Goal: Transaction & Acquisition: Purchase product/service

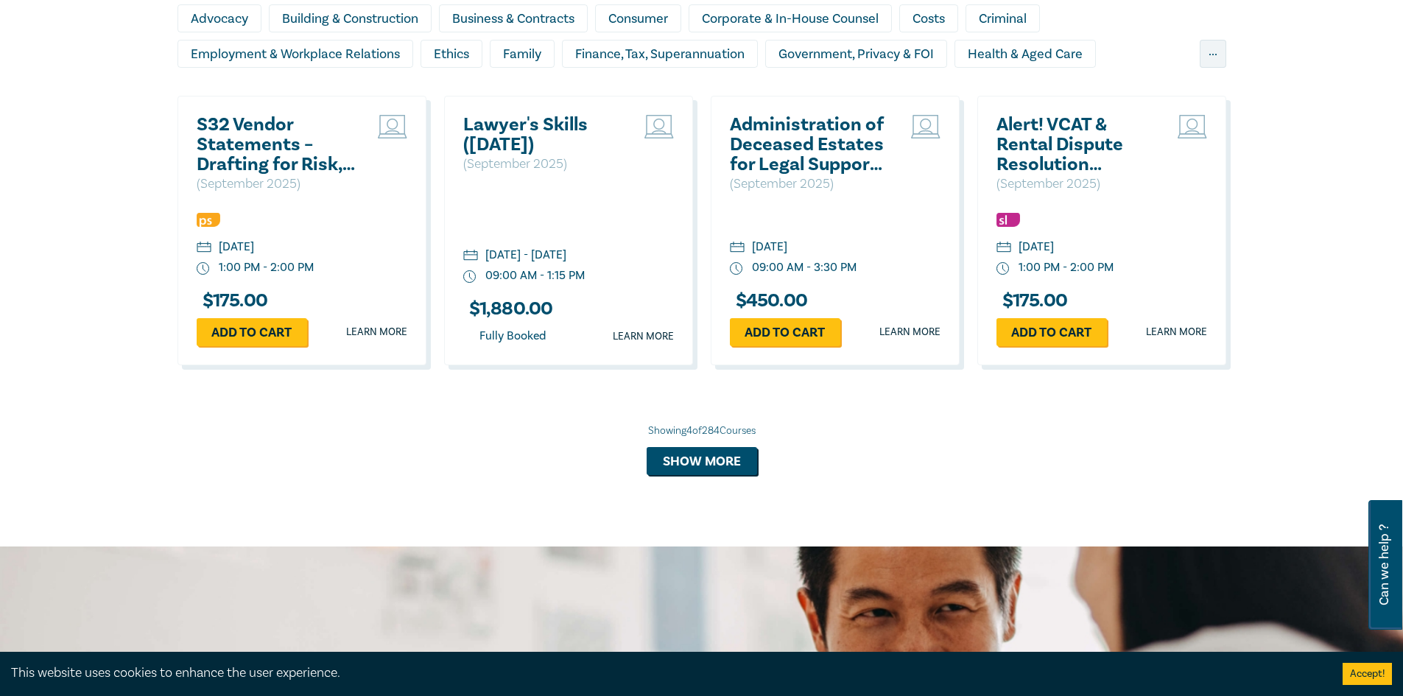
scroll to position [1104, 0]
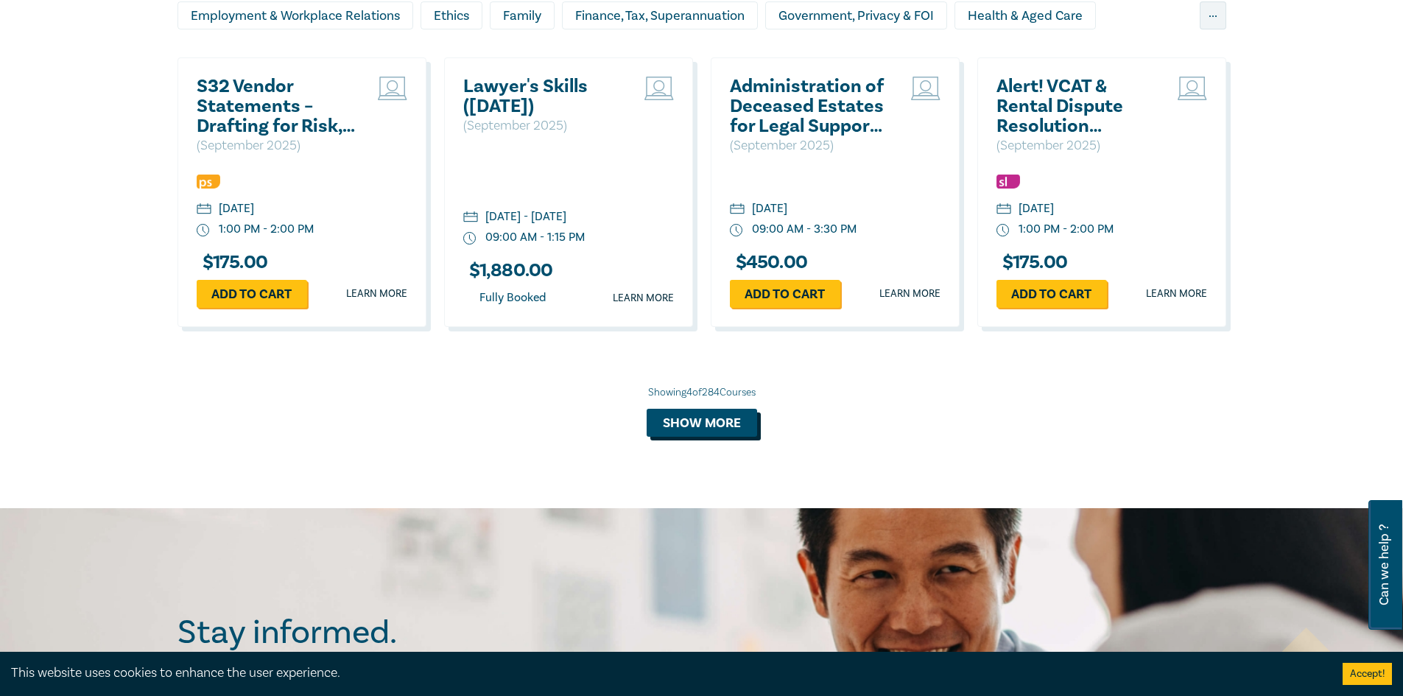
click at [709, 420] on button "Show more" at bounding box center [701, 423] width 110 height 28
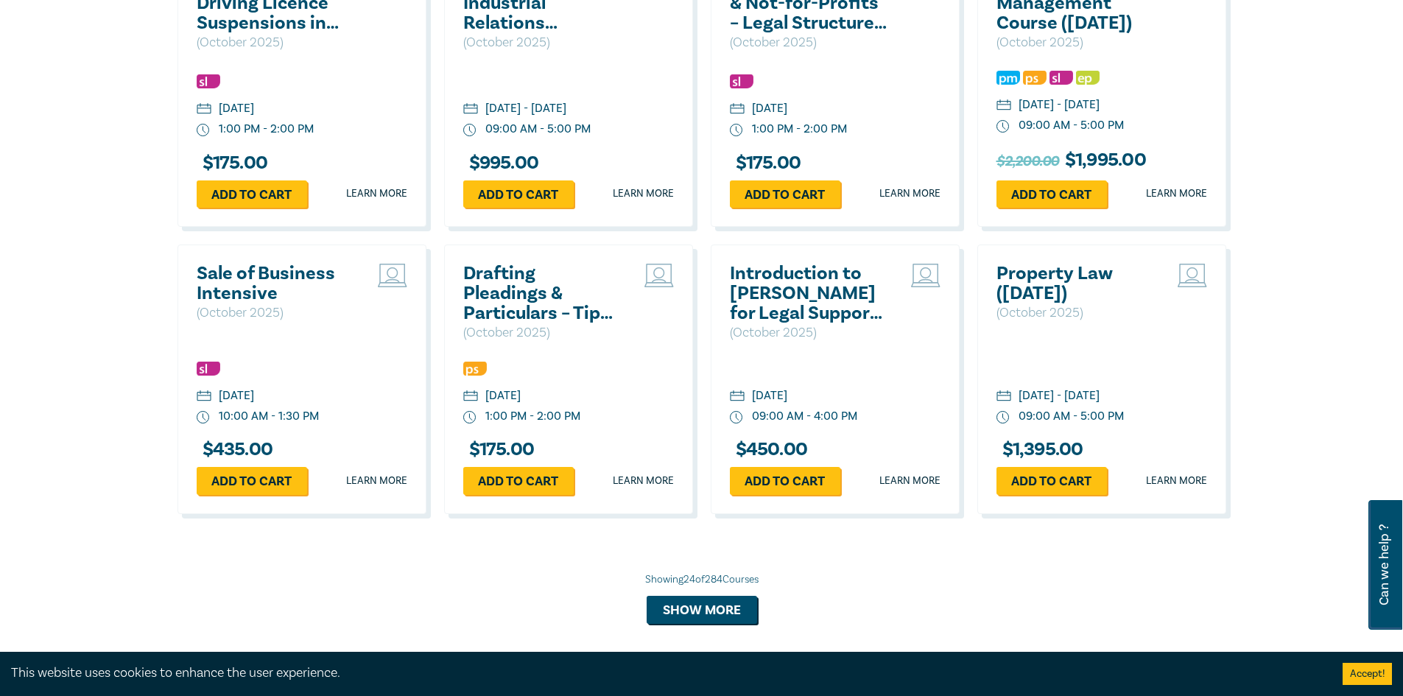
scroll to position [2724, 0]
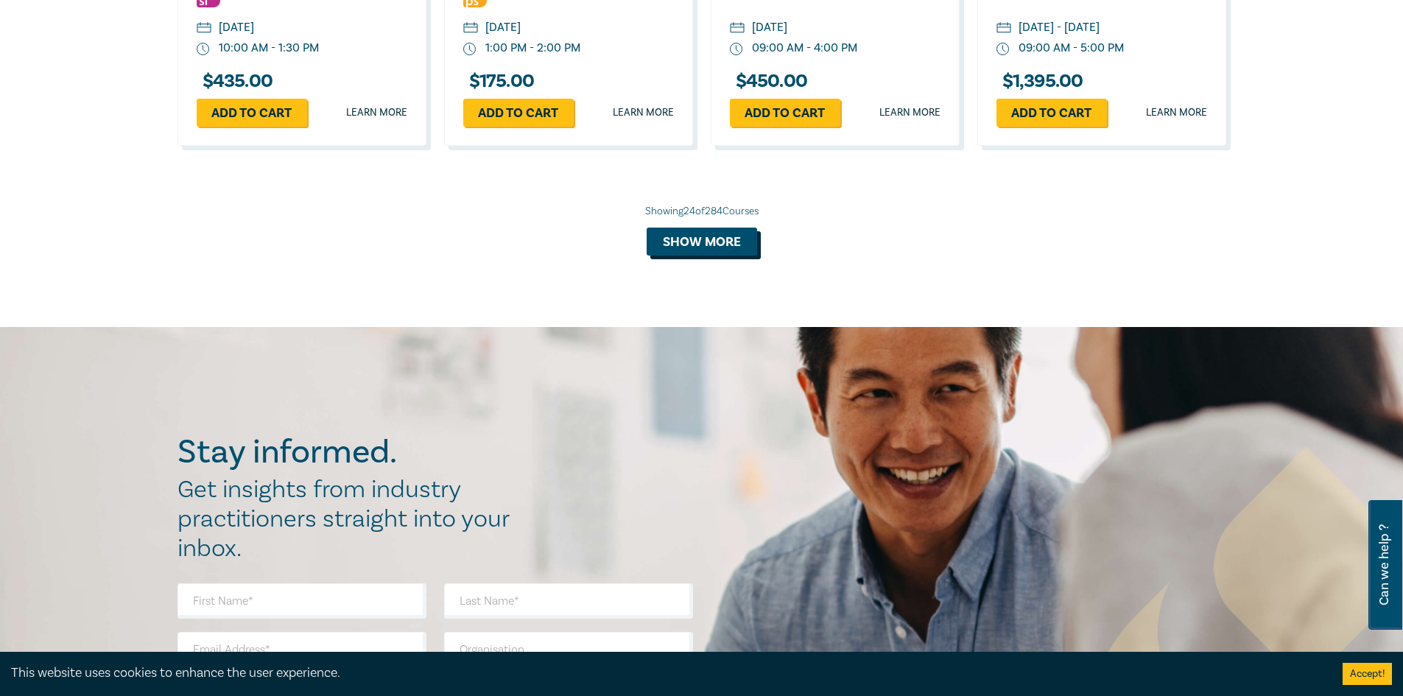
click at [708, 255] on button "Show more" at bounding box center [701, 242] width 110 height 28
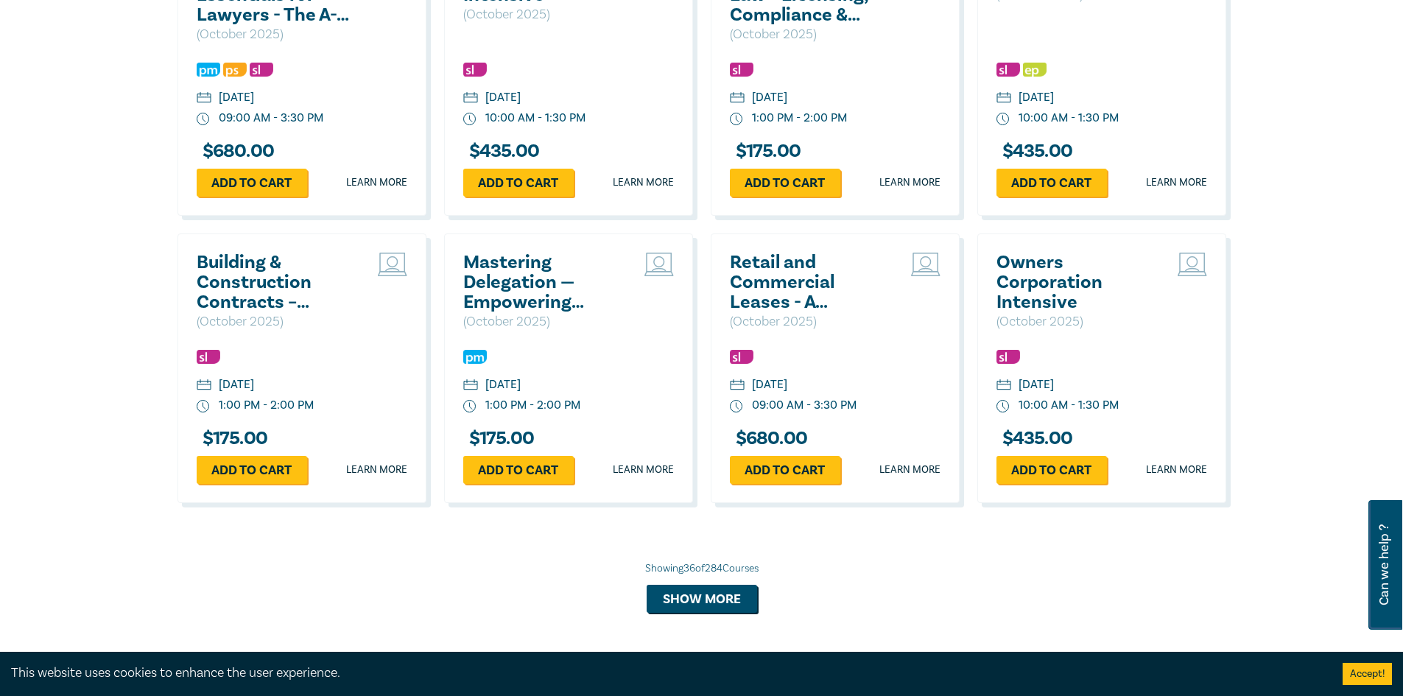
scroll to position [3240, 0]
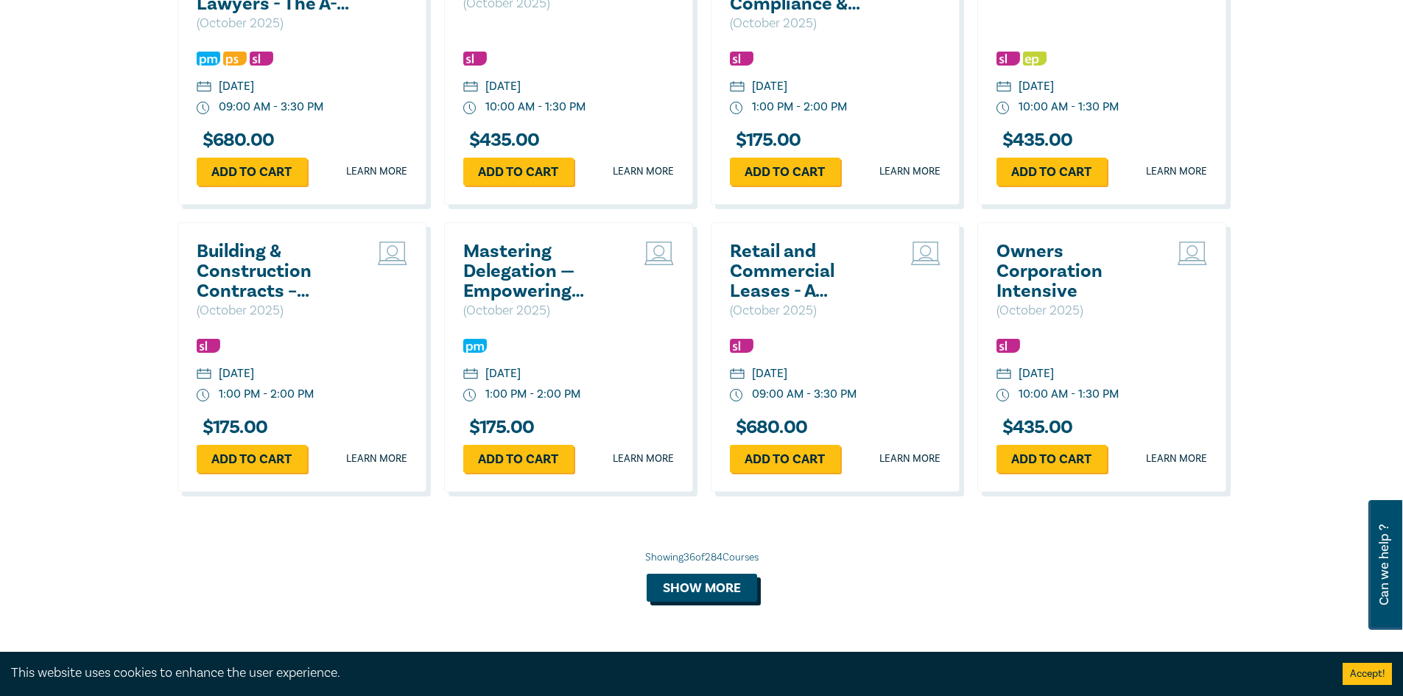
click at [694, 602] on button "Show more" at bounding box center [701, 588] width 110 height 28
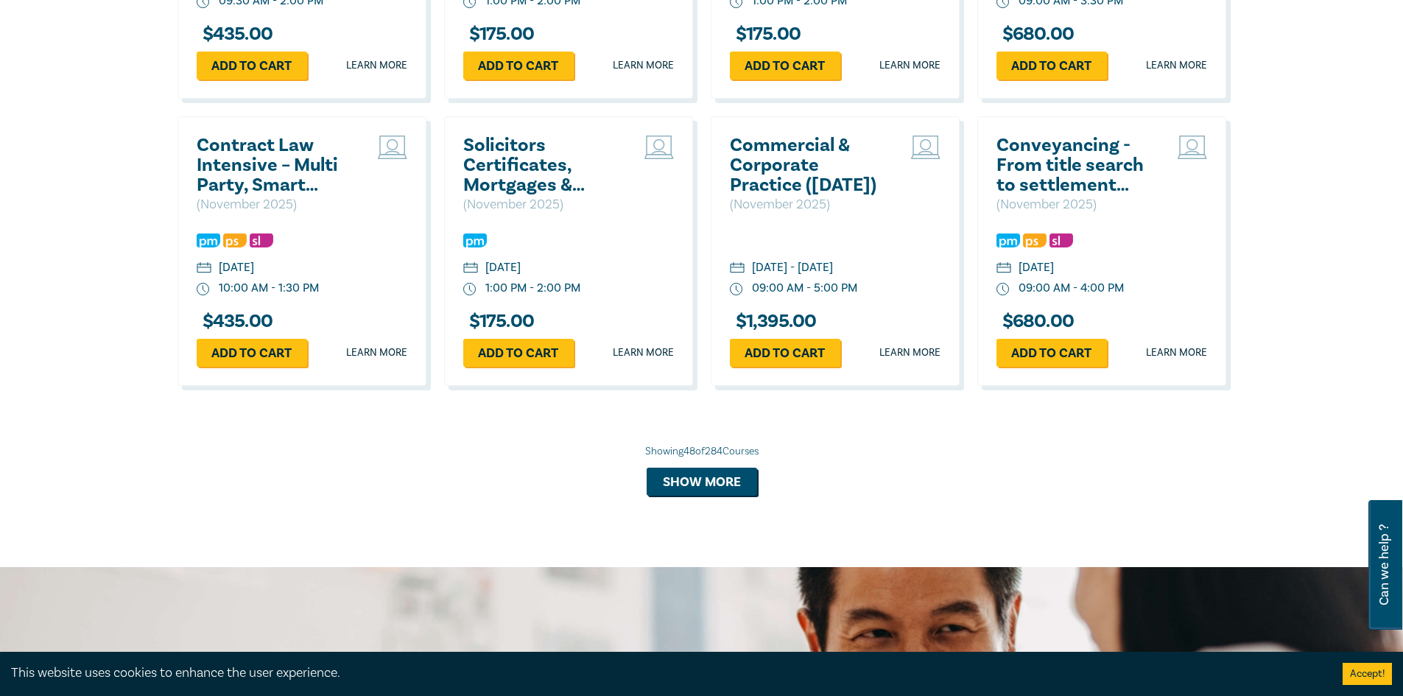
scroll to position [4418, 0]
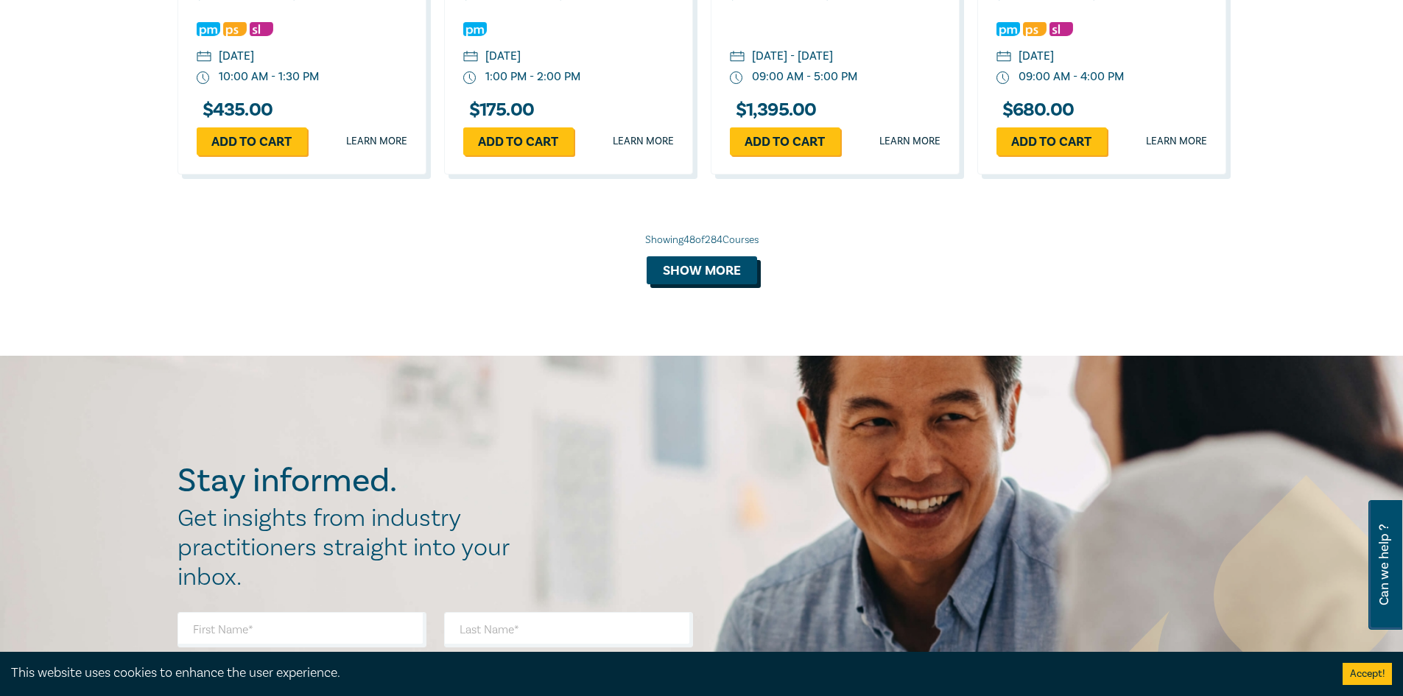
click at [702, 284] on button "Show more" at bounding box center [701, 270] width 110 height 28
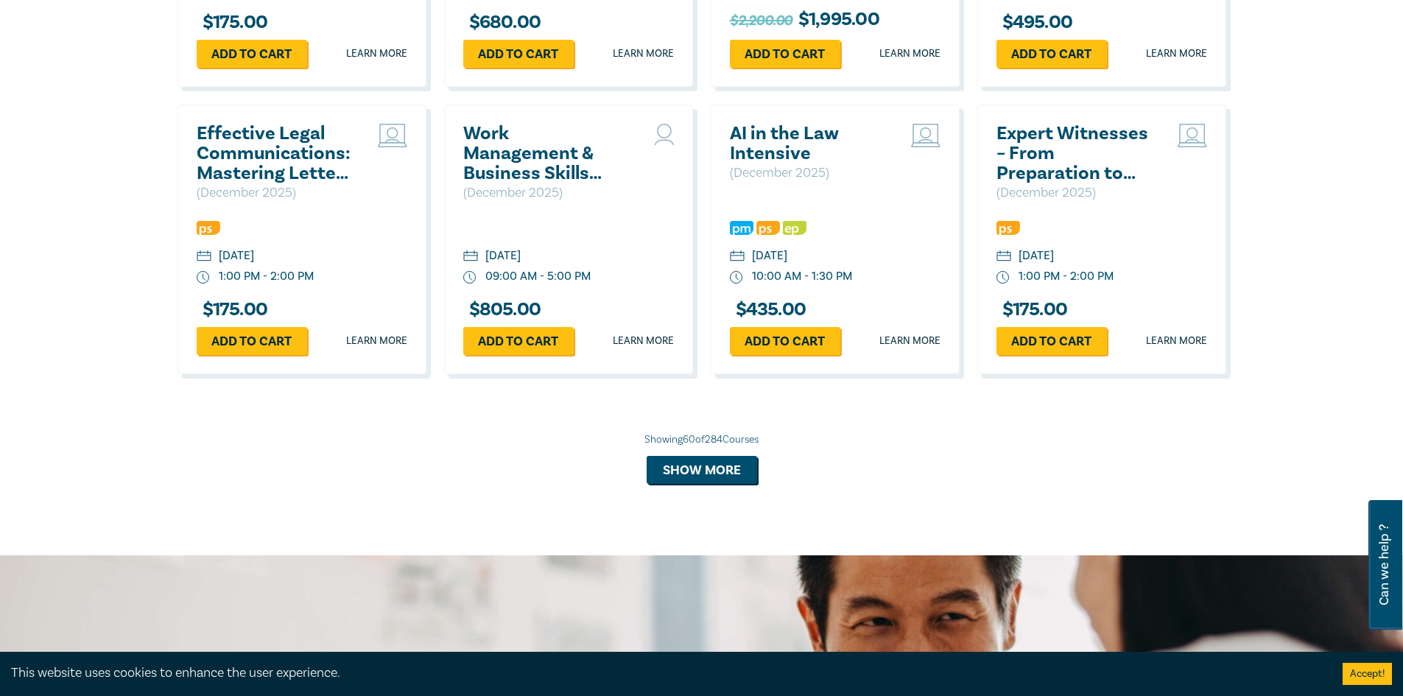
scroll to position [5375, 0]
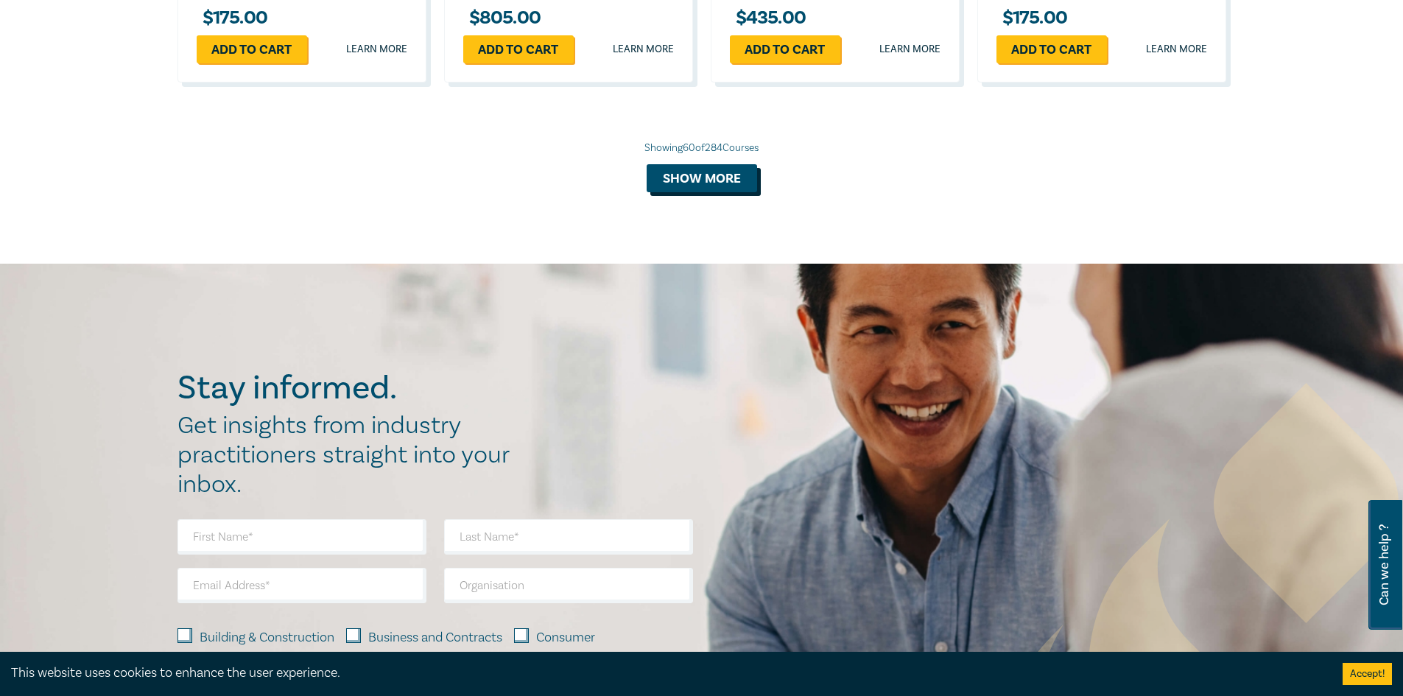
click at [717, 192] on button "Show more" at bounding box center [701, 178] width 110 height 28
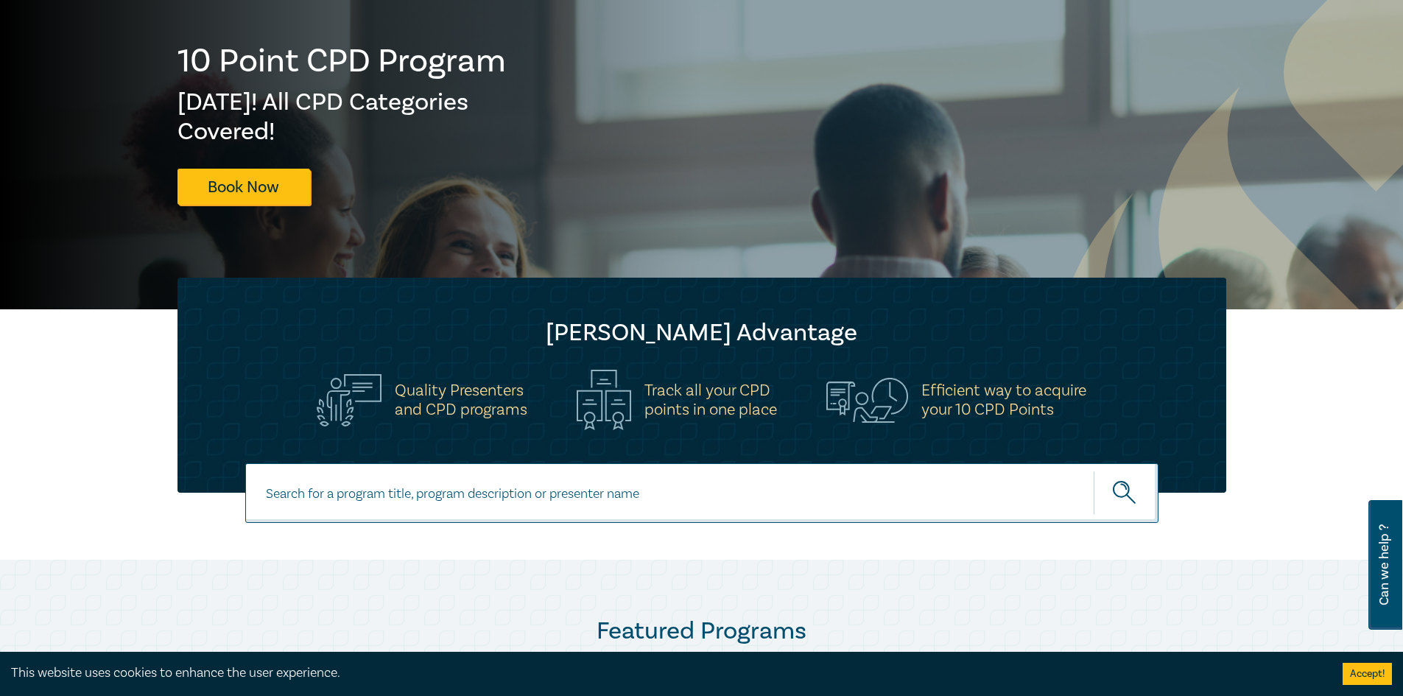
scroll to position [442, 0]
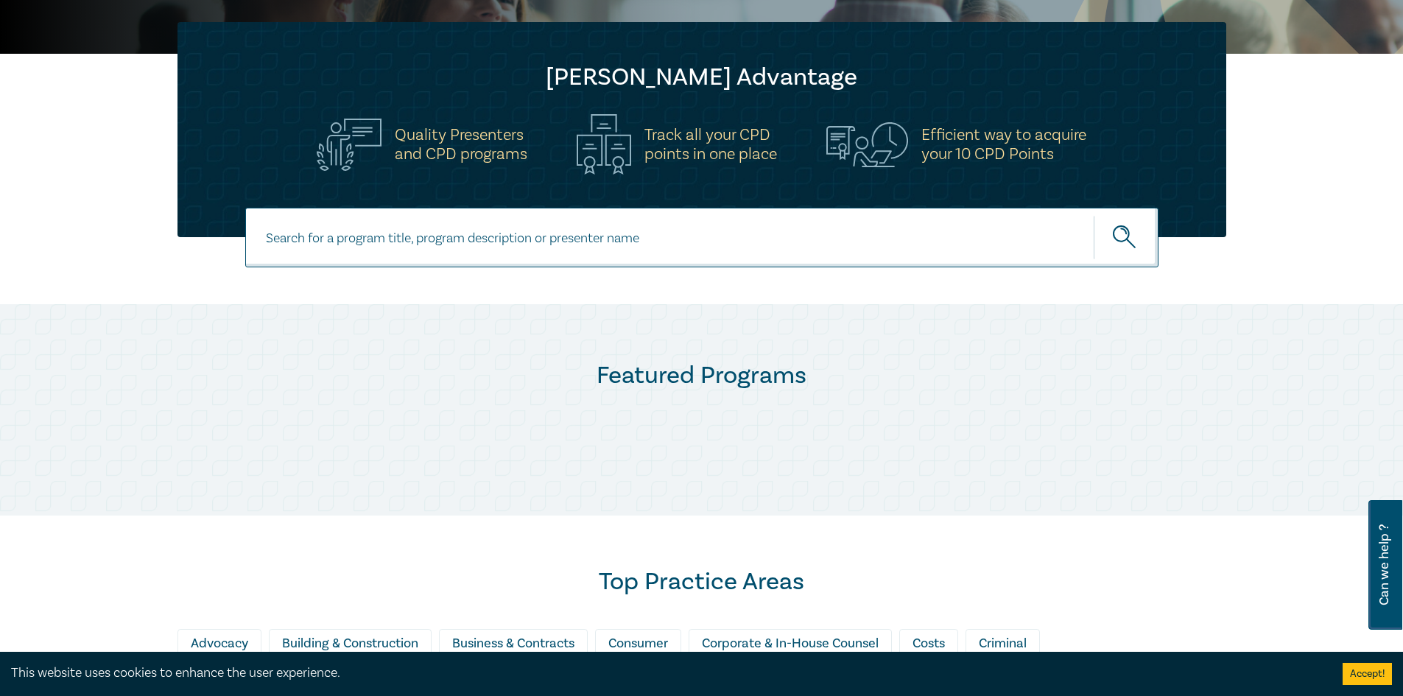
click at [615, 233] on input at bounding box center [701, 238] width 913 height 60
type input "NDIS"
click at [1093, 215] on button "submit" at bounding box center [1125, 237] width 65 height 45
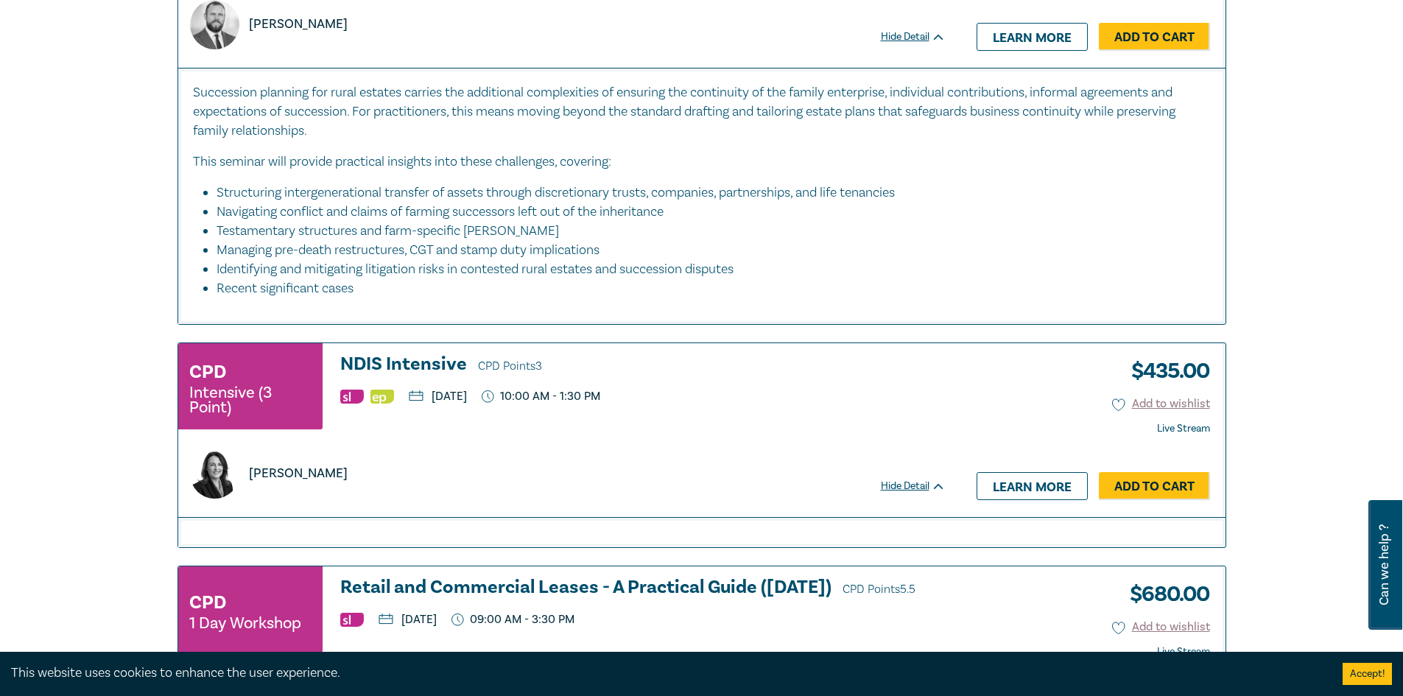
scroll to position [1988, 0]
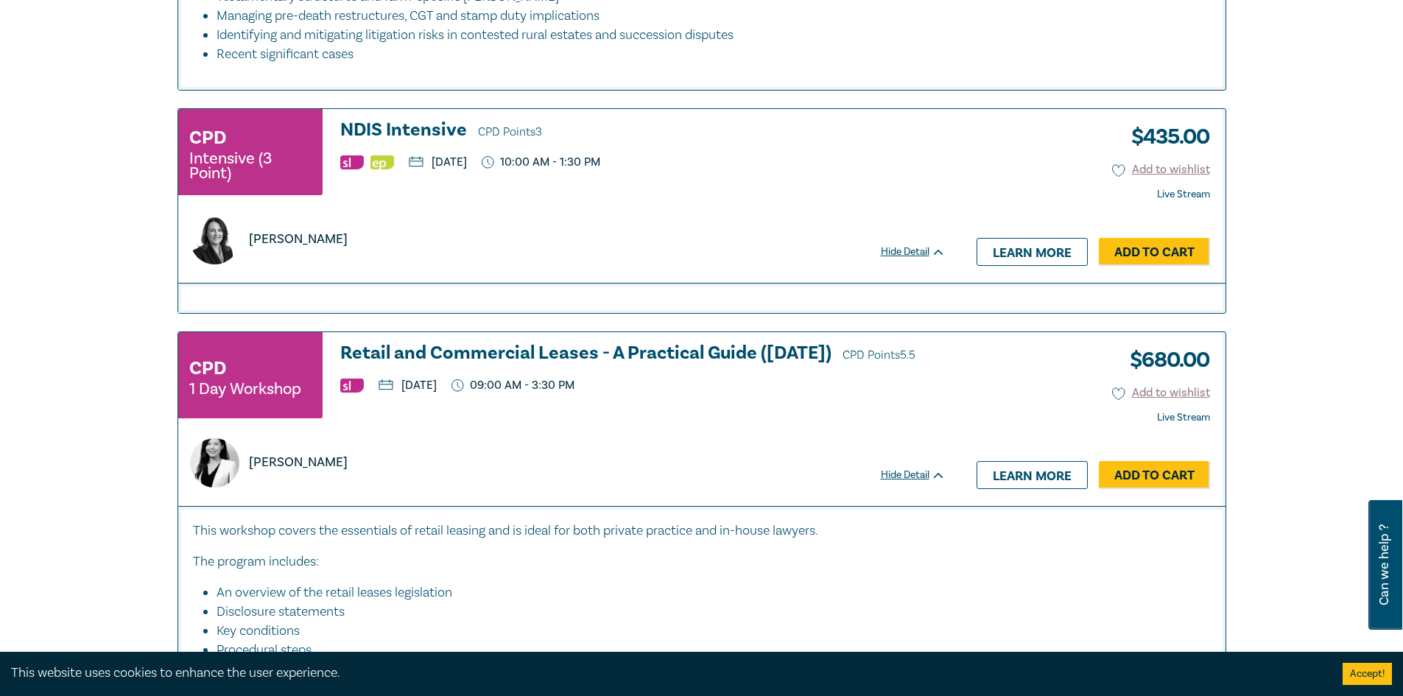
click at [409, 130] on h3 "NDIS Intensive CPD Points 3" at bounding box center [642, 131] width 605 height 22
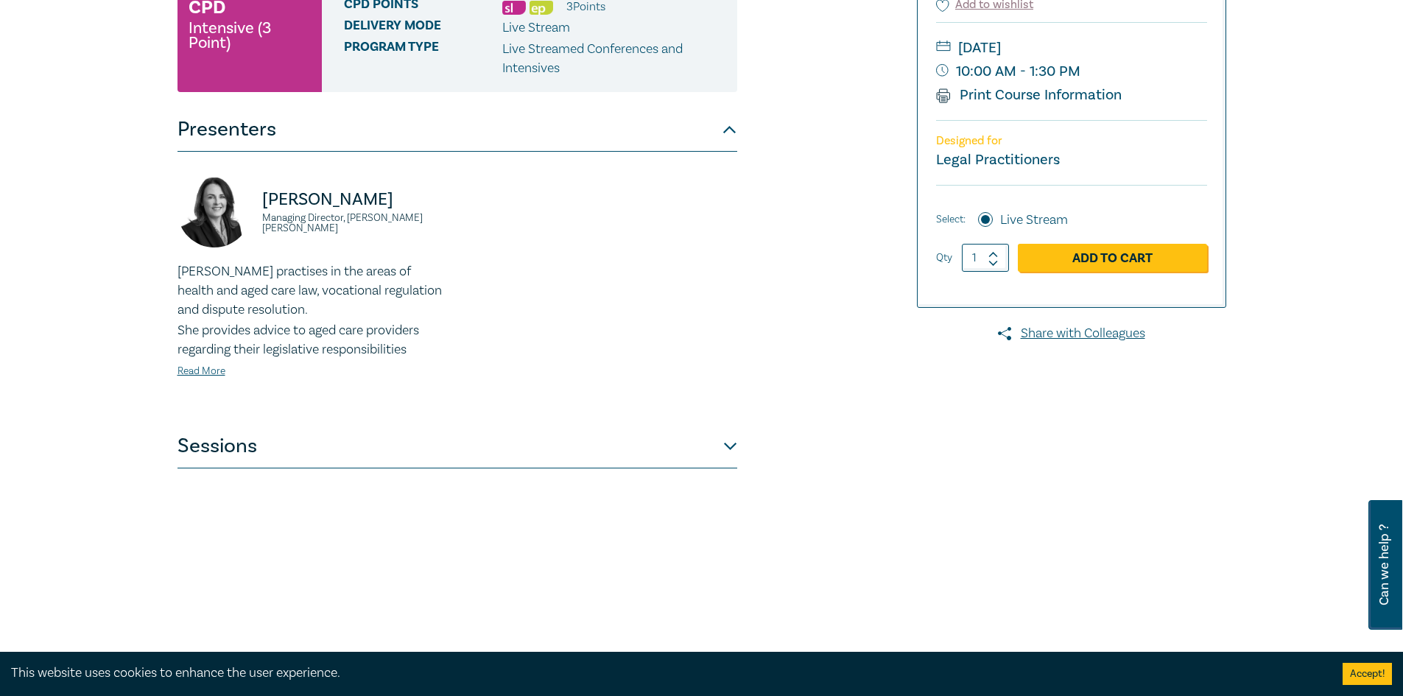
scroll to position [368, 0]
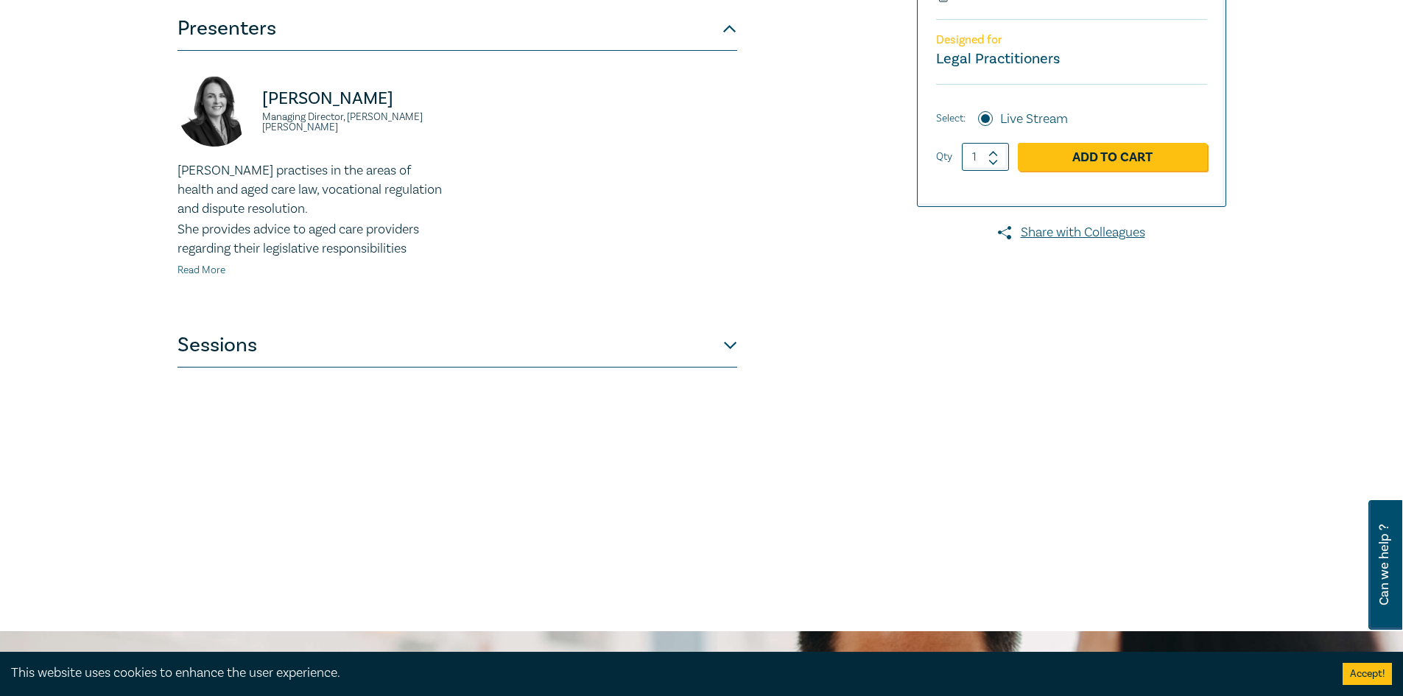
click at [212, 272] on link "Read More" at bounding box center [201, 270] width 48 height 13
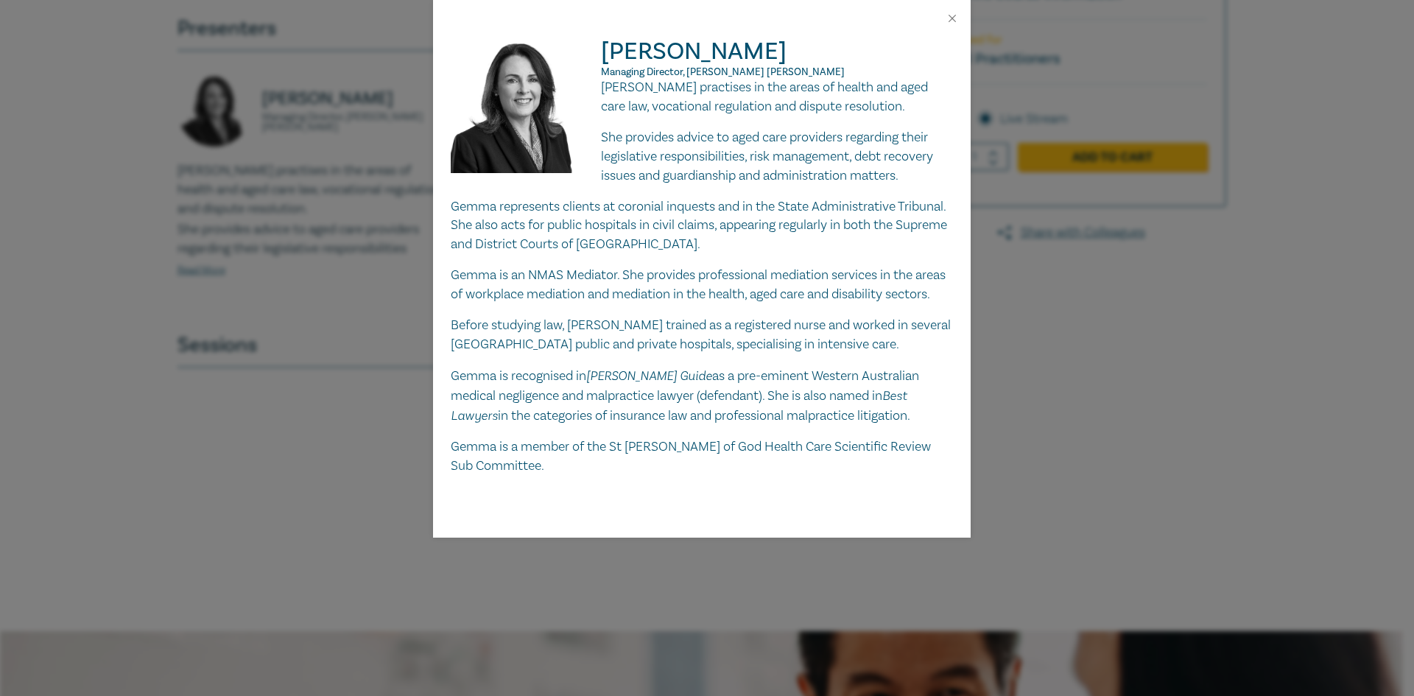
click at [334, 311] on div "[PERSON_NAME] Managing Director, [PERSON_NAME] [PERSON_NAME] practises in the a…" at bounding box center [707, 348] width 1414 height 696
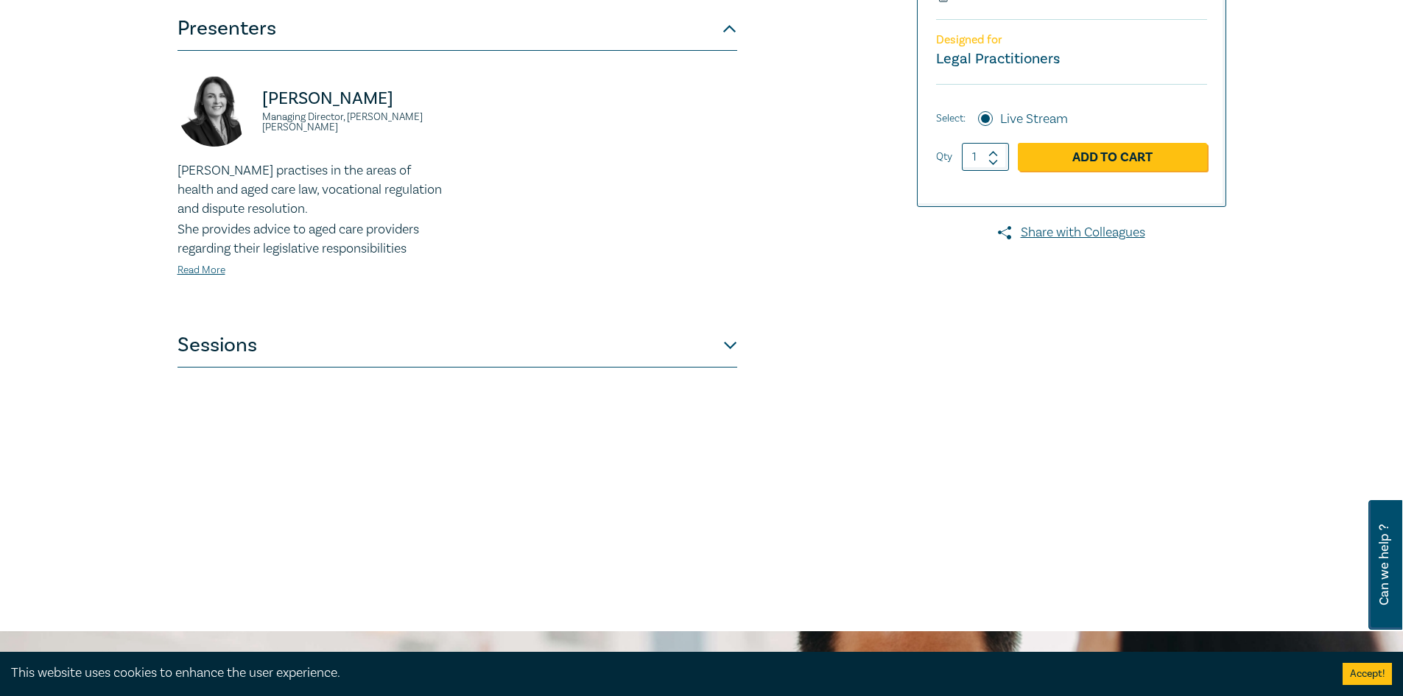
click at [249, 343] on button "Sessions" at bounding box center [457, 345] width 560 height 44
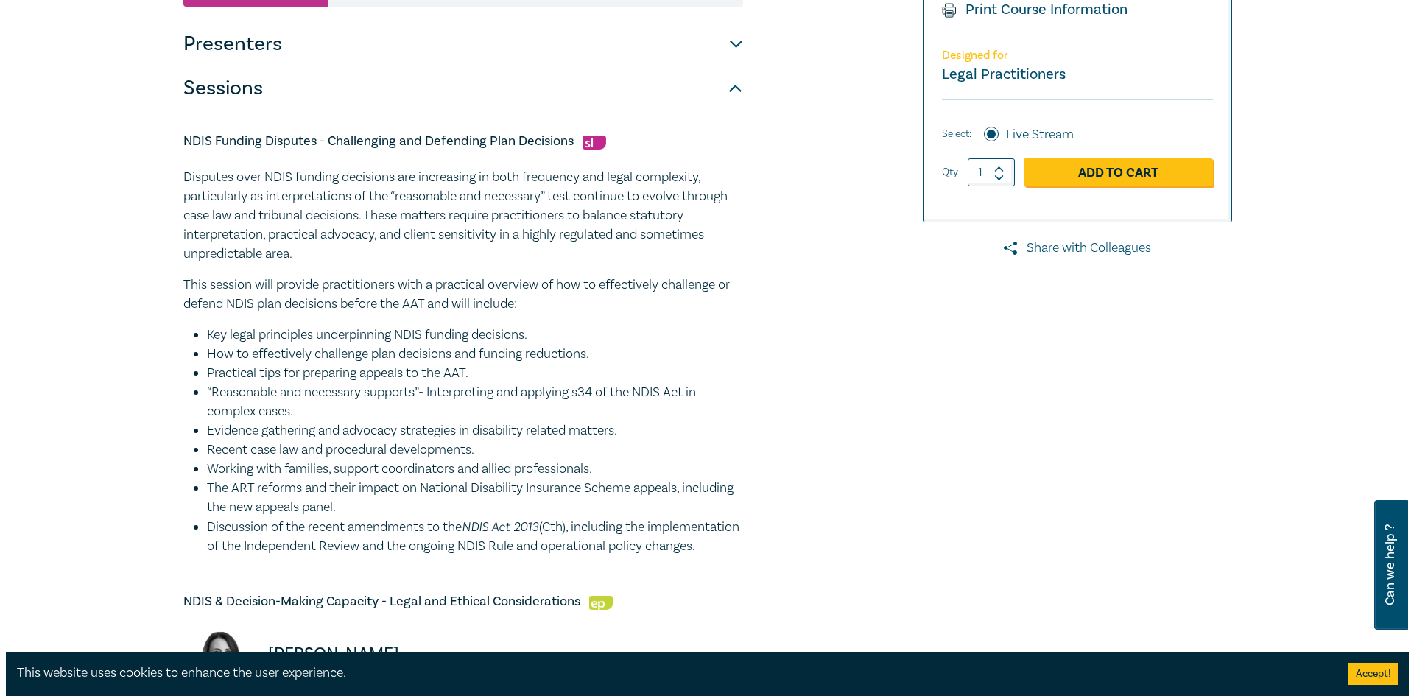
scroll to position [74, 0]
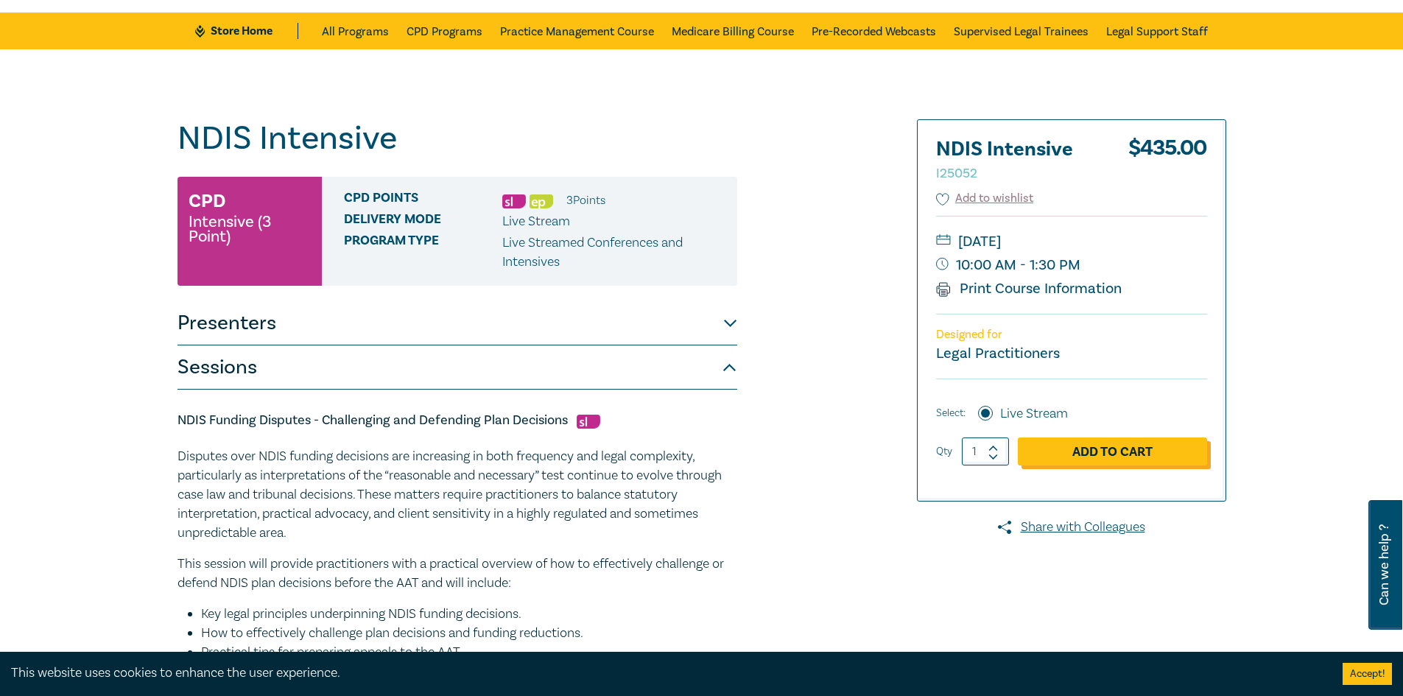
click at [1088, 451] on link "Add to Cart" at bounding box center [1112, 451] width 189 height 28
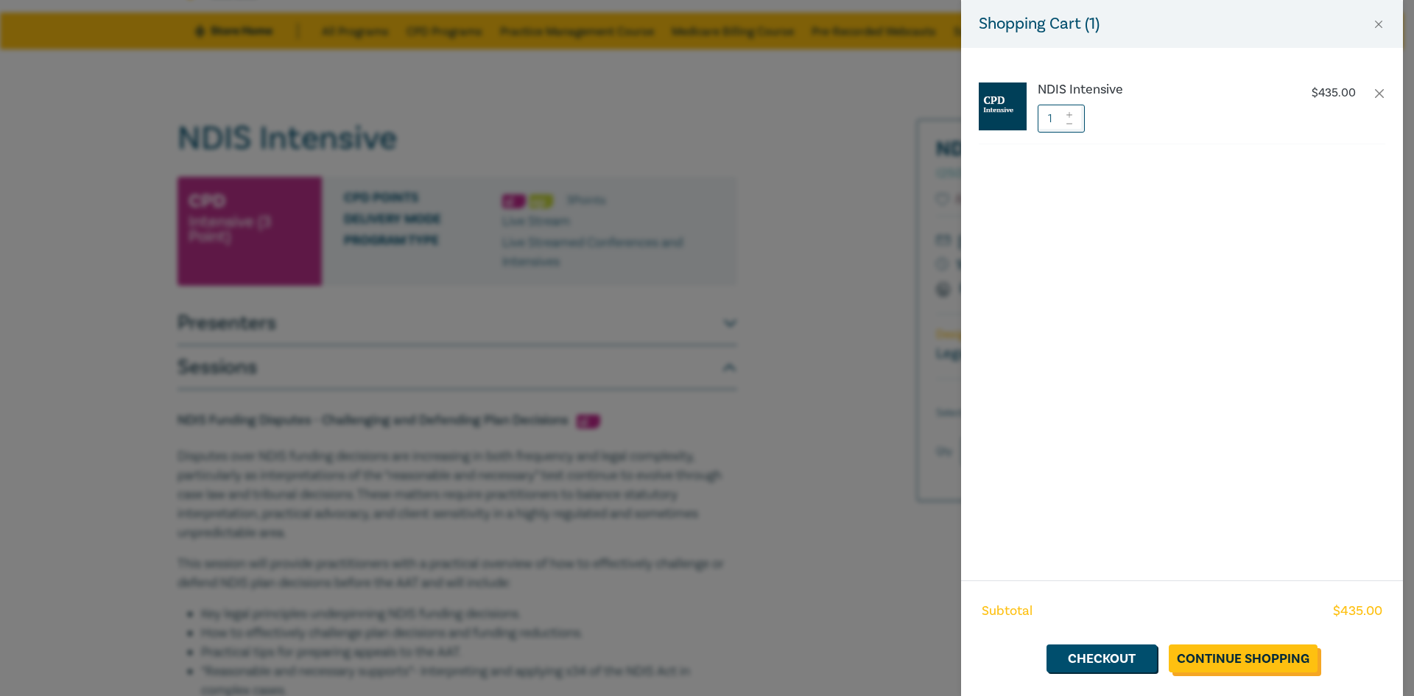
click at [1220, 652] on link "Continue Shopping" at bounding box center [1242, 658] width 149 height 28
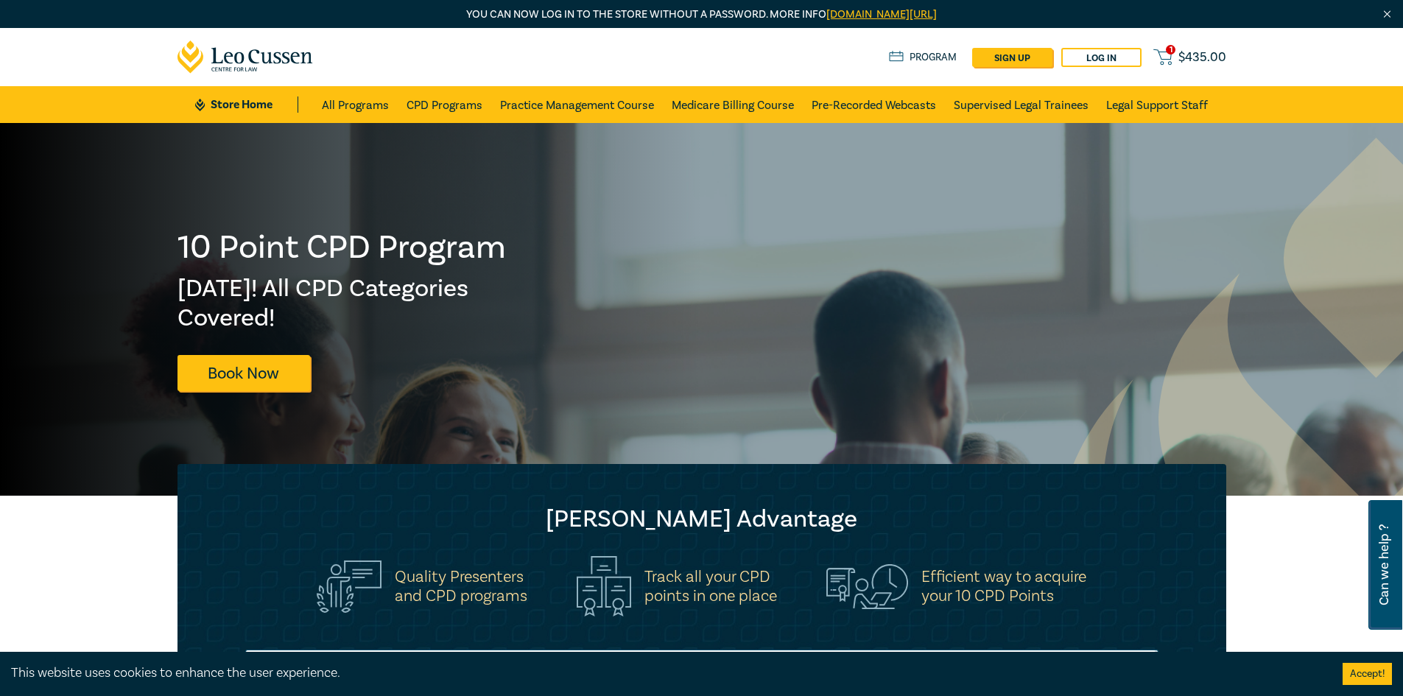
click at [1188, 53] on span "$ 435.00" at bounding box center [1202, 57] width 48 height 16
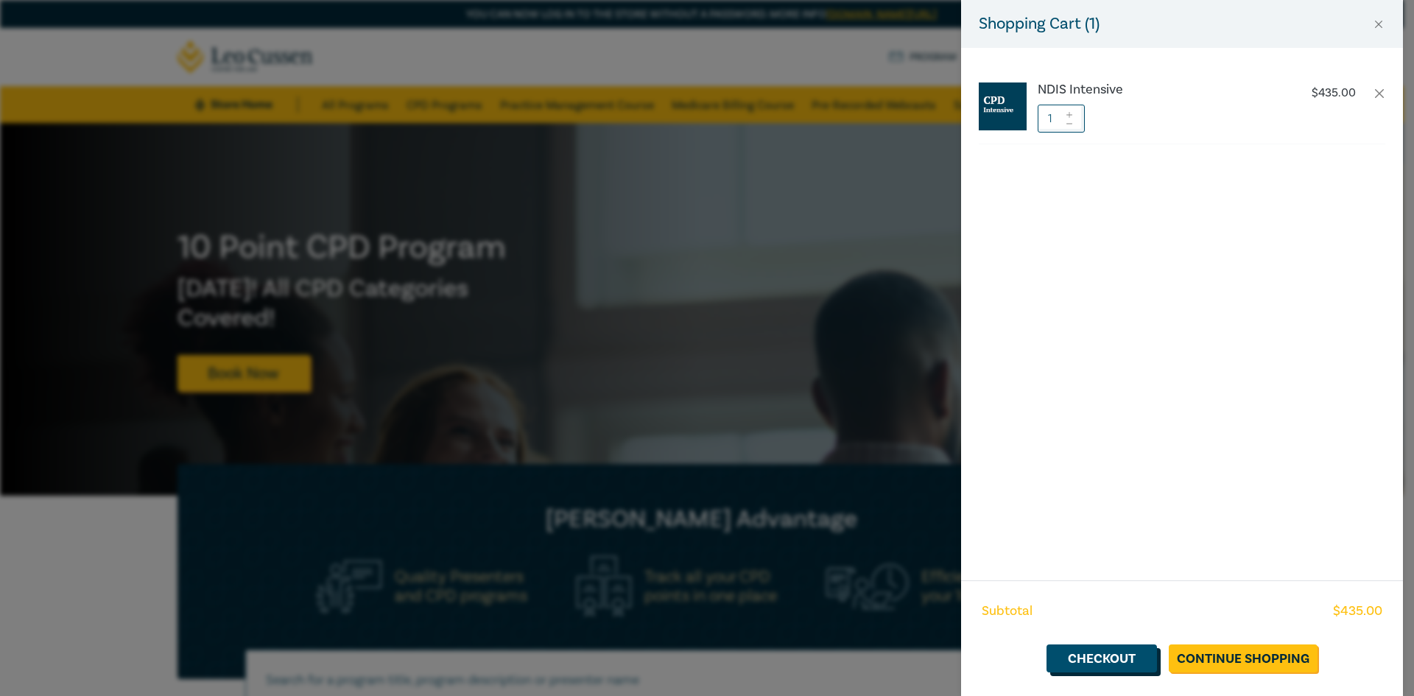
click at [1092, 660] on link "Checkout" at bounding box center [1101, 658] width 110 height 28
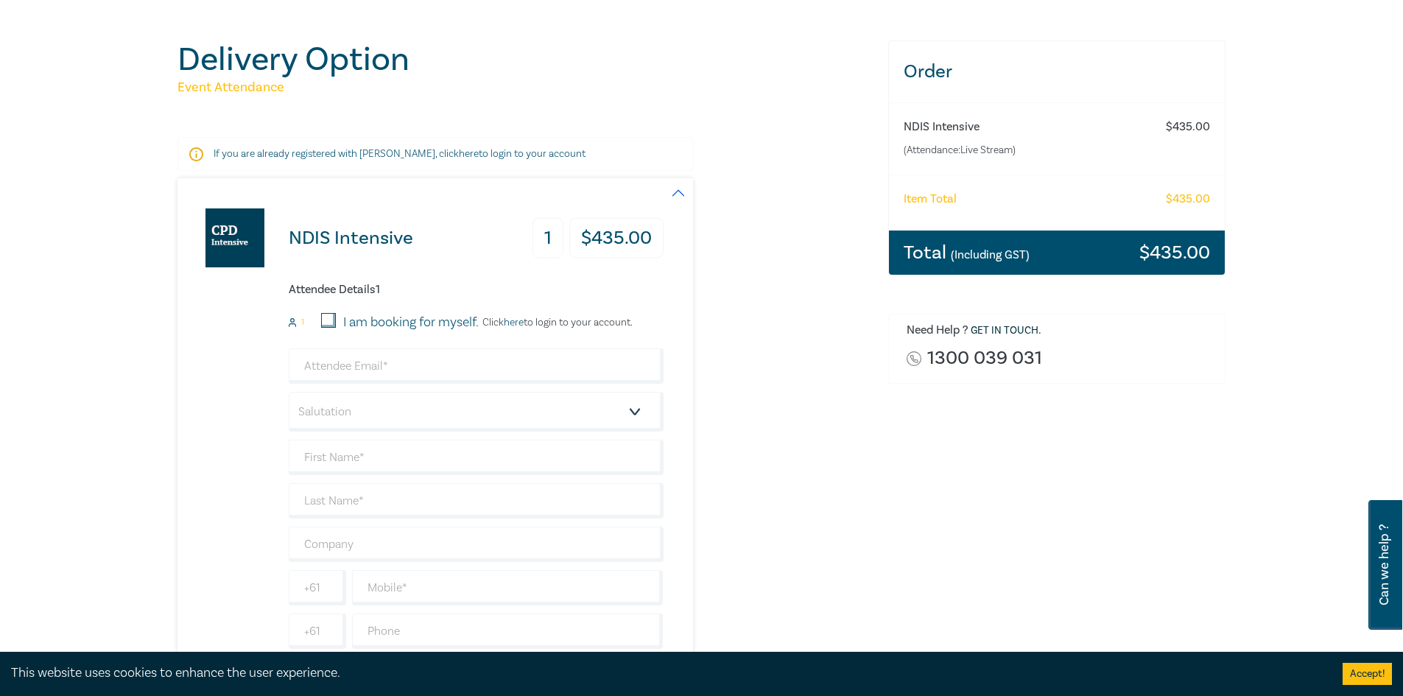
scroll to position [147, 0]
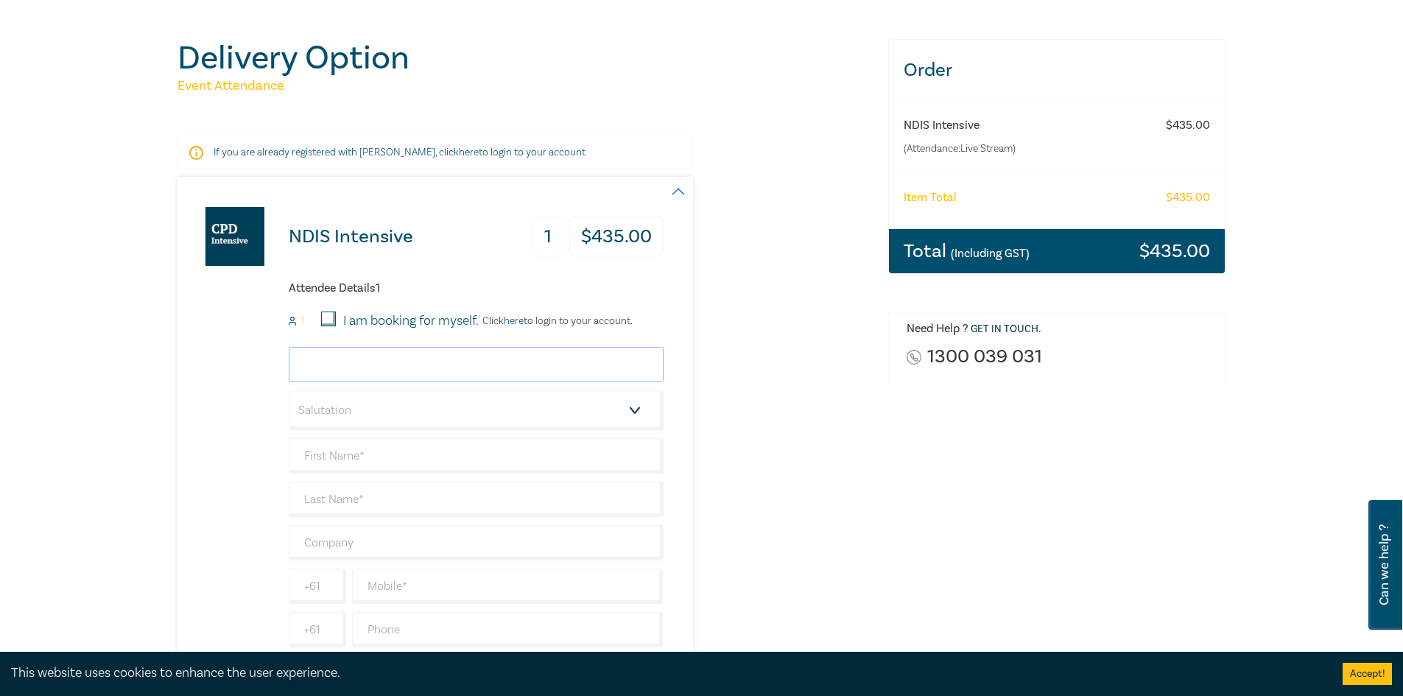
click at [426, 362] on input "email" at bounding box center [476, 364] width 375 height 35
type input "[PERSON_NAME][EMAIL_ADDRESS][PERSON_NAME][PERSON_NAME][DOMAIN_NAME]"
type input "[PERSON_NAME]"
type input "Blumers Personal Injury Lawyers"
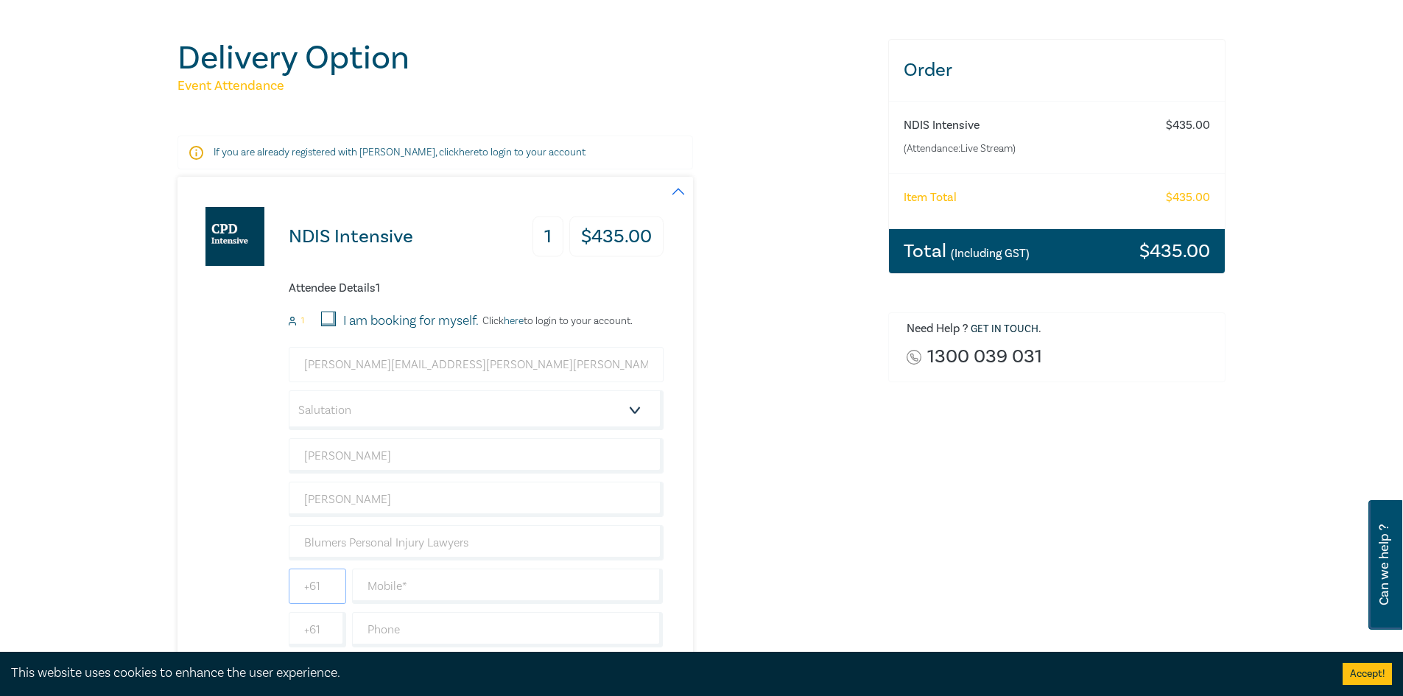
type input "0862661807"
type input "[GEOGRAPHIC_DATA]"
click at [437, 405] on select "Salutation Mr. Mrs. Ms. Miss Dr. Prof. Other" at bounding box center [476, 410] width 375 height 40
select select "Miss"
click at [289, 390] on select "Salutation Mr. Mrs. Ms. Miss Dr. Prof. Other" at bounding box center [476, 410] width 375 height 40
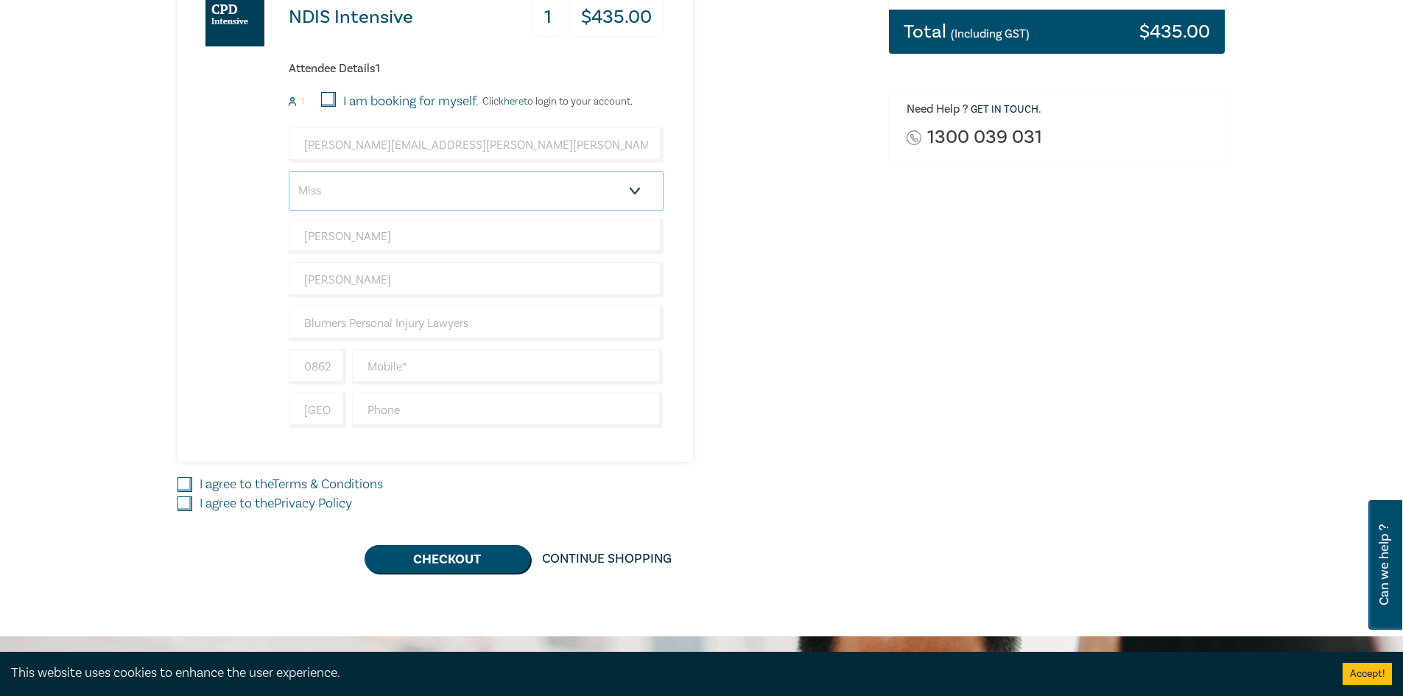
scroll to position [442, 0]
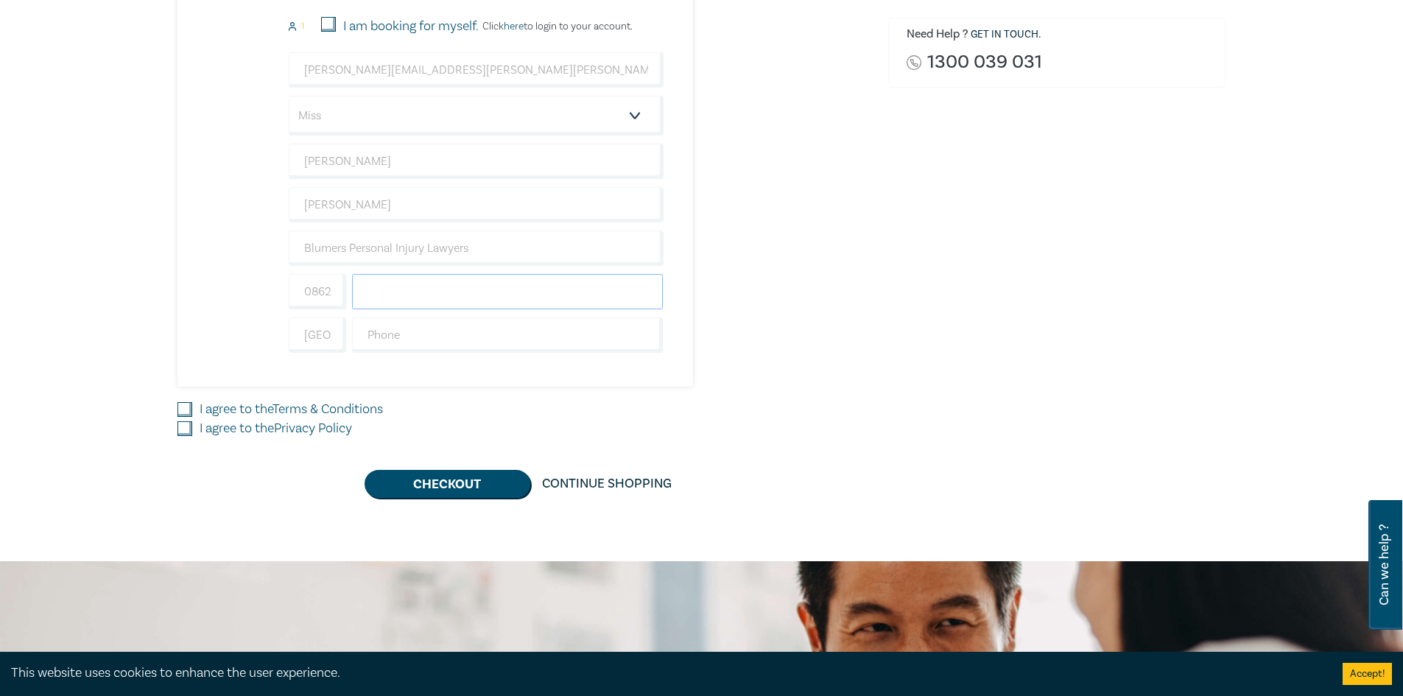
click at [417, 283] on input "text" at bounding box center [507, 291] width 311 height 35
type input "0862661807"
click at [470, 337] on input "text" at bounding box center [507, 334] width 311 height 35
type input "0862661807"
click at [323, 292] on input "0862661807" at bounding box center [317, 291] width 57 height 35
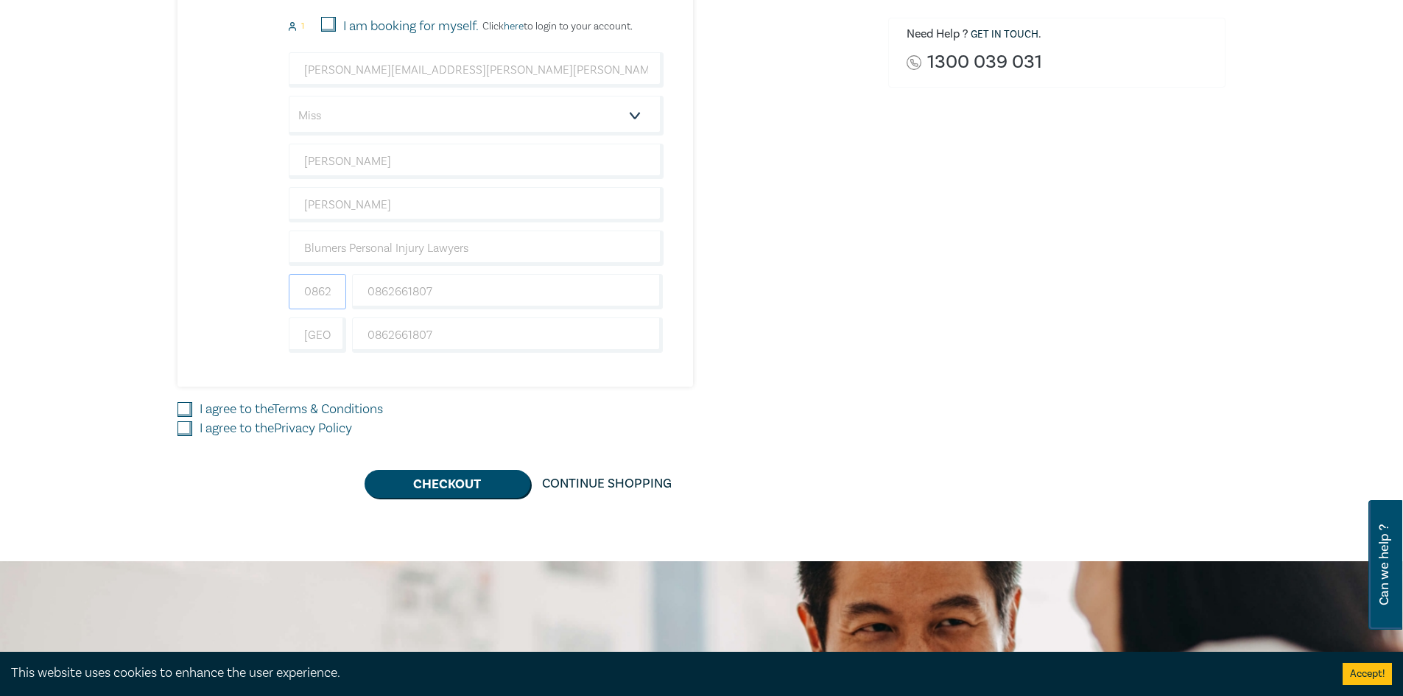
scroll to position [0, 0]
drag, startPoint x: 340, startPoint y: 289, endPoint x: 279, endPoint y: 292, distance: 61.2
click at [279, 292] on div "NDIS Intensive 1 $ 435.00 Attendee Details 1 1 I am booking for myself. Click h…" at bounding box center [420, 134] width 486 height 504
click at [343, 284] on input "0861807" at bounding box center [317, 291] width 57 height 35
type input "0861807"
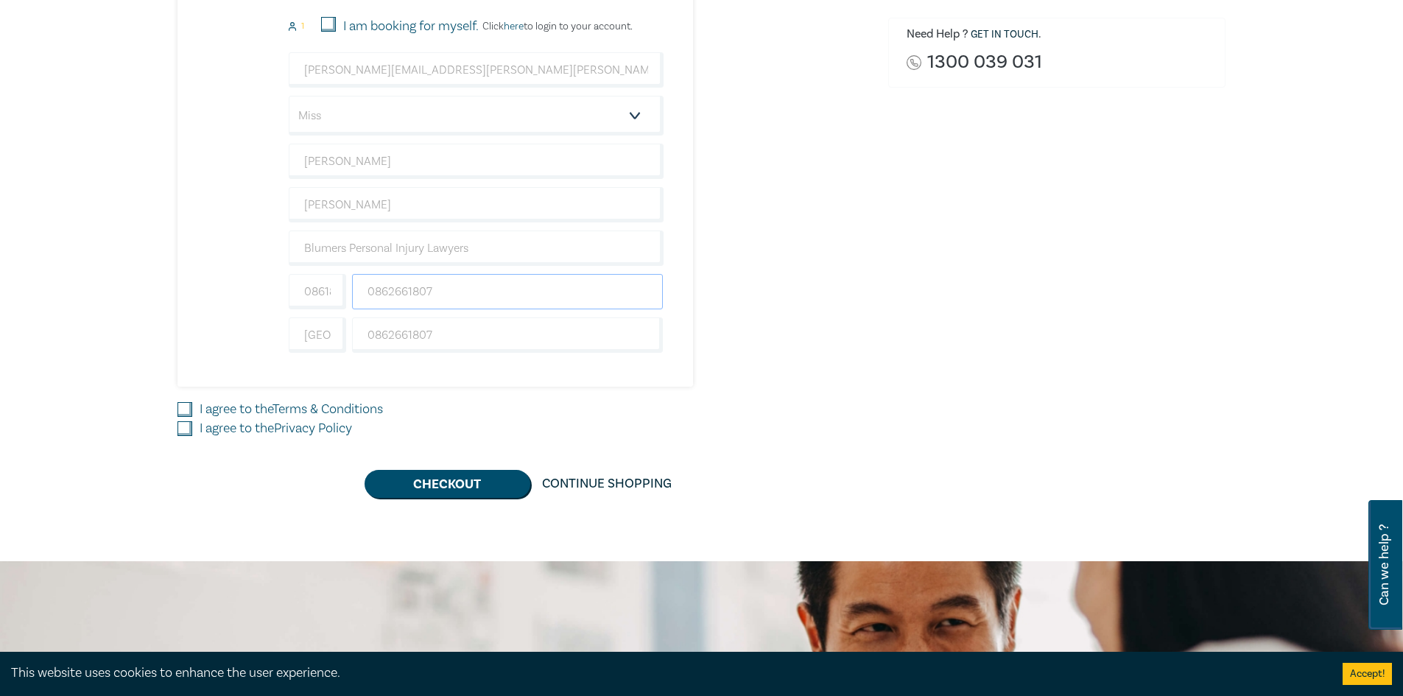
click at [378, 296] on input "0862661807" at bounding box center [507, 291] width 311 height 35
click at [496, 289] on input "0862661807" at bounding box center [507, 291] width 311 height 35
click at [621, 357] on div "NDIS Intensive 1 $ 435.00 Attendee Details 1 1 I am booking for myself. Click h…" at bounding box center [420, 134] width 486 height 504
click at [185, 407] on input "I agree to the Terms & Conditions" at bounding box center [184, 409] width 15 height 15
checkbox input "true"
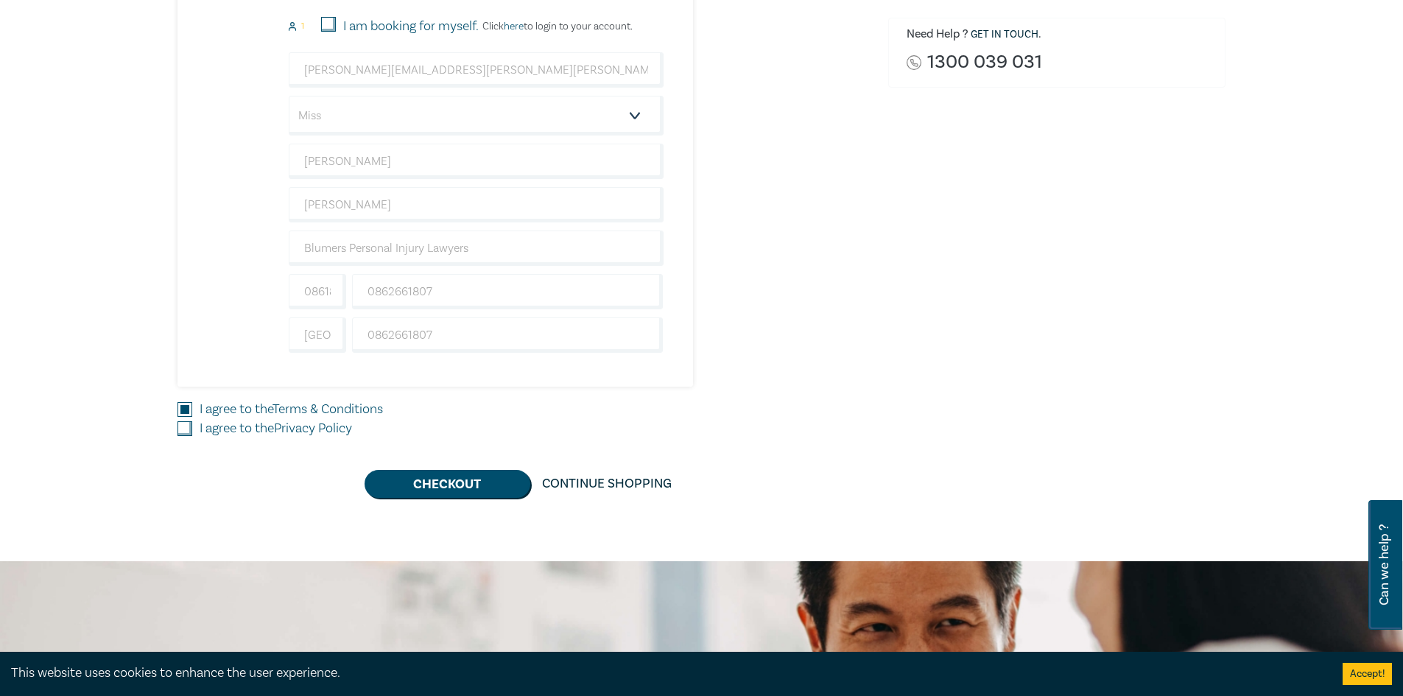
click at [180, 429] on input "I agree to the Privacy Policy" at bounding box center [184, 428] width 15 height 15
checkbox input "true"
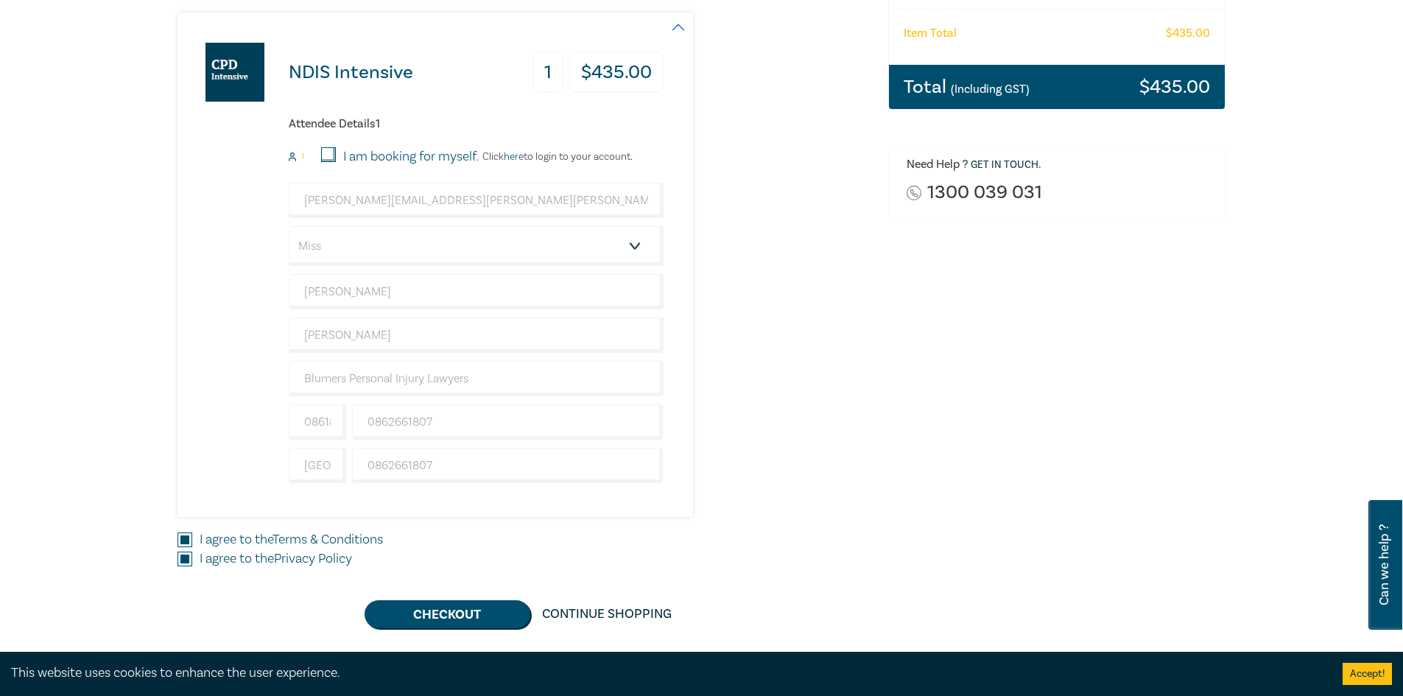
scroll to position [74, 0]
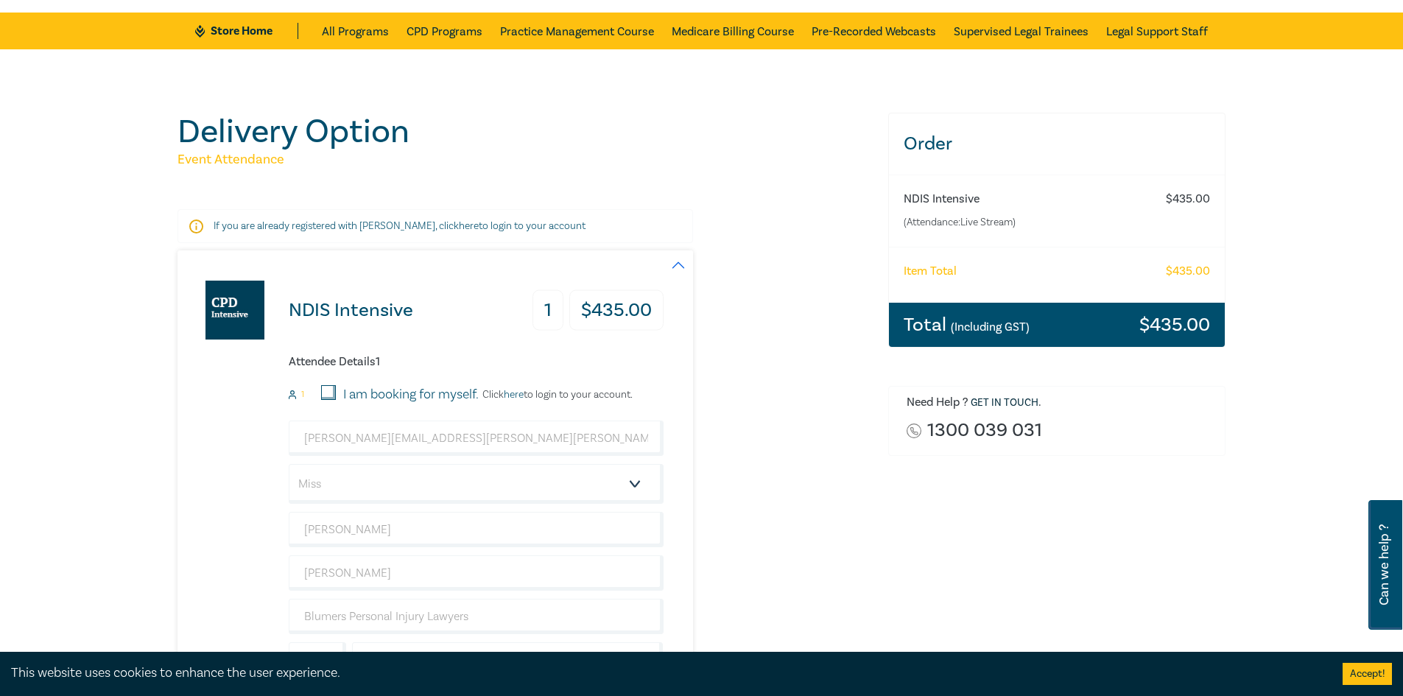
click at [322, 387] on input "I am booking for myself." at bounding box center [328, 392] width 15 height 15
checkbox input "true"
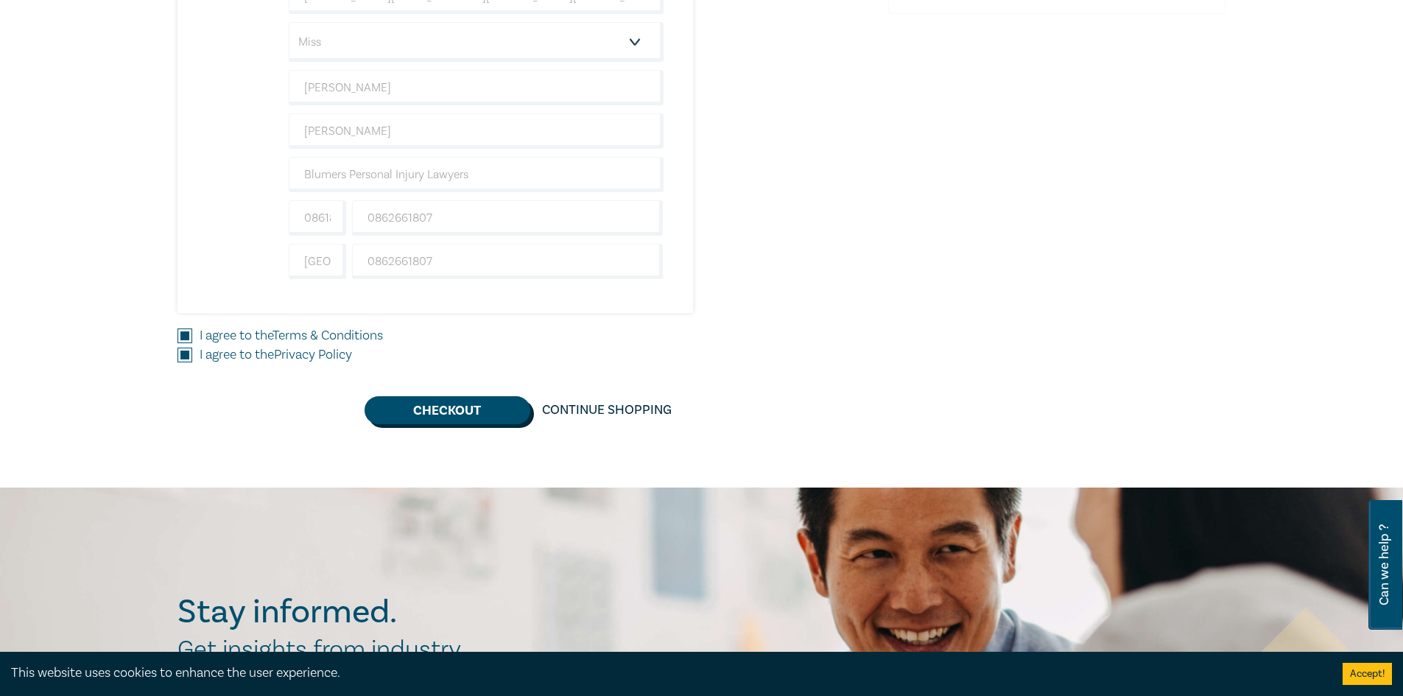
click at [432, 408] on button "Checkout" at bounding box center [447, 410] width 166 height 28
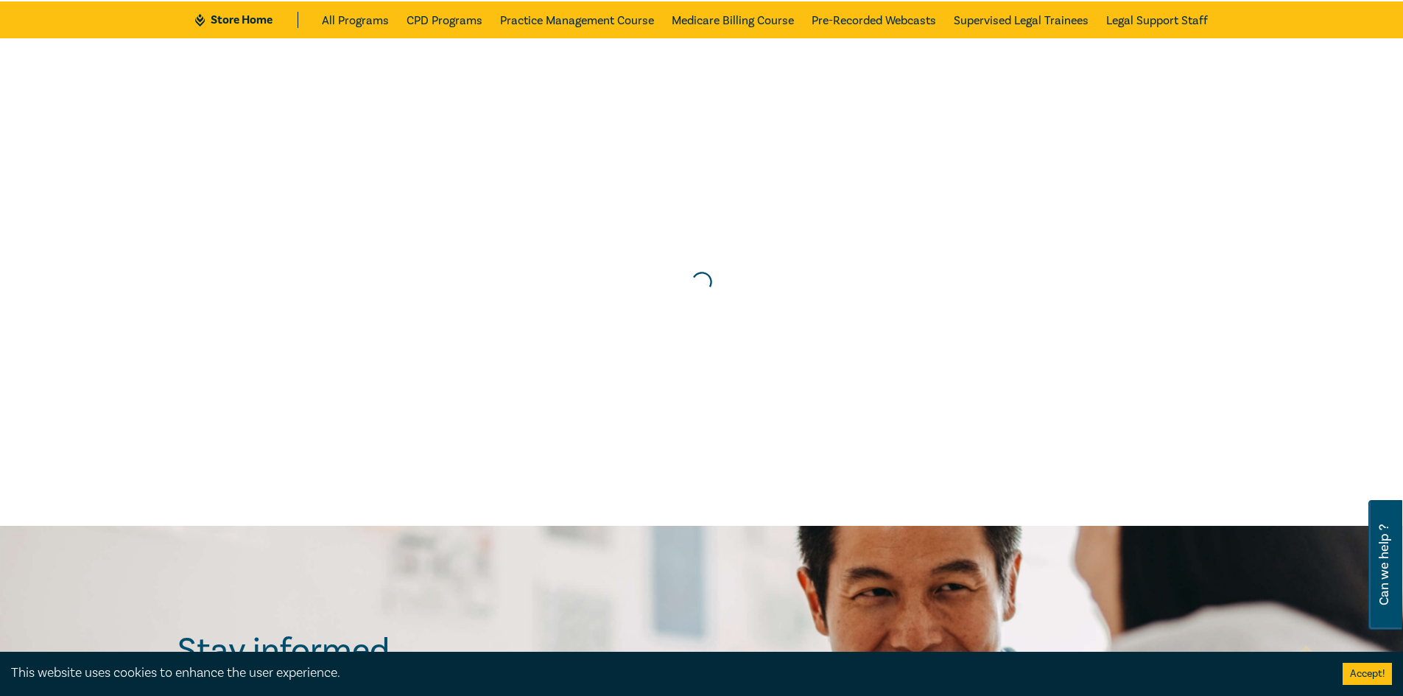
scroll to position [0, 0]
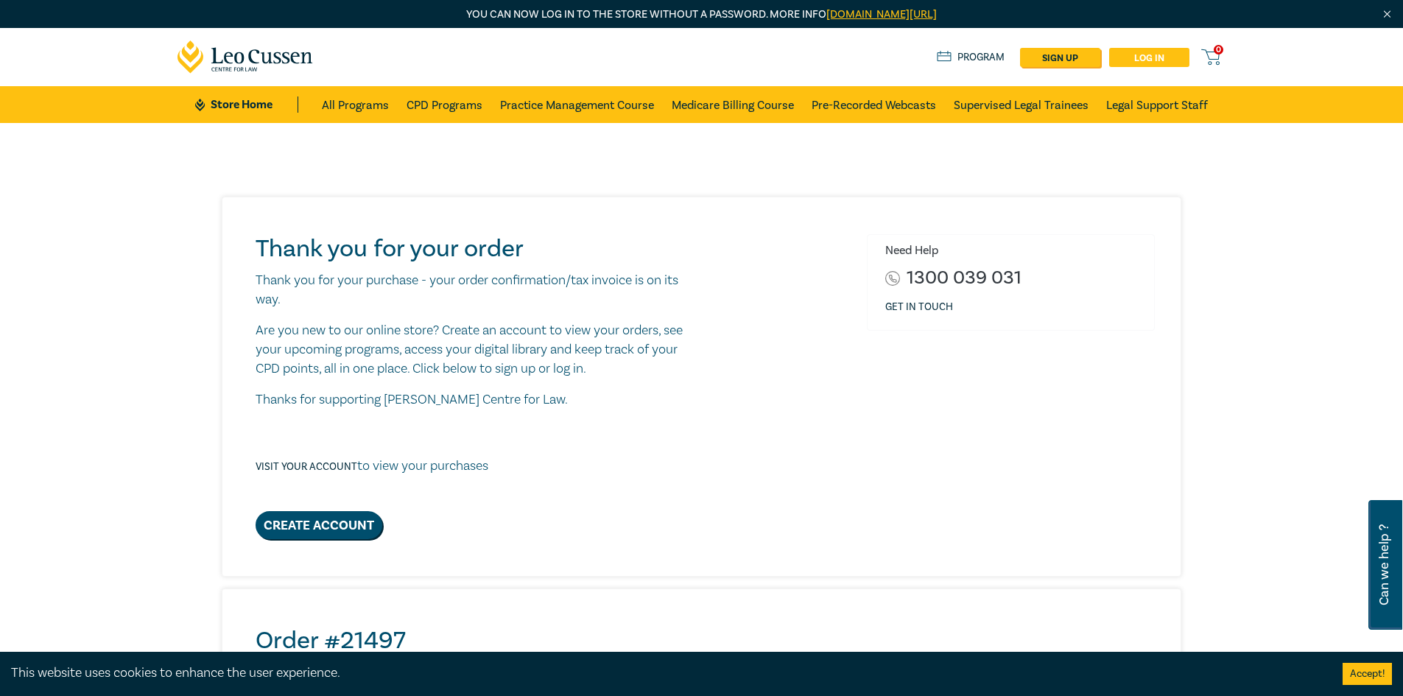
click at [1152, 54] on link "Log in" at bounding box center [1149, 57] width 80 height 19
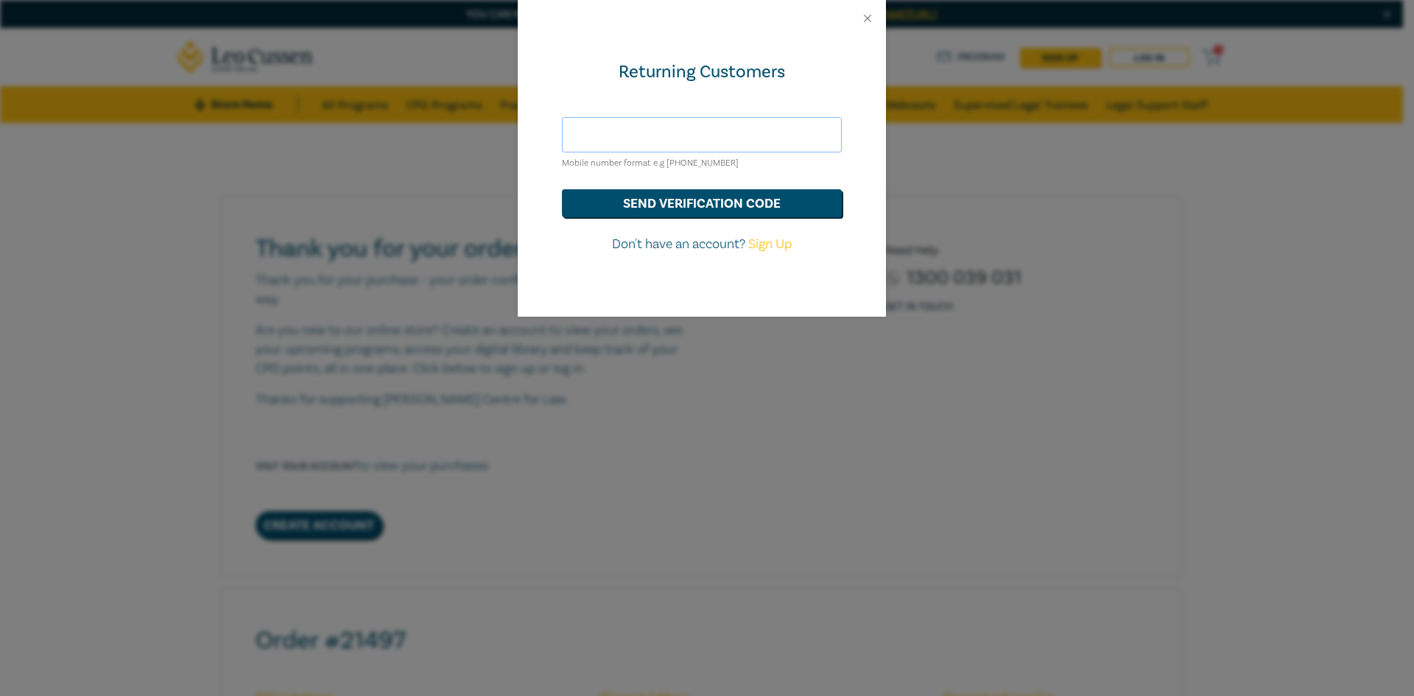
click at [629, 136] on input "text" at bounding box center [702, 134] width 280 height 35
type input "[PERSON_NAME][EMAIL_ADDRESS][PERSON_NAME][PERSON_NAME][DOMAIN_NAME]"
click at [674, 200] on button "send verification code" at bounding box center [702, 203] width 280 height 28
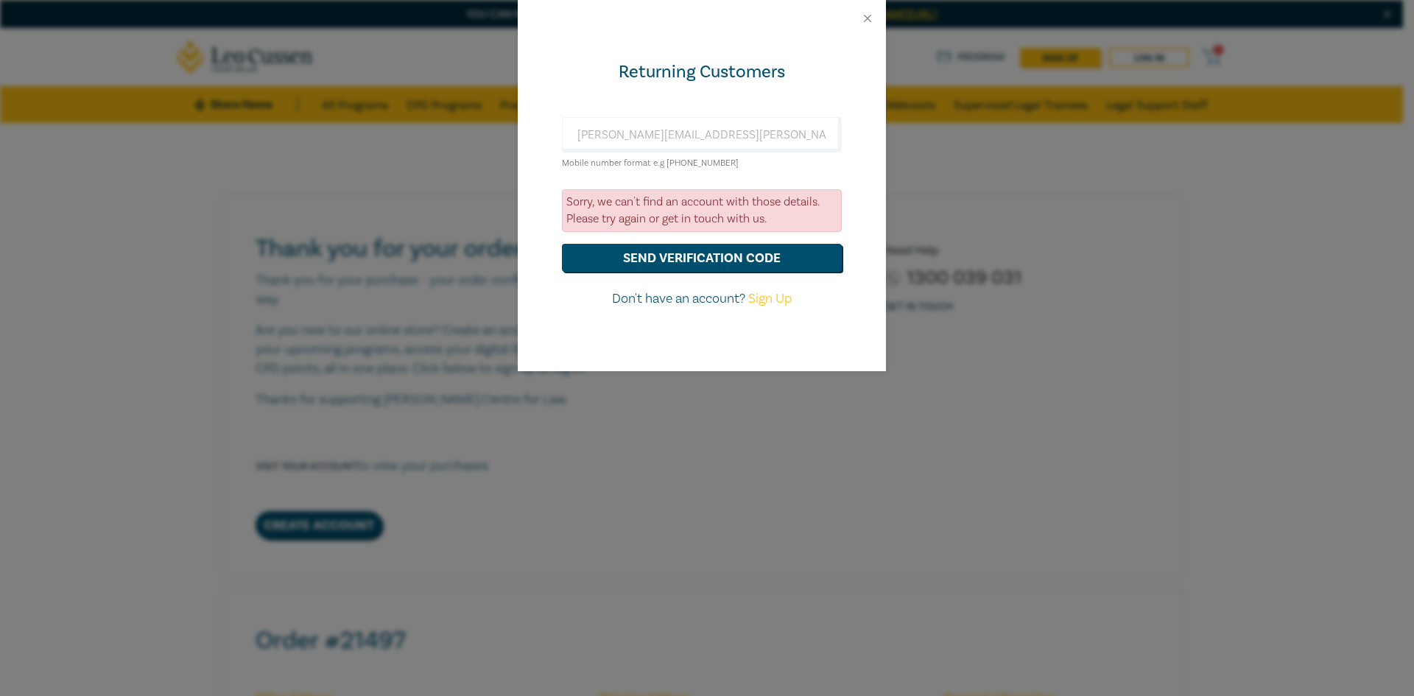
click at [769, 295] on link "Sign Up" at bounding box center [769, 298] width 43 height 17
select select "AU"
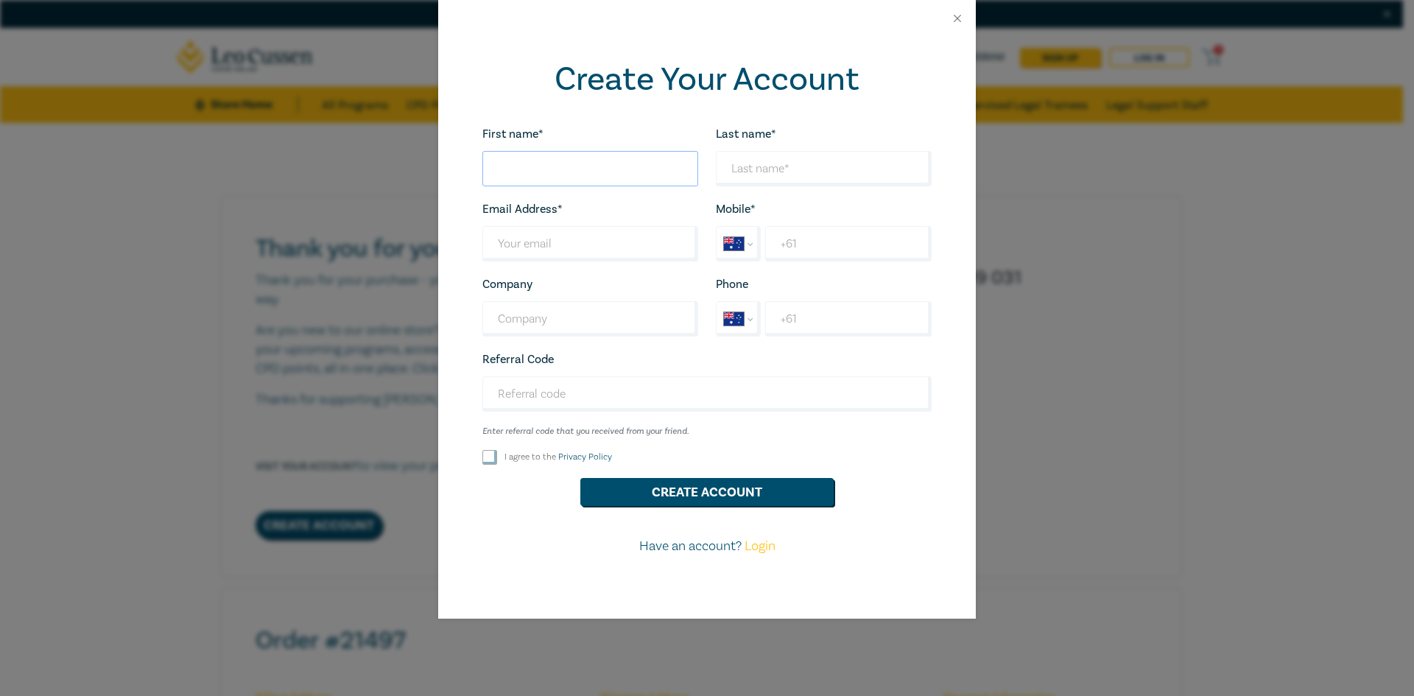
click at [560, 168] on input "First name*" at bounding box center [590, 168] width 216 height 35
type input "[PERSON_NAME]"
type input "[PERSON_NAME][EMAIL_ADDRESS][PERSON_NAME][PERSON_NAME][DOMAIN_NAME]"
type input "Blumers Personal Injury Lawyers"
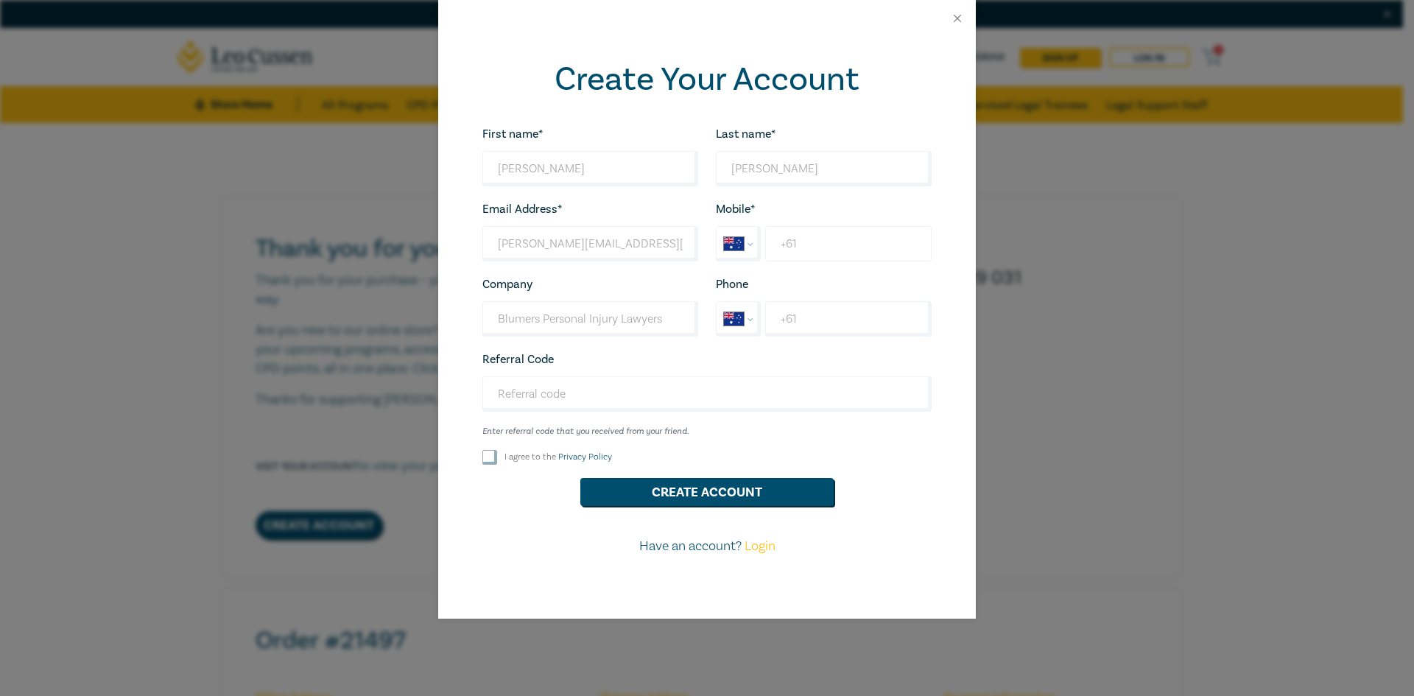
click at [819, 244] on input "+61" at bounding box center [848, 243] width 166 height 35
type input "[PHONE_NUMBER]"
click at [835, 305] on input "+61" at bounding box center [848, 318] width 166 height 35
type input "[PHONE_NUMBER]"
click at [769, 380] on input "Referral Code" at bounding box center [706, 393] width 449 height 35
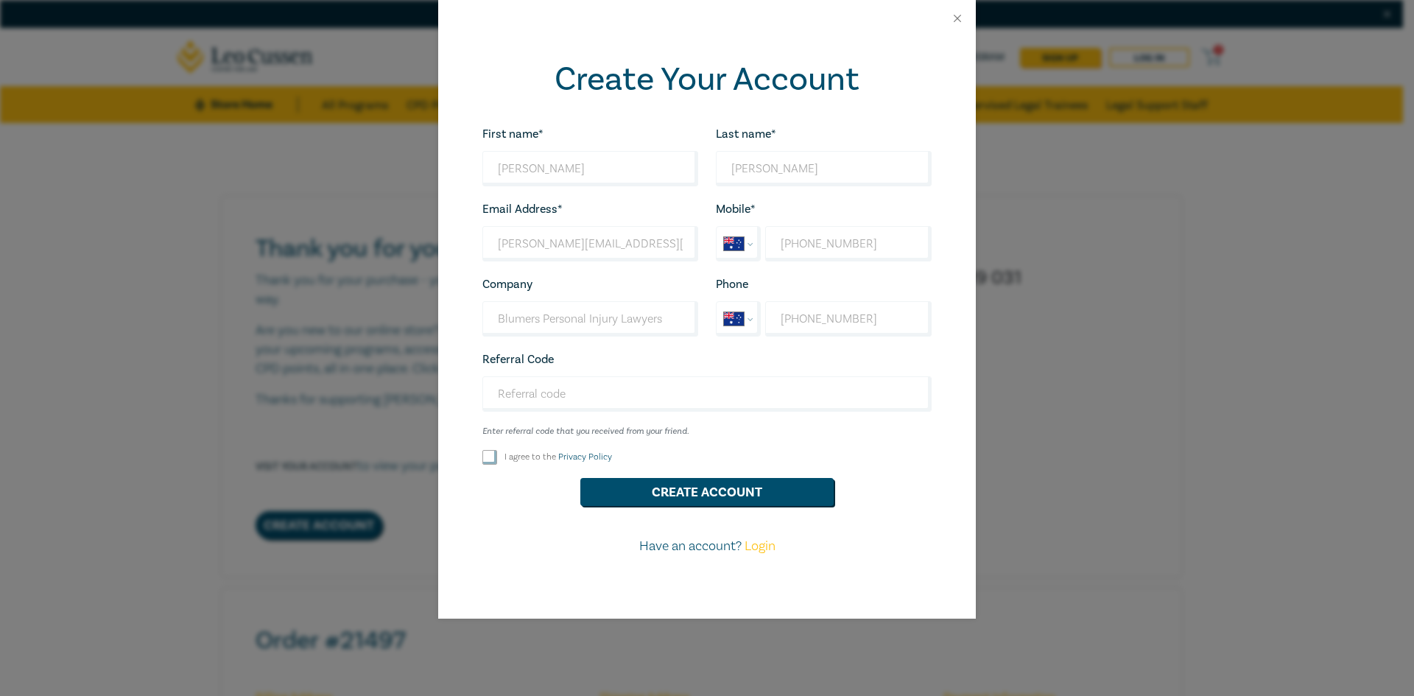
drag, startPoint x: 487, startPoint y: 456, endPoint x: 558, endPoint y: 464, distance: 71.1
click at [487, 454] on input "I agree to the Privacy Policy" at bounding box center [489, 457] width 15 height 15
checkbox input "true"
click at [697, 490] on button "Create Account" at bounding box center [706, 492] width 253 height 28
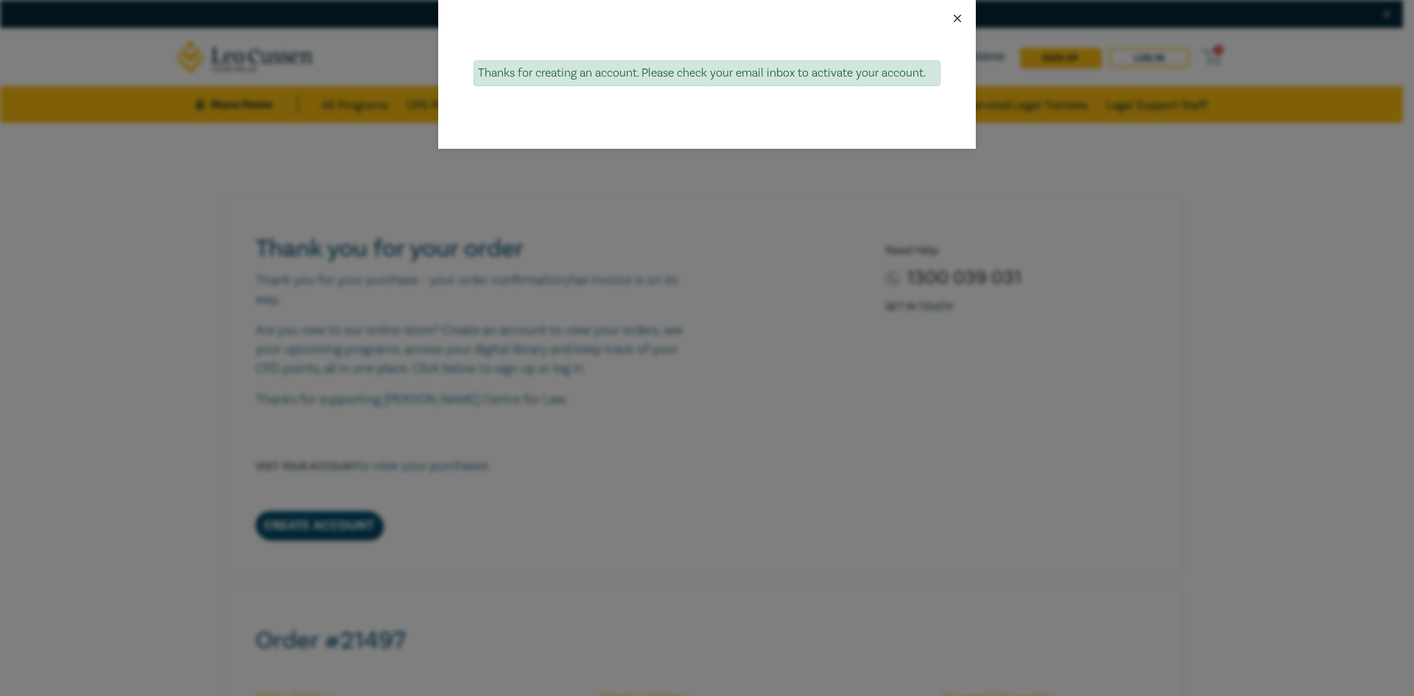
click at [958, 16] on button "Close" at bounding box center [957, 18] width 13 height 13
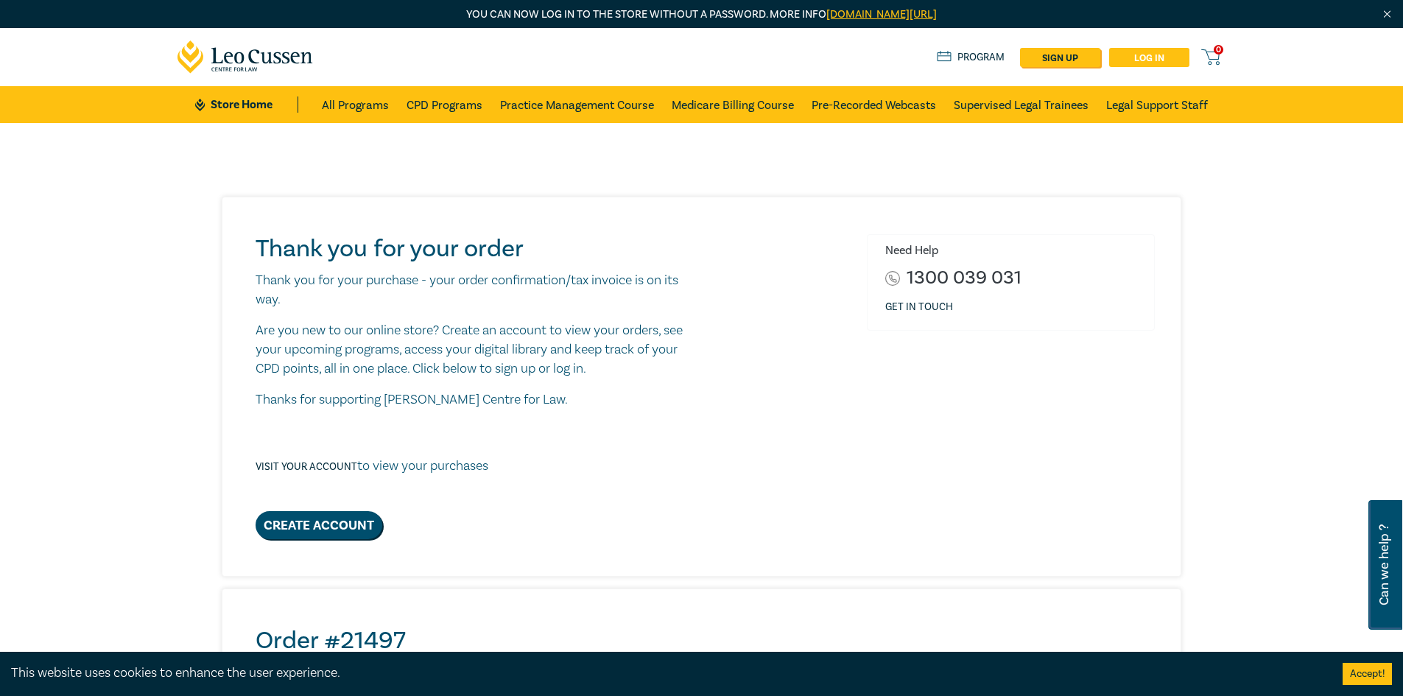
click at [1149, 54] on link "Log in" at bounding box center [1149, 57] width 80 height 19
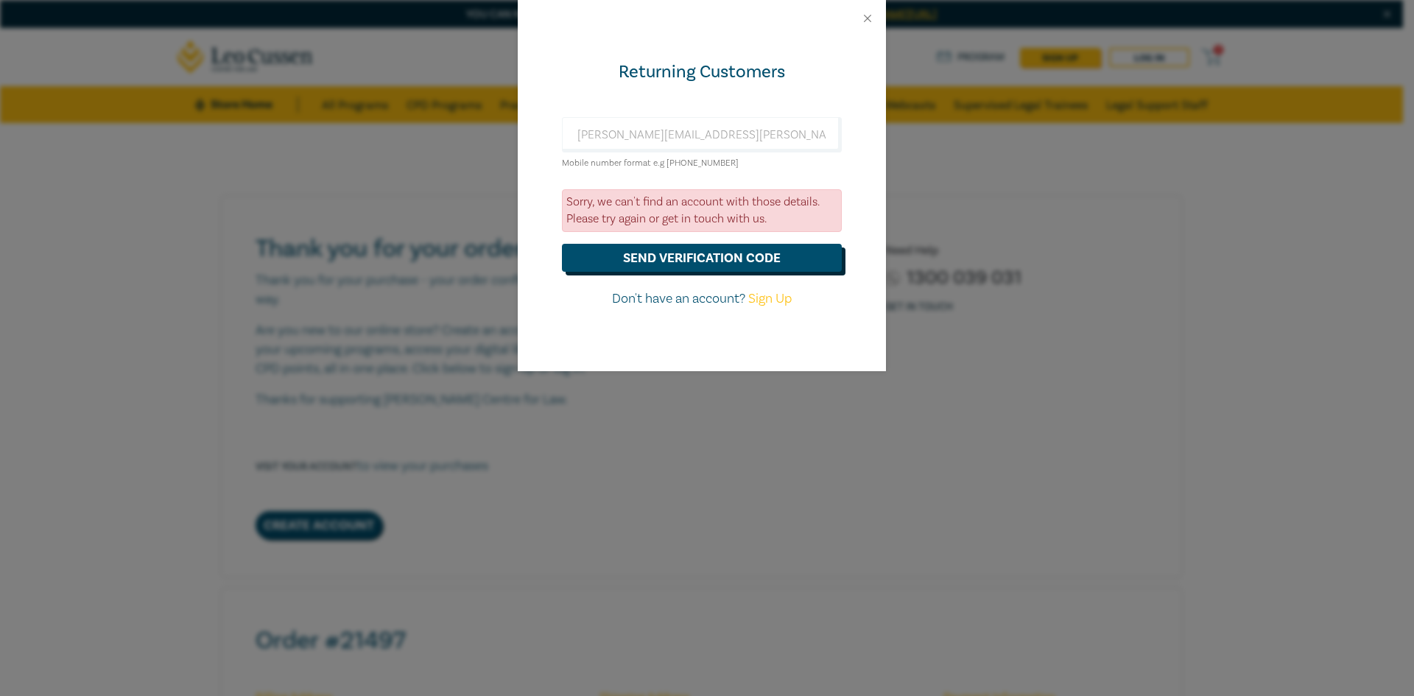
click at [712, 255] on button "send verification code" at bounding box center [702, 258] width 280 height 28
click at [866, 13] on button "Close" at bounding box center [867, 18] width 13 height 13
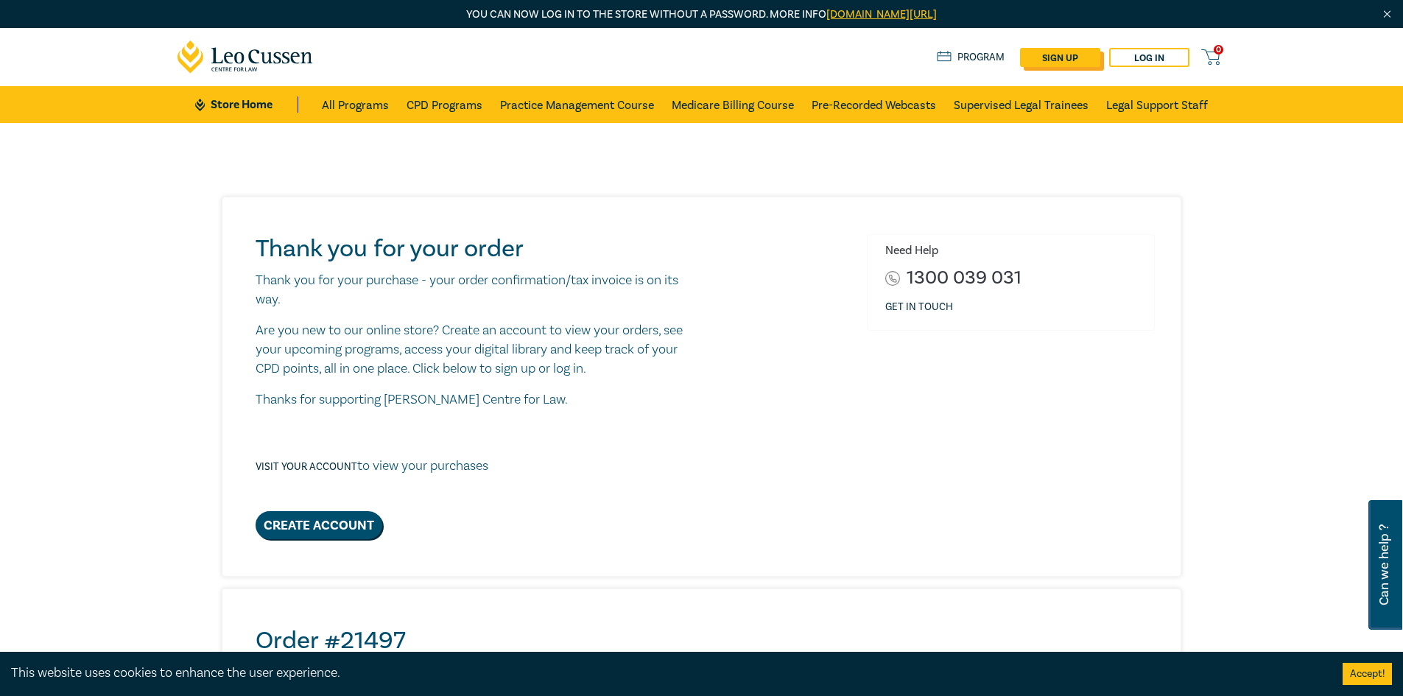
click at [1055, 52] on link "sign up" at bounding box center [1060, 57] width 80 height 19
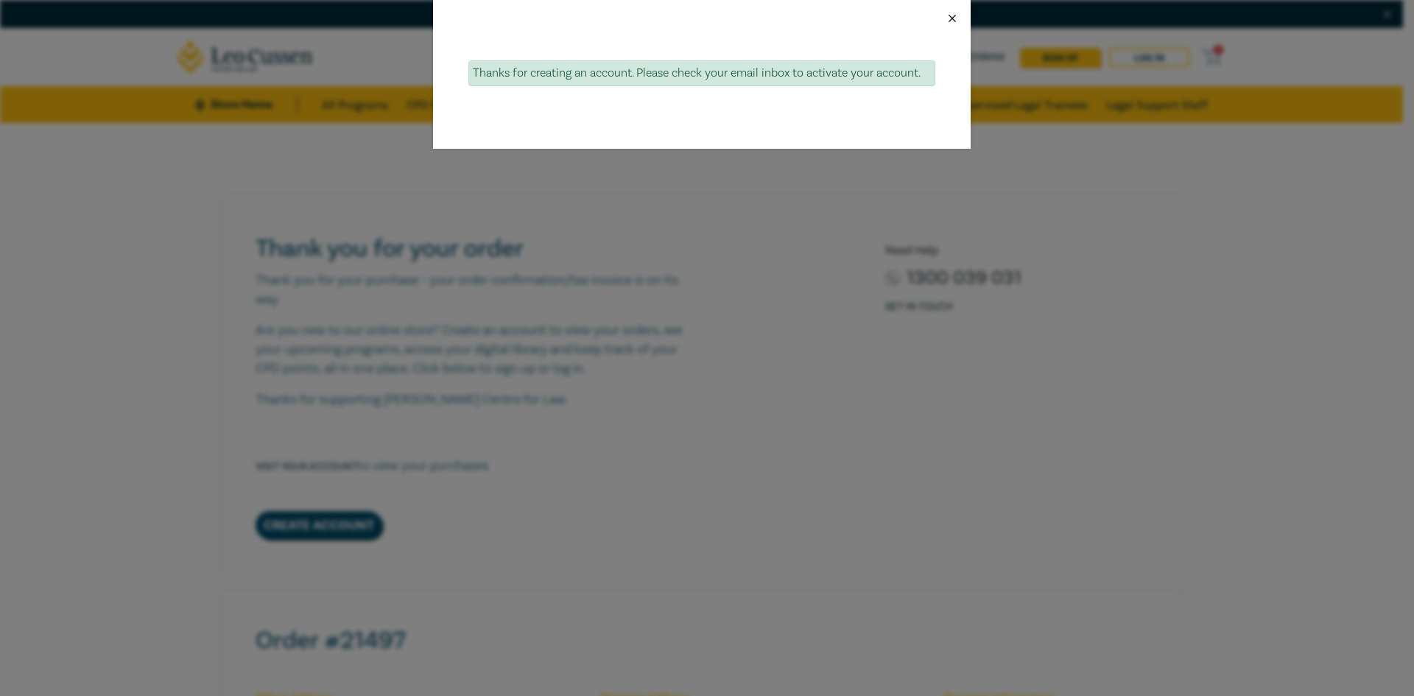
click at [958, 17] on button "Close" at bounding box center [951, 18] width 13 height 13
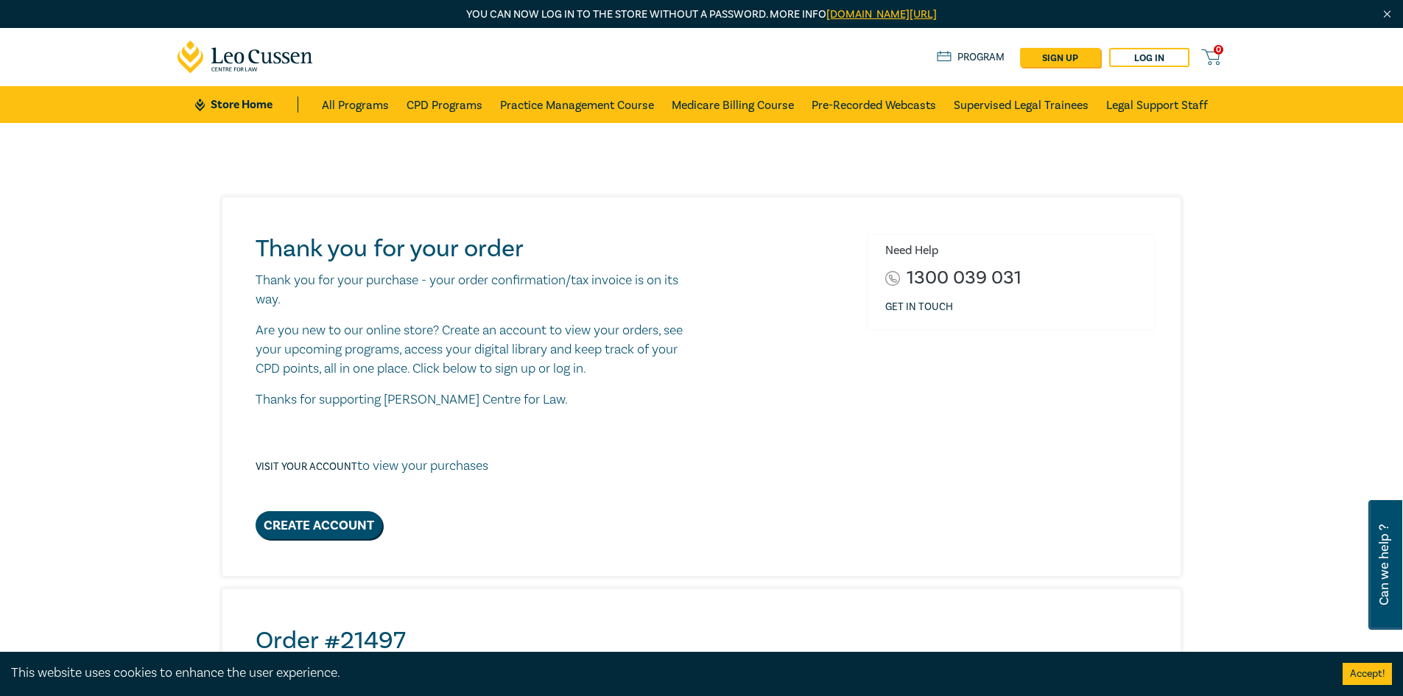
click at [497, 421] on div "Visit your account to view your purchases" at bounding box center [475, 466] width 441 height 90
click at [1165, 53] on link "Log in" at bounding box center [1149, 57] width 80 height 19
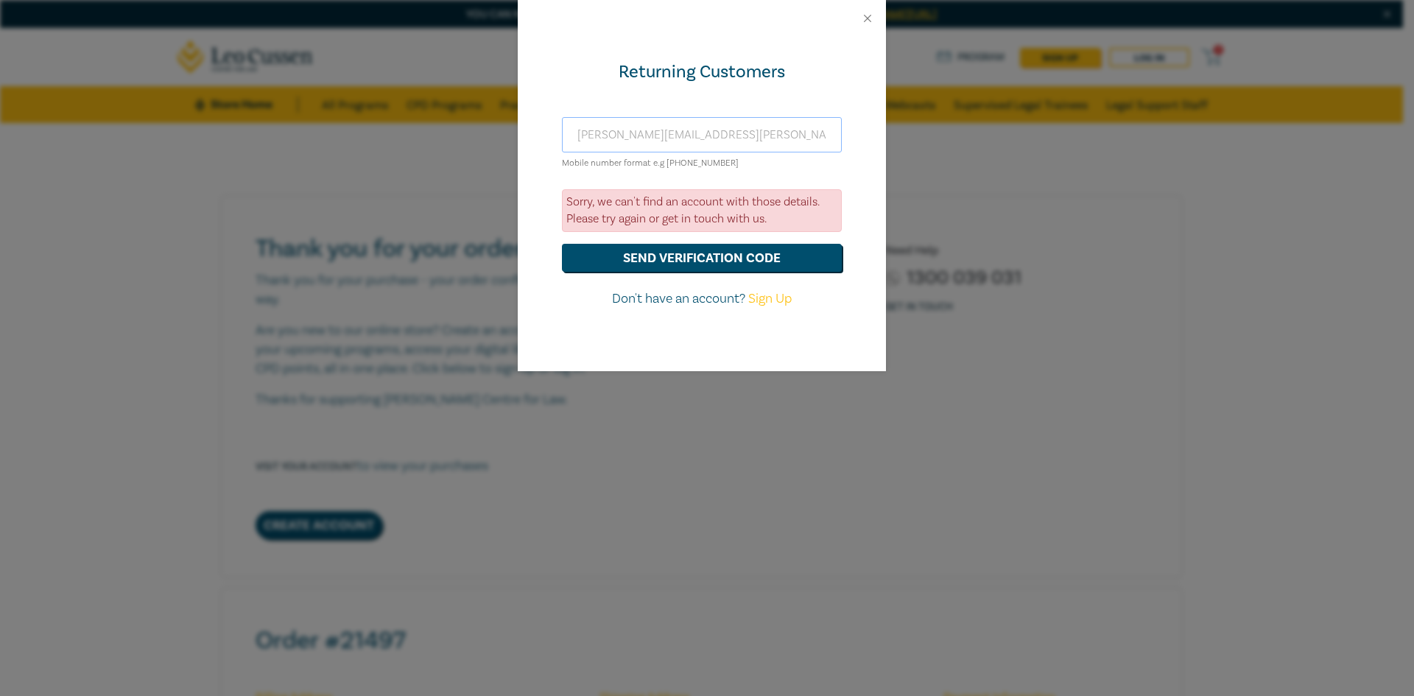
click at [655, 140] on input "christina.tsou@blumers.com.au" at bounding box center [702, 134] width 280 height 35
click at [702, 259] on button "send verification code" at bounding box center [702, 258] width 280 height 28
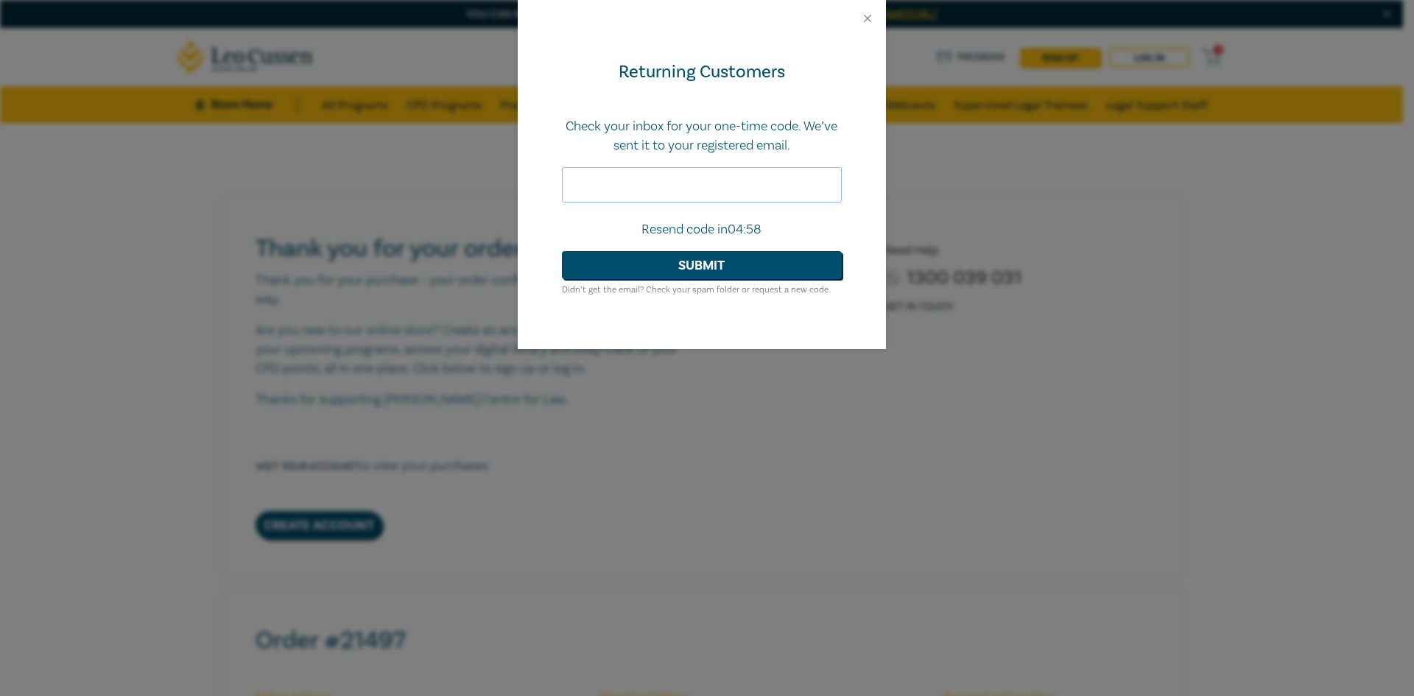
click at [672, 186] on input "text" at bounding box center [702, 184] width 280 height 35
click at [597, 179] on input "text" at bounding box center [702, 184] width 280 height 35
type input "246124"
click at [689, 269] on button "Submit" at bounding box center [702, 265] width 280 height 28
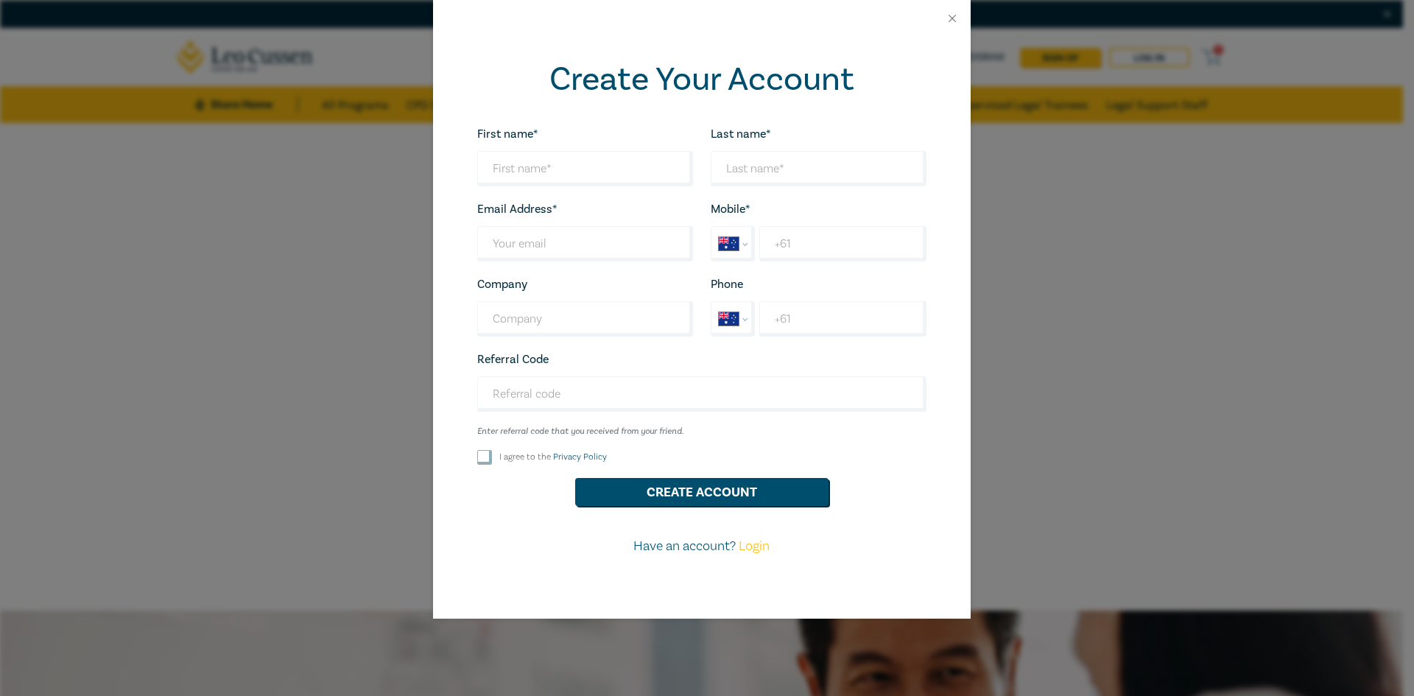
select select "AU"
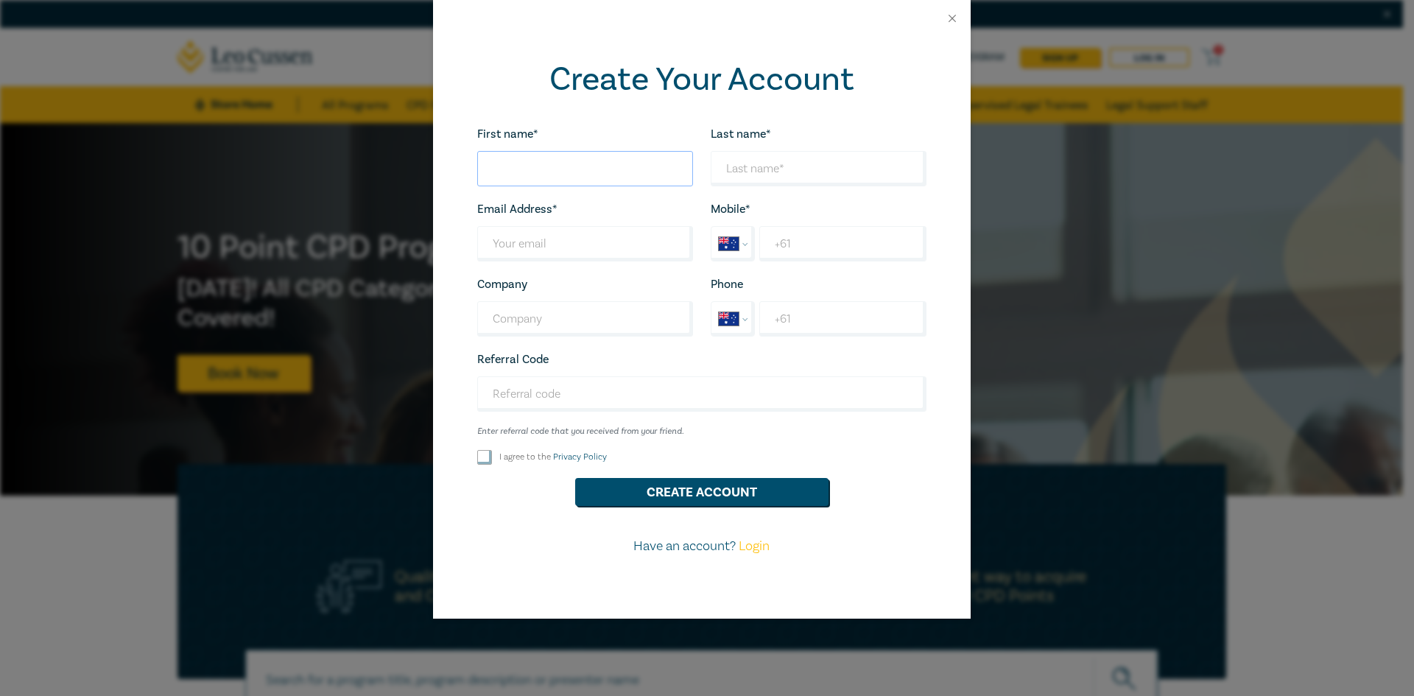
click at [529, 164] on input "First name*" at bounding box center [585, 168] width 216 height 35
type input "[PERSON_NAME]"
type input "[PERSON_NAME][EMAIL_ADDRESS][PERSON_NAME][PERSON_NAME][DOMAIN_NAME]"
type input "Blumers Personal Injury Lawyers"
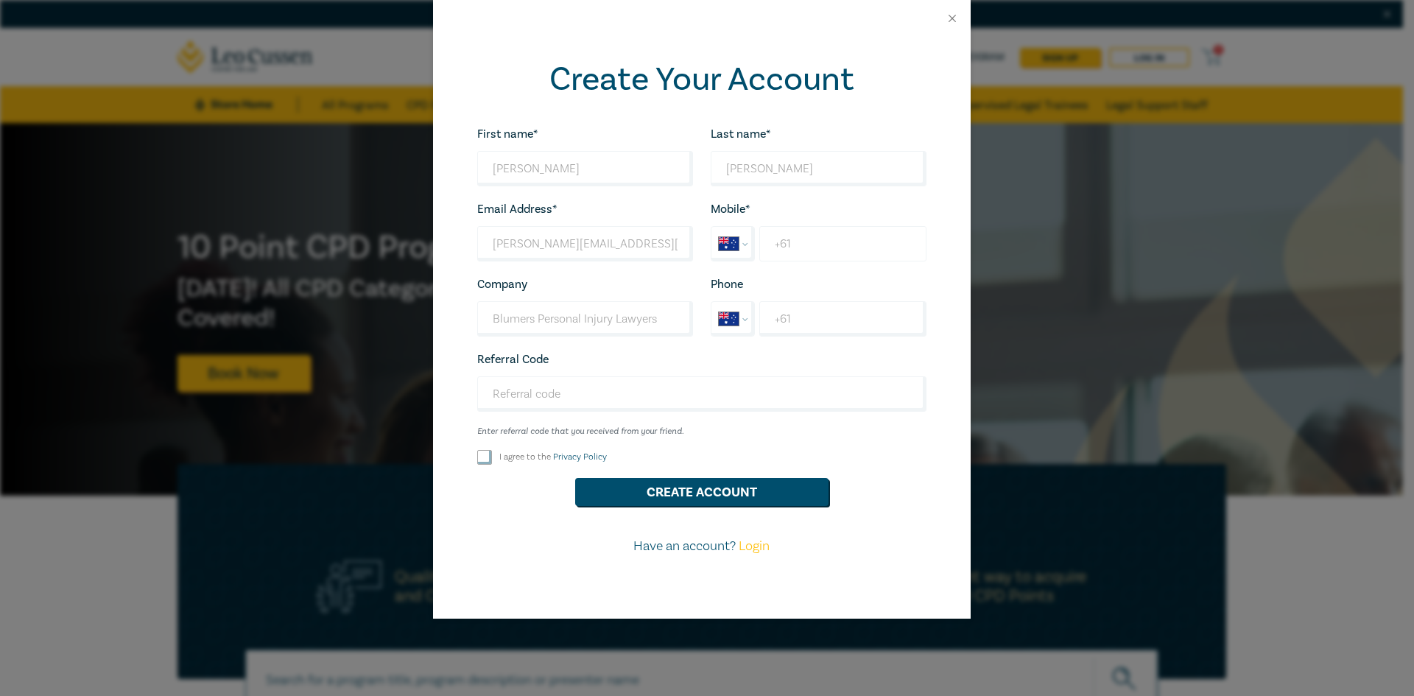
click at [811, 247] on input "+61" at bounding box center [842, 243] width 166 height 35
type input "[PHONE_NUMBER]"
click at [828, 317] on input "+61" at bounding box center [842, 318] width 166 height 35
type input "[PHONE_NUMBER]"
click at [481, 460] on input "I agree to the Privacy Policy" at bounding box center [484, 457] width 15 height 15
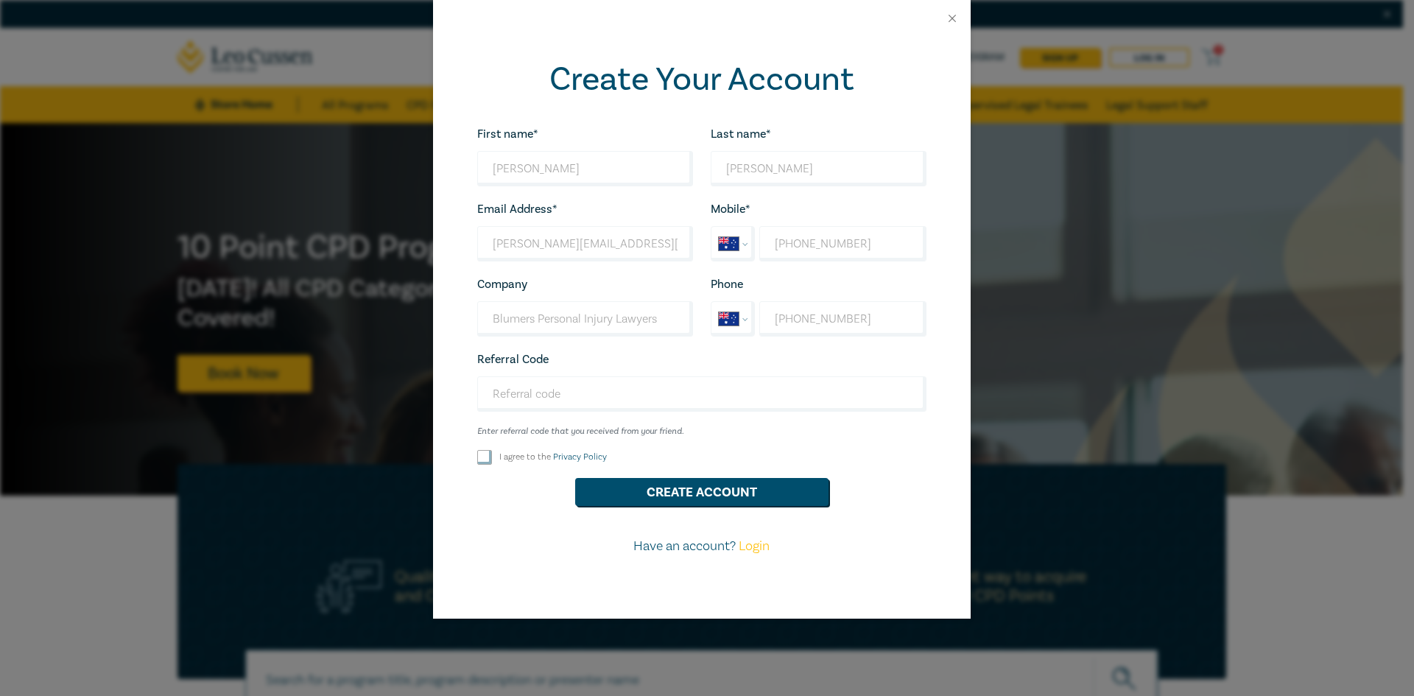
checkbox input "true"
click at [708, 492] on button "Create Account" at bounding box center [701, 492] width 253 height 28
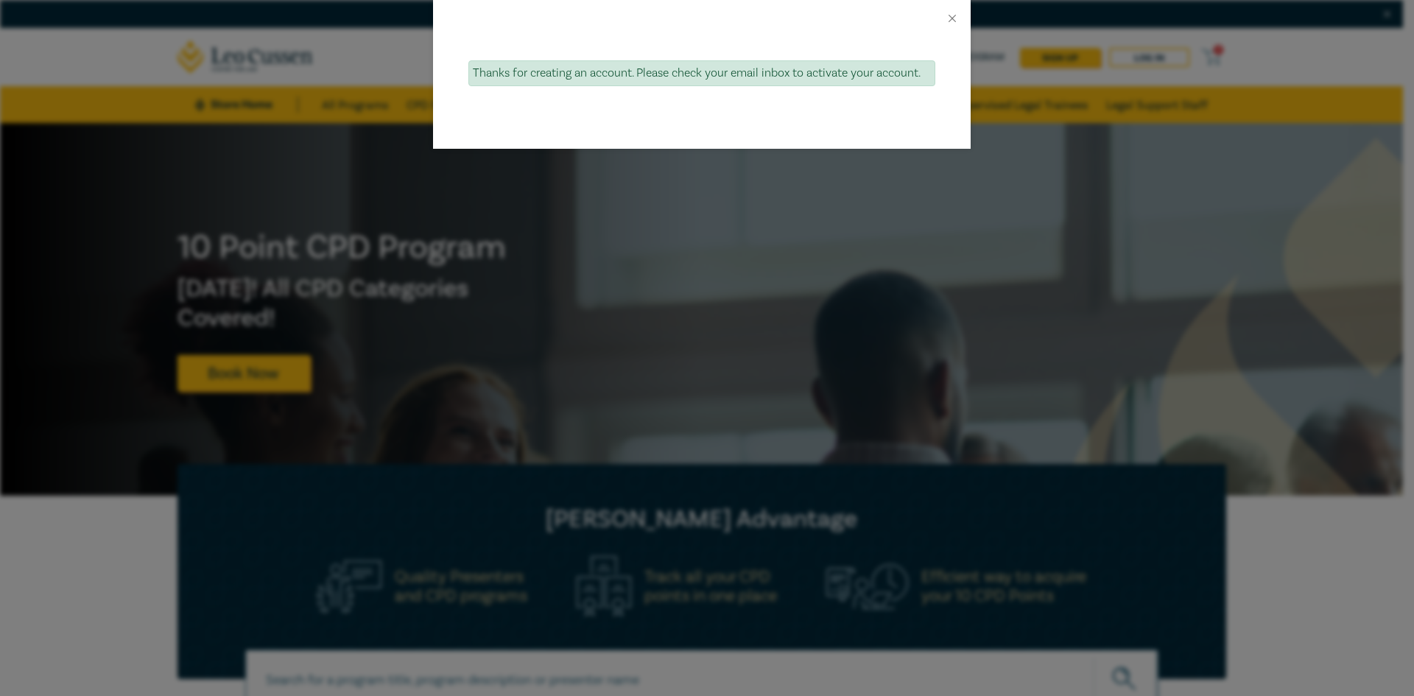
click at [947, 11] on div at bounding box center [701, 18] width 537 height 37
click at [368, 141] on div "Thanks for creating an account. Please check your email inbox to activate your …" at bounding box center [707, 348] width 1414 height 696
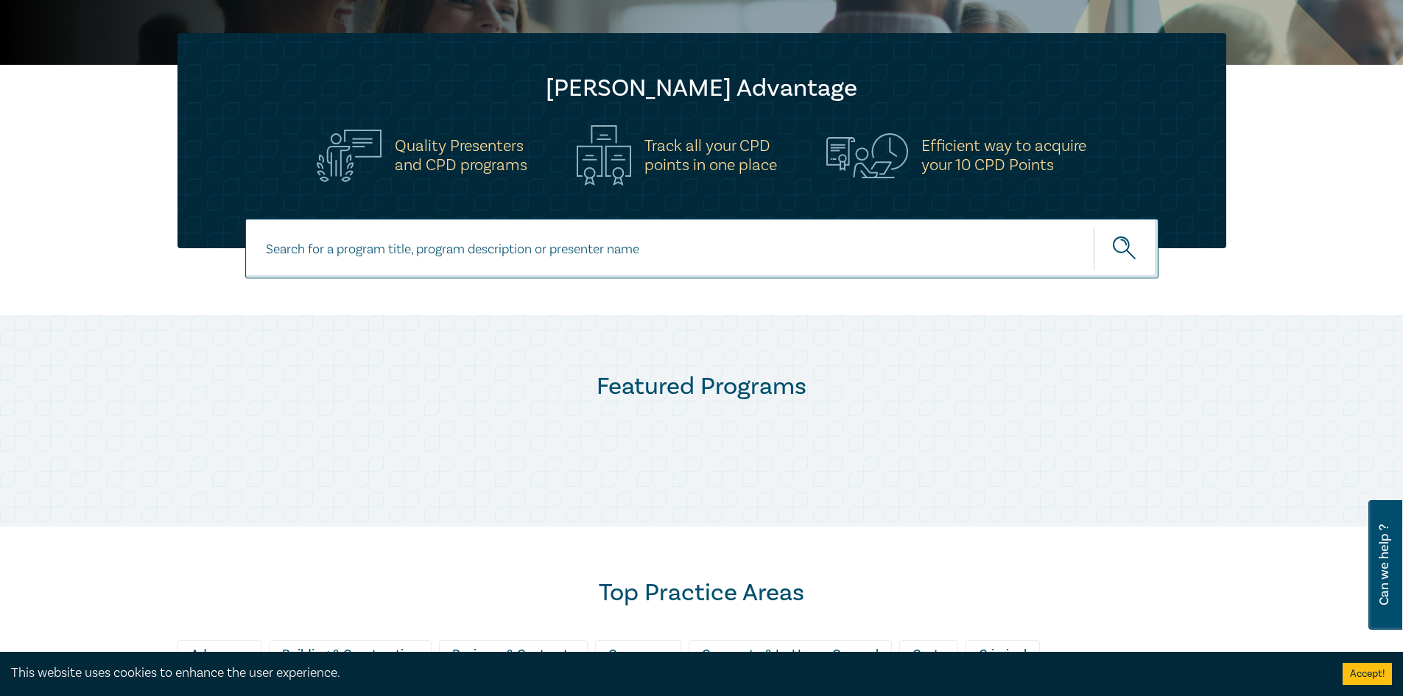
scroll to position [442, 0]
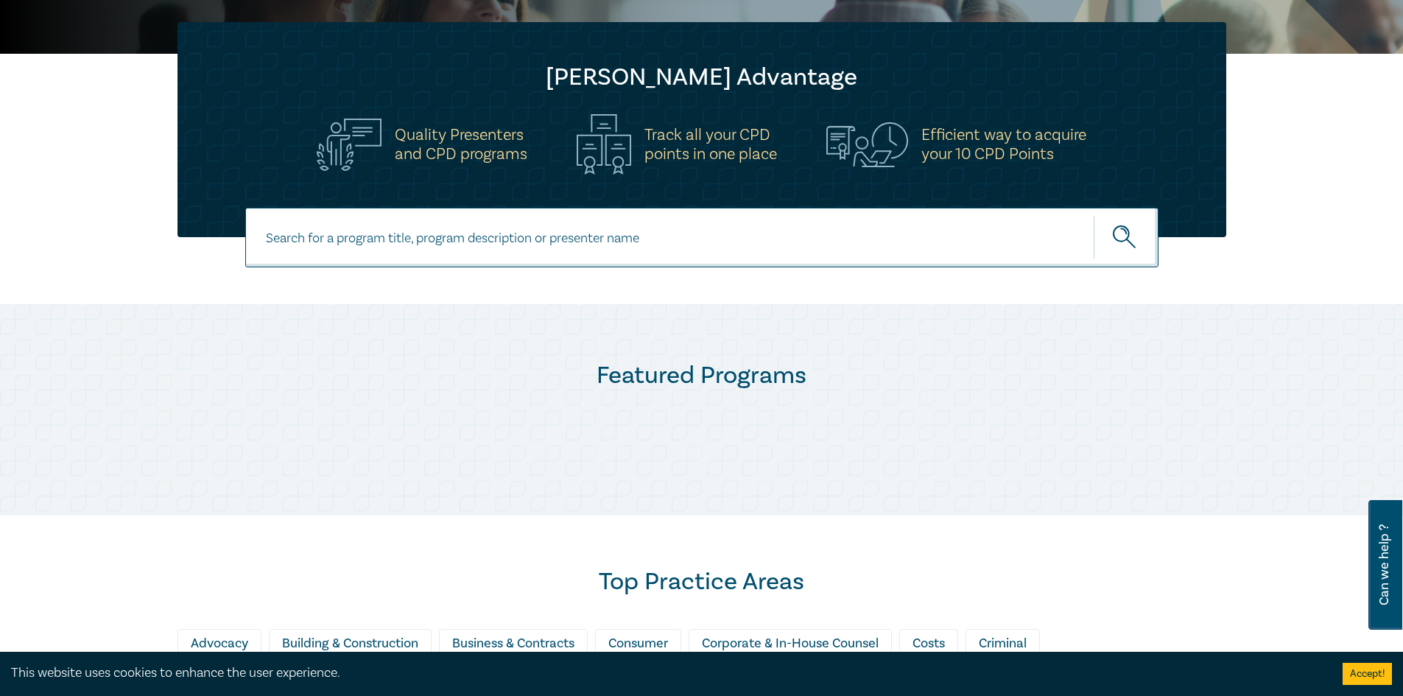
click at [496, 224] on input at bounding box center [701, 238] width 913 height 60
type input "NDIS"
click at [1093, 215] on button "submit" at bounding box center [1125, 237] width 65 height 45
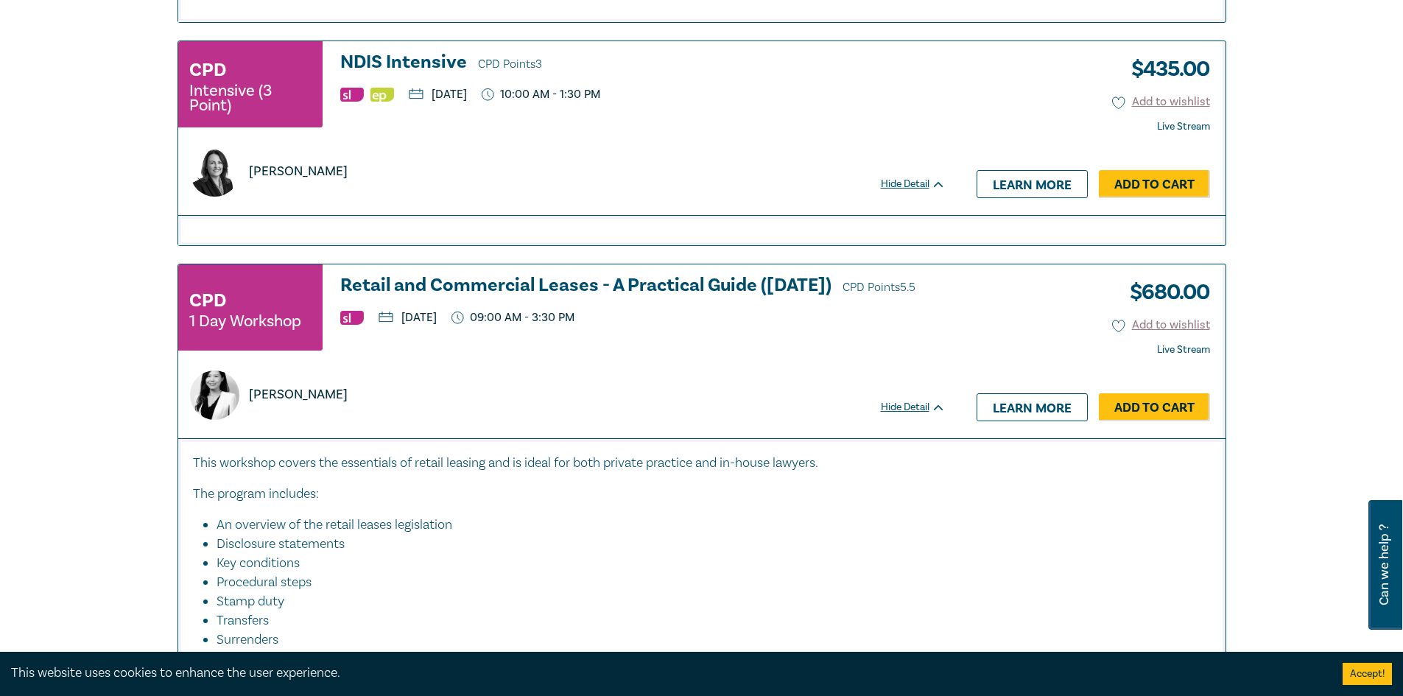
scroll to position [2062, 0]
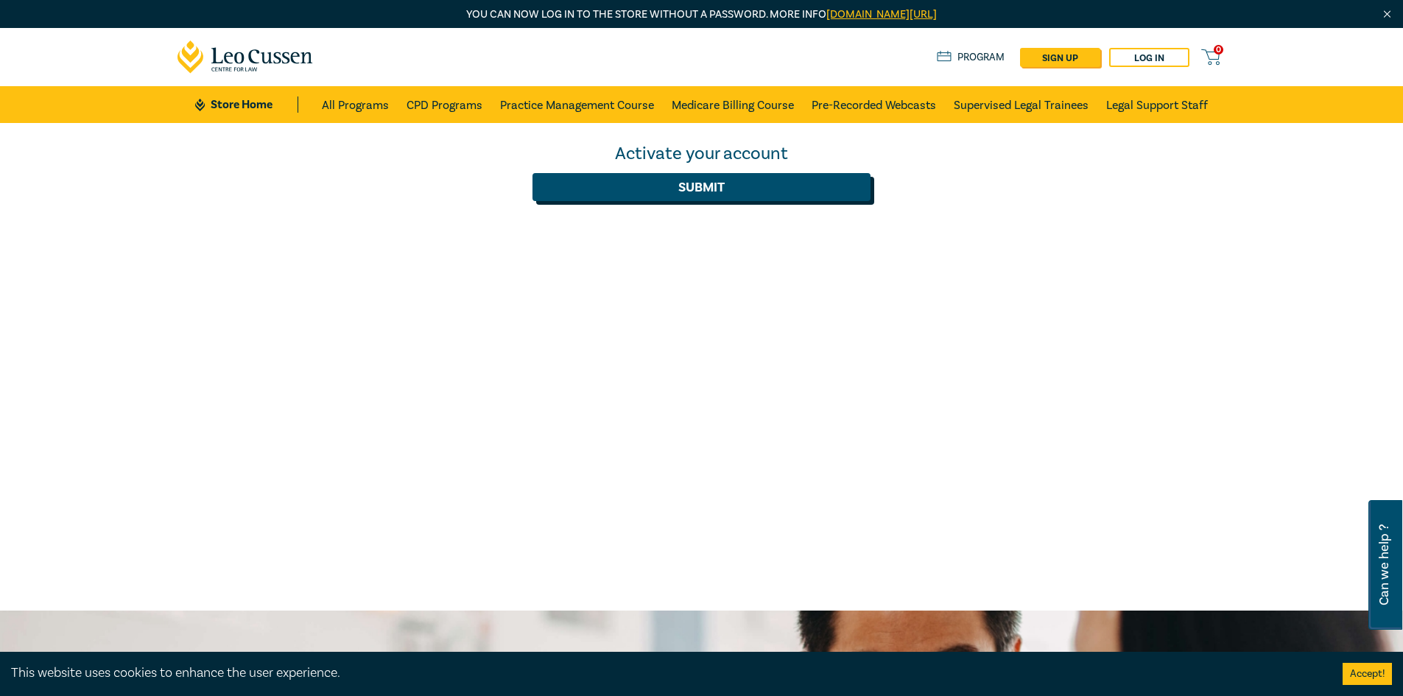
click at [721, 184] on button "Submit" at bounding box center [701, 187] width 338 height 28
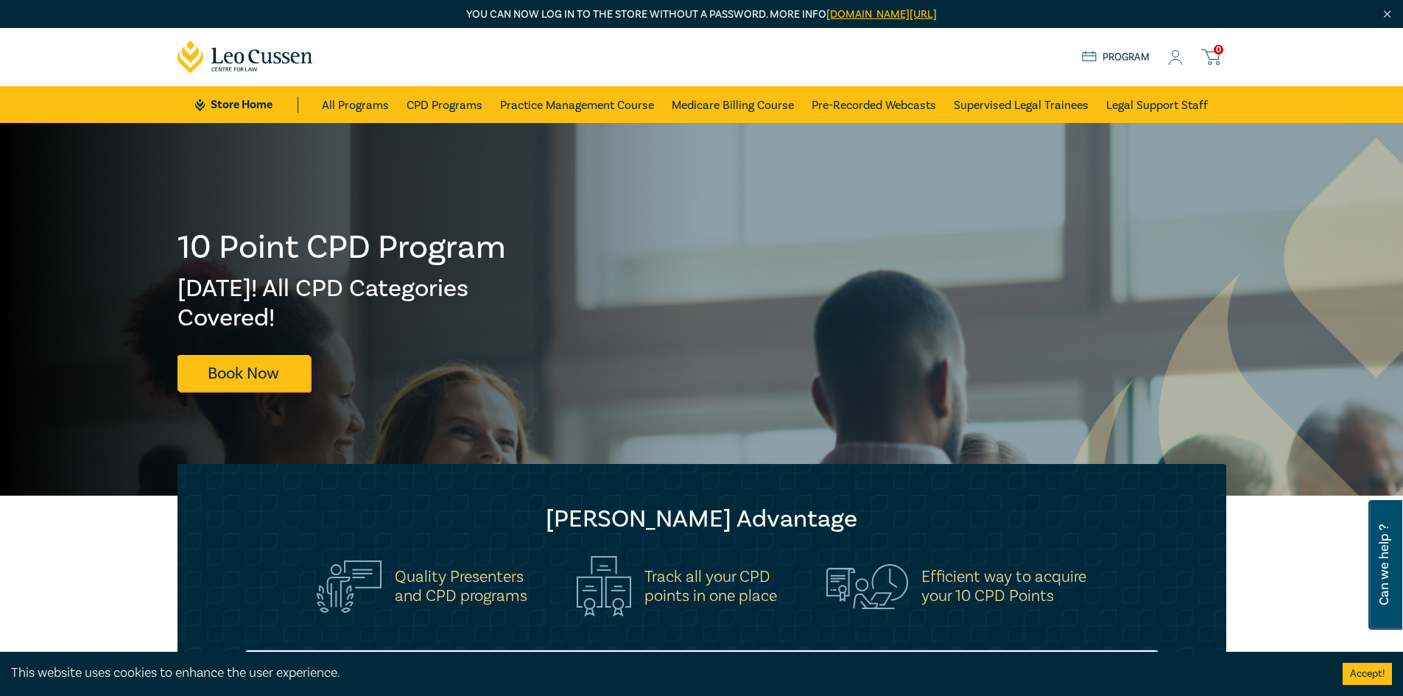
click at [1169, 51] on icon at bounding box center [1175, 57] width 15 height 15
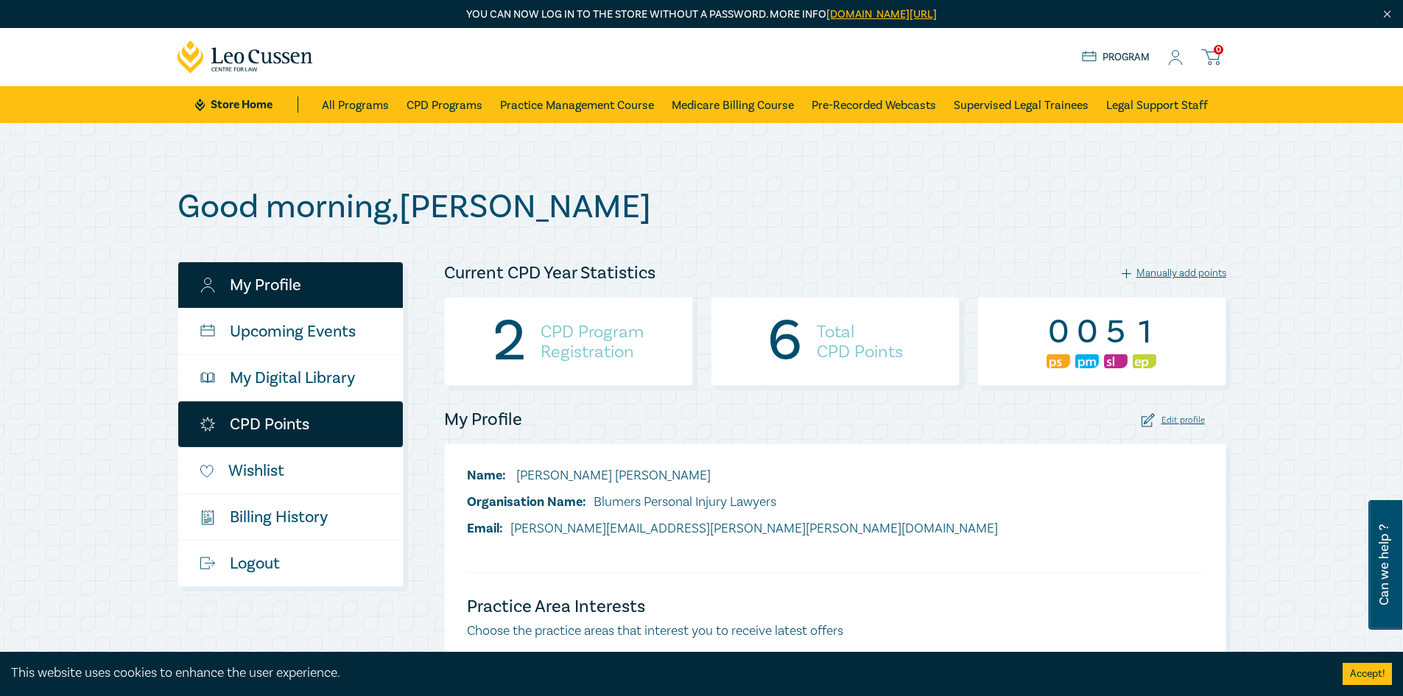
click at [286, 424] on link "CPD Points" at bounding box center [290, 424] width 225 height 46
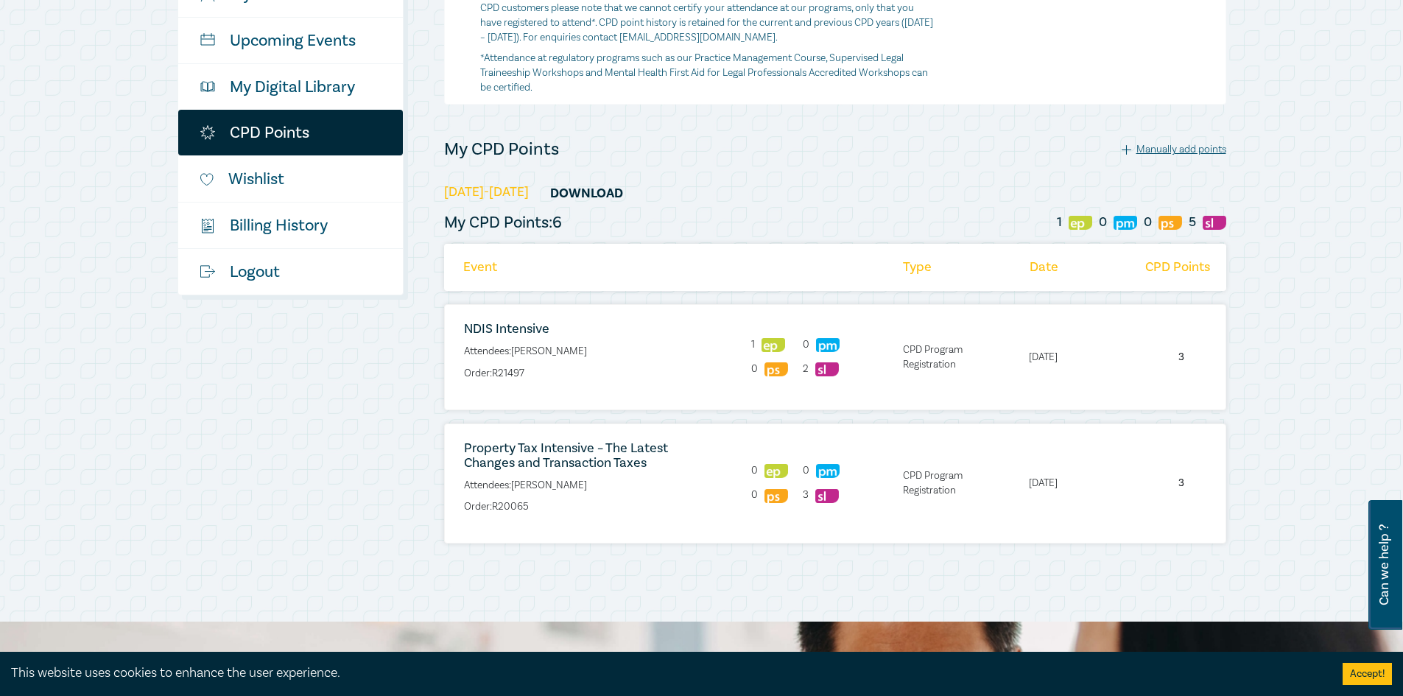
scroll to position [221, 0]
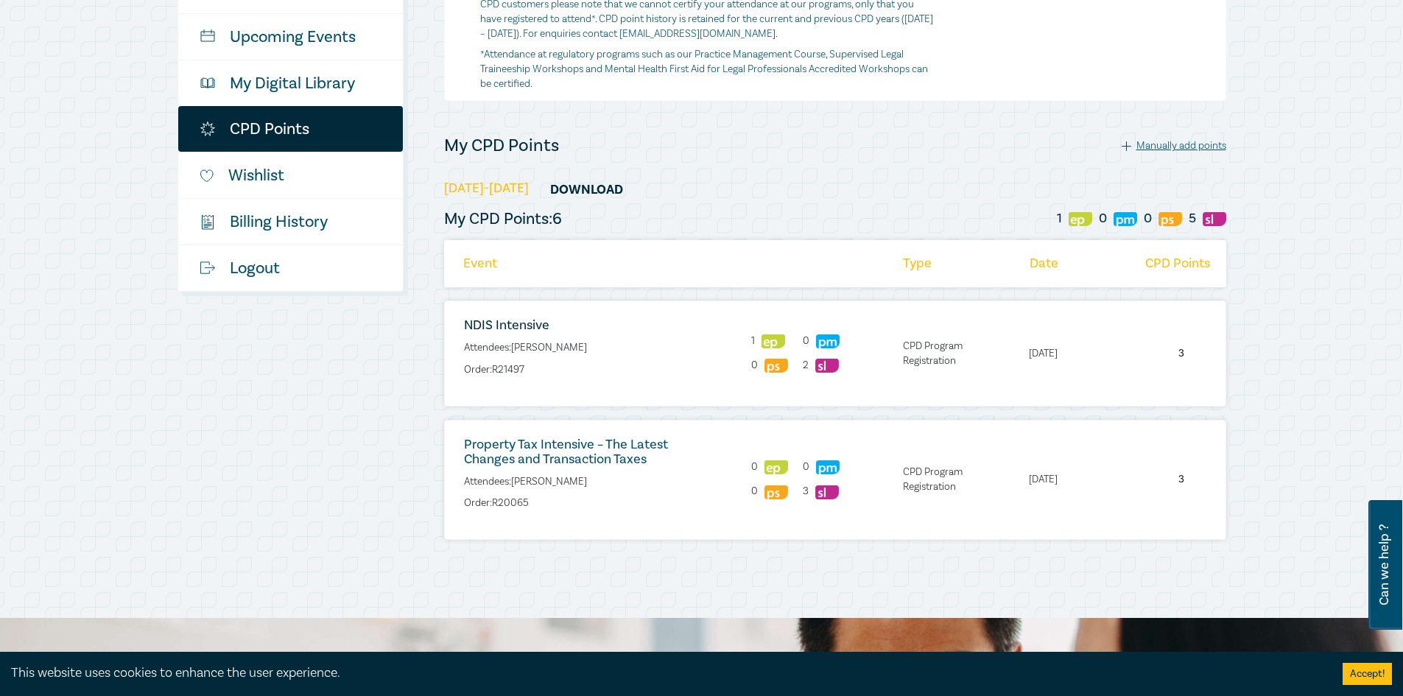
click at [586, 446] on link "Property Tax Intensive – The Latest Changes and Transaction Taxes" at bounding box center [566, 452] width 204 height 32
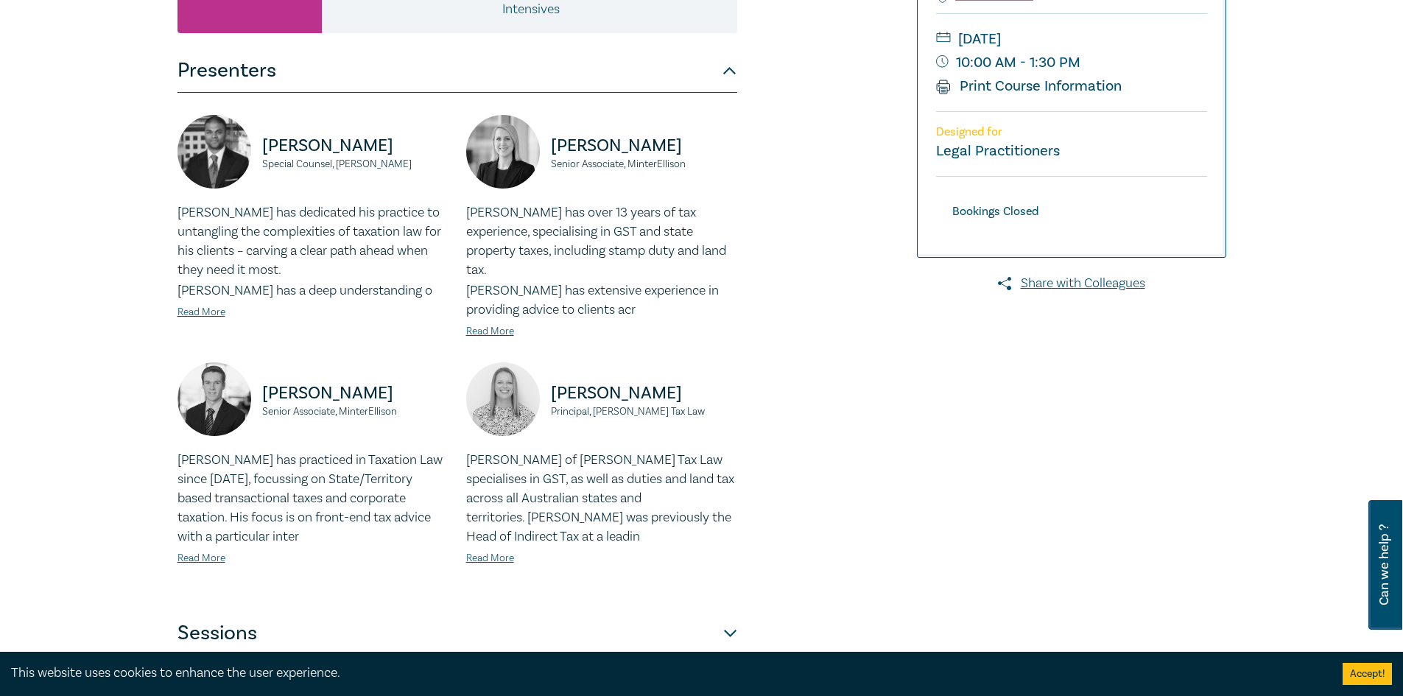
scroll to position [368, 0]
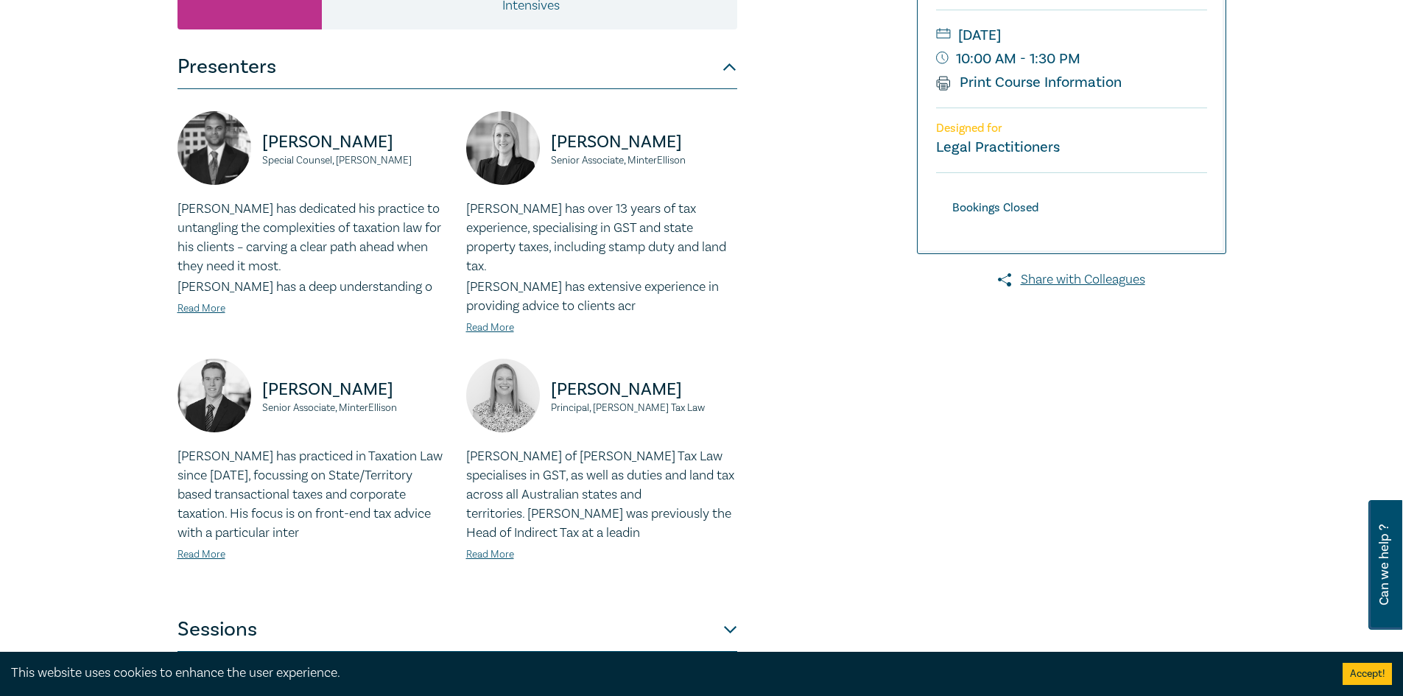
click at [708, 607] on button "Sessions" at bounding box center [457, 629] width 560 height 44
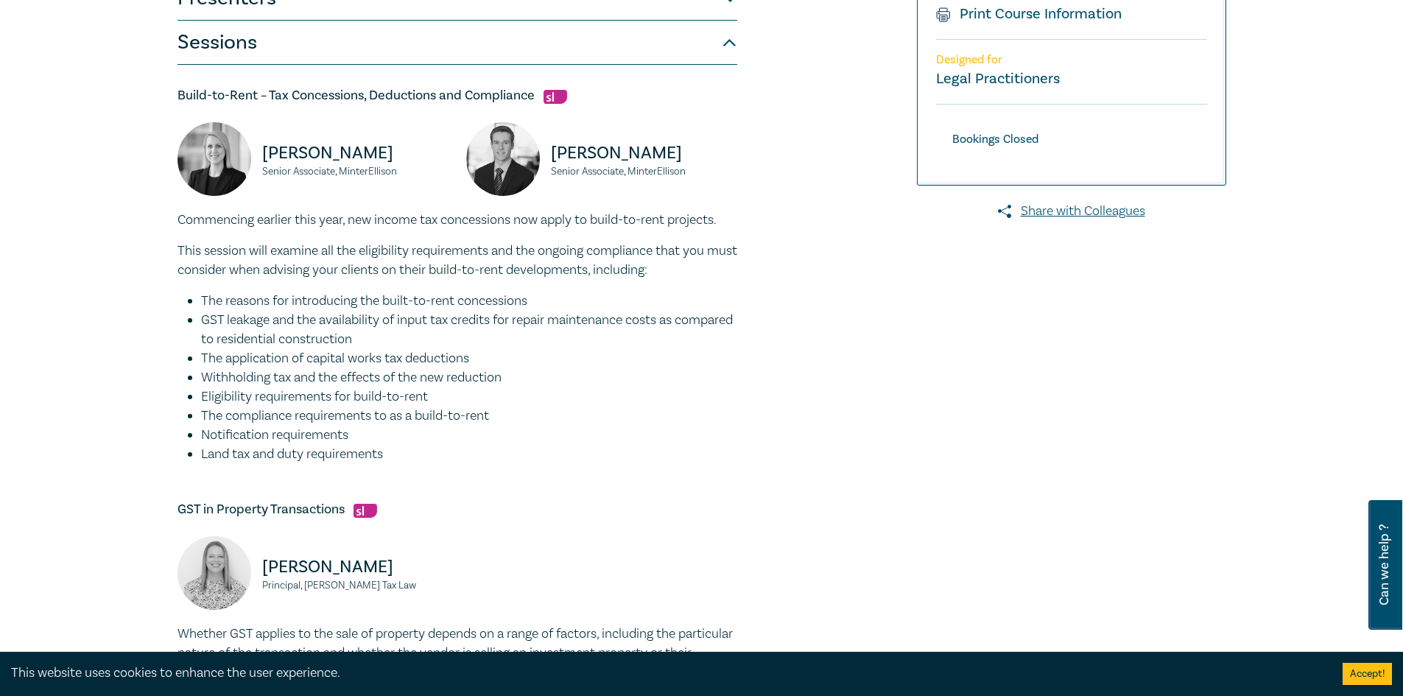
scroll to position [0, 0]
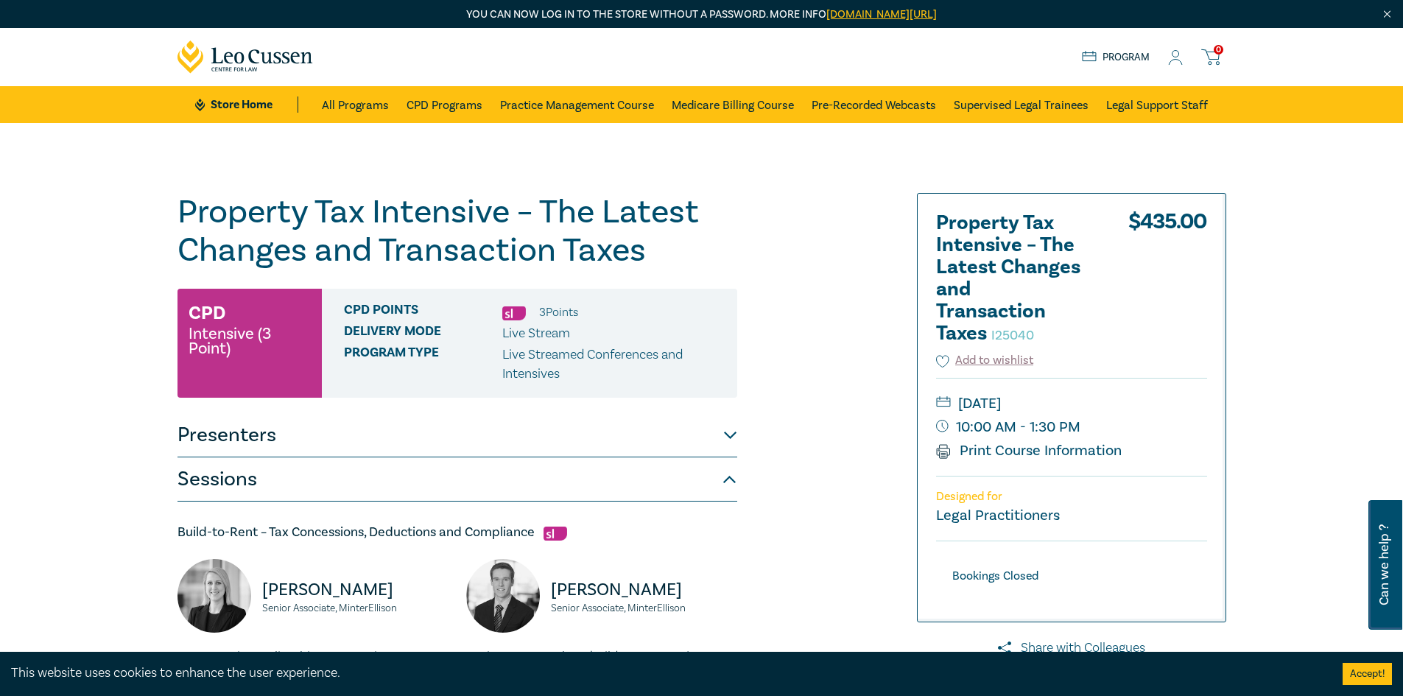
click at [1137, 57] on link "Program" at bounding box center [1116, 57] width 68 height 16
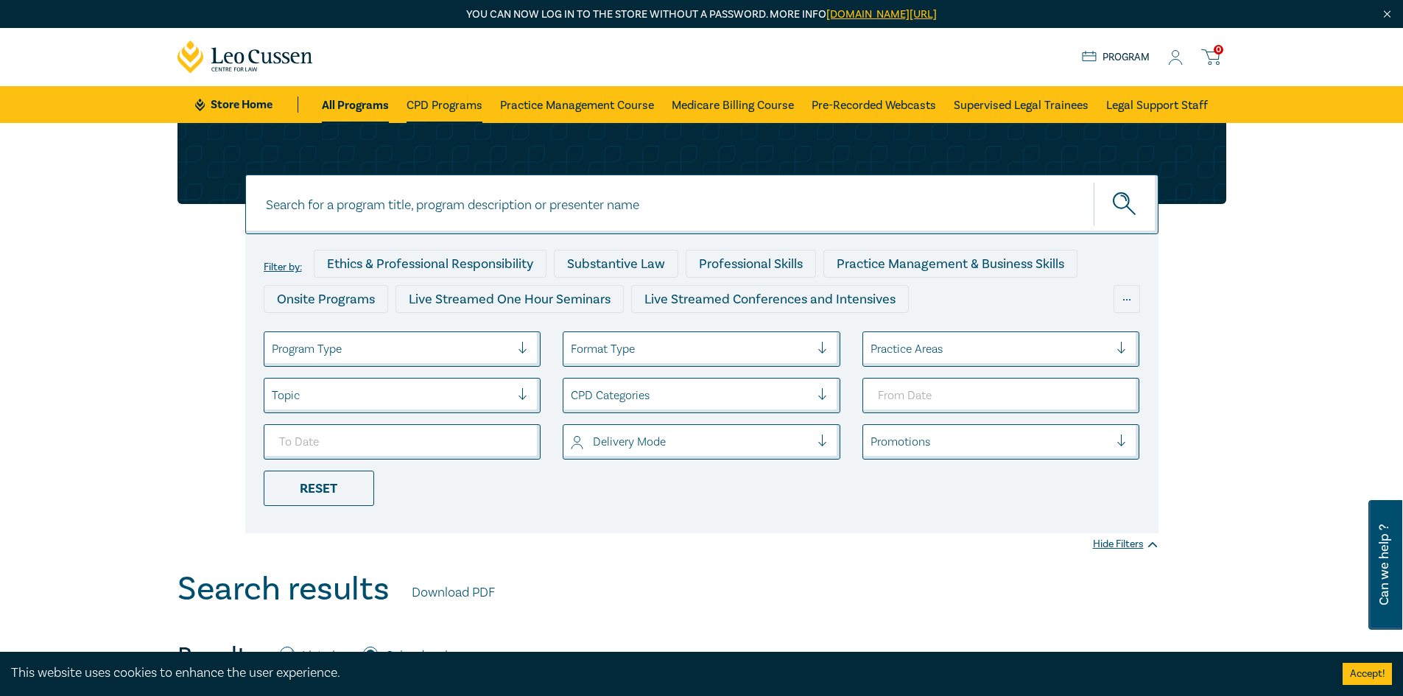
click at [427, 114] on link "CPD Programs" at bounding box center [444, 104] width 76 height 37
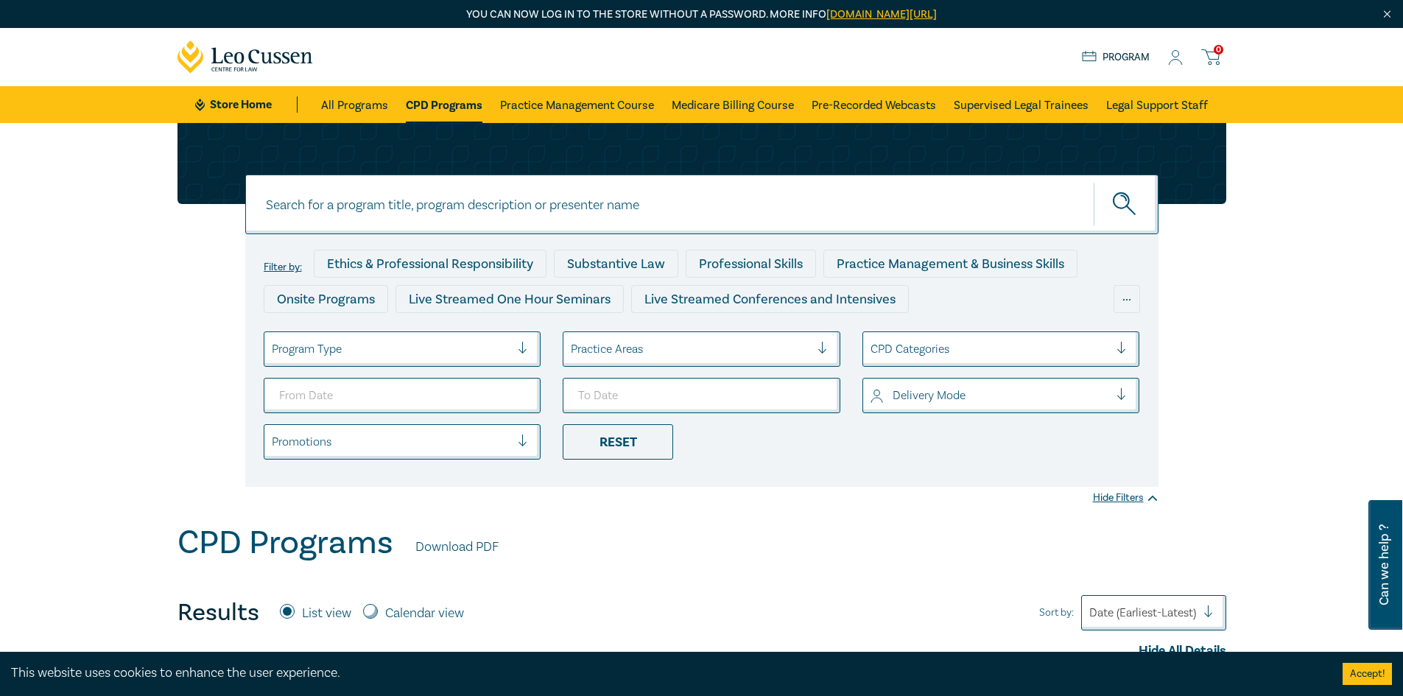
click at [1183, 62] on div "Store Home About us Program 0" at bounding box center [1154, 57] width 144 height 18
click at [1177, 63] on icon at bounding box center [1175, 57] width 15 height 15
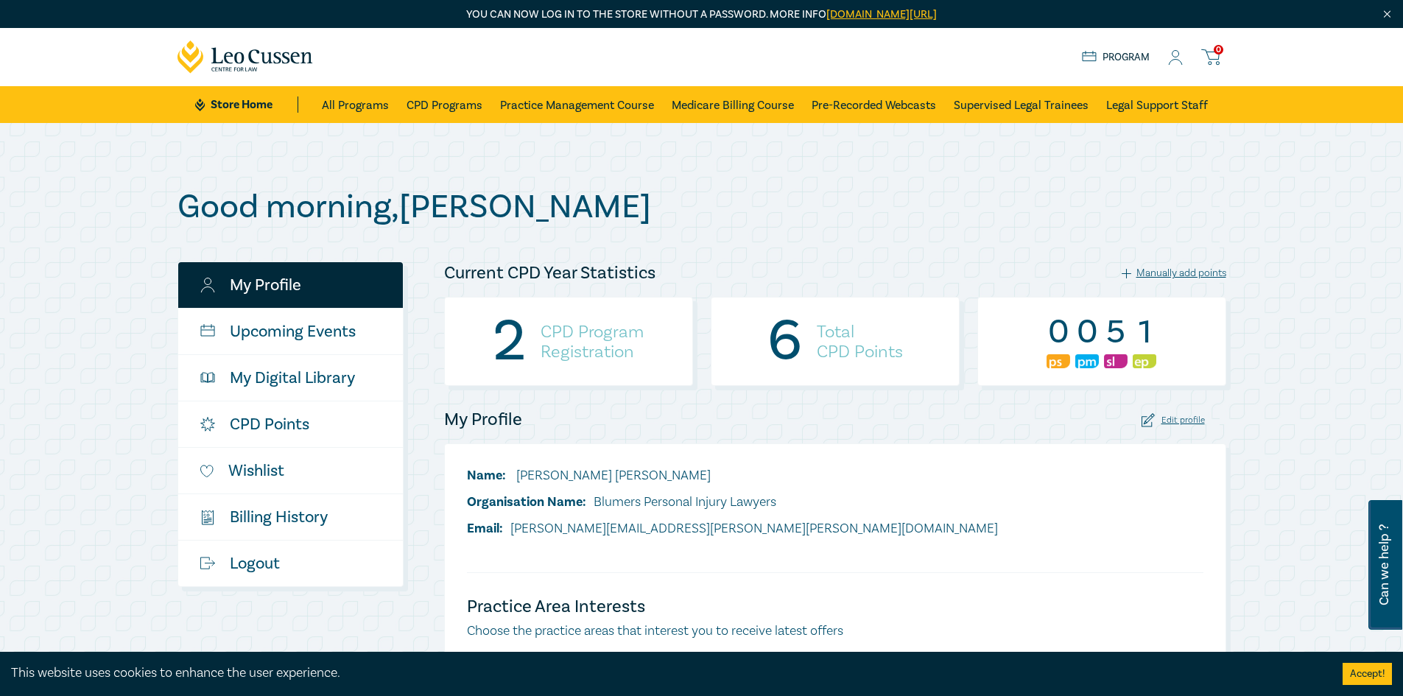
click at [833, 345] on h4 "Total CPD Points" at bounding box center [860, 342] width 86 height 40
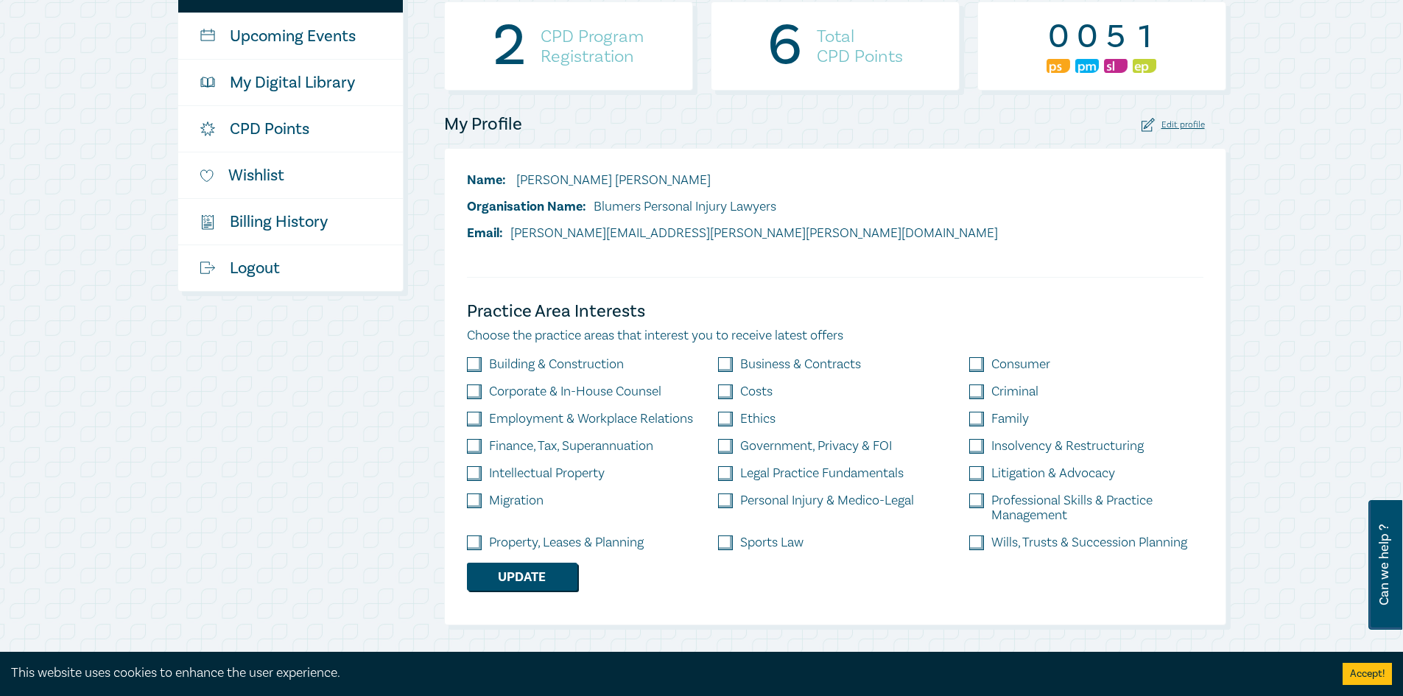
scroll to position [74, 0]
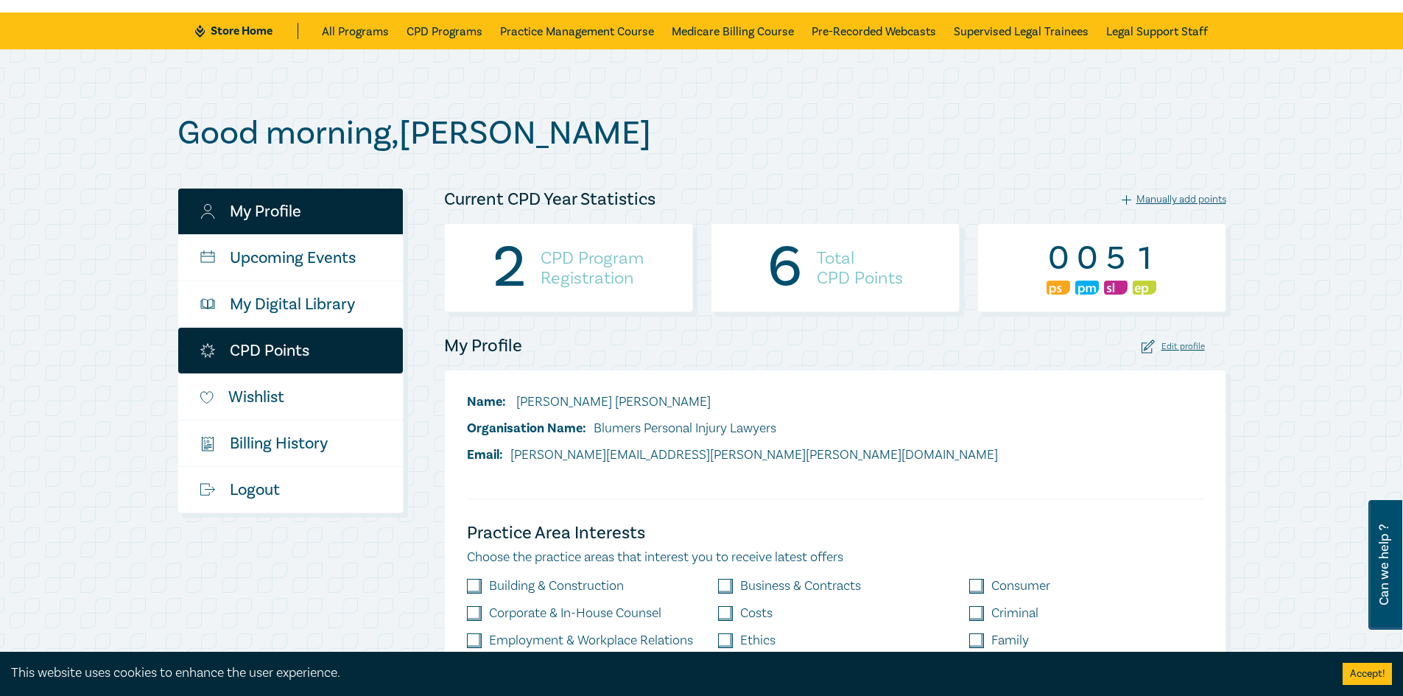
click at [284, 349] on link "CPD Points" at bounding box center [290, 351] width 225 height 46
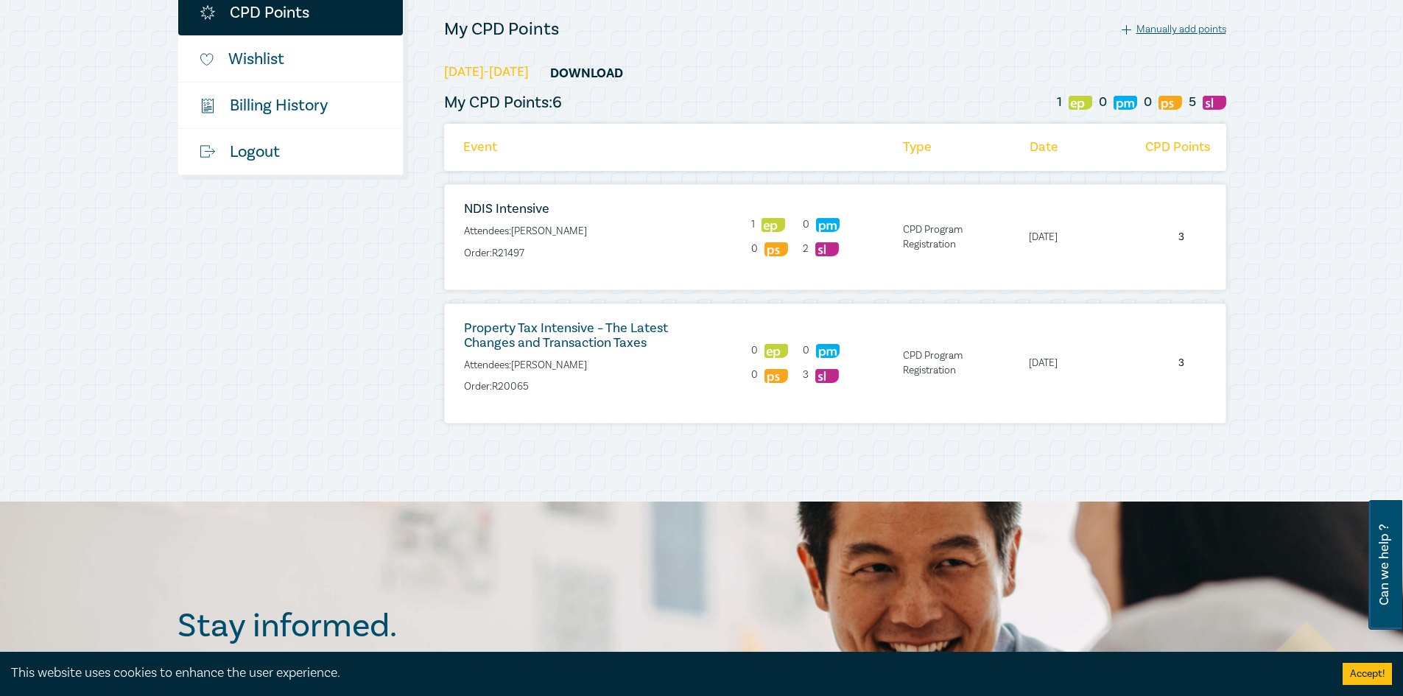
scroll to position [368, 0]
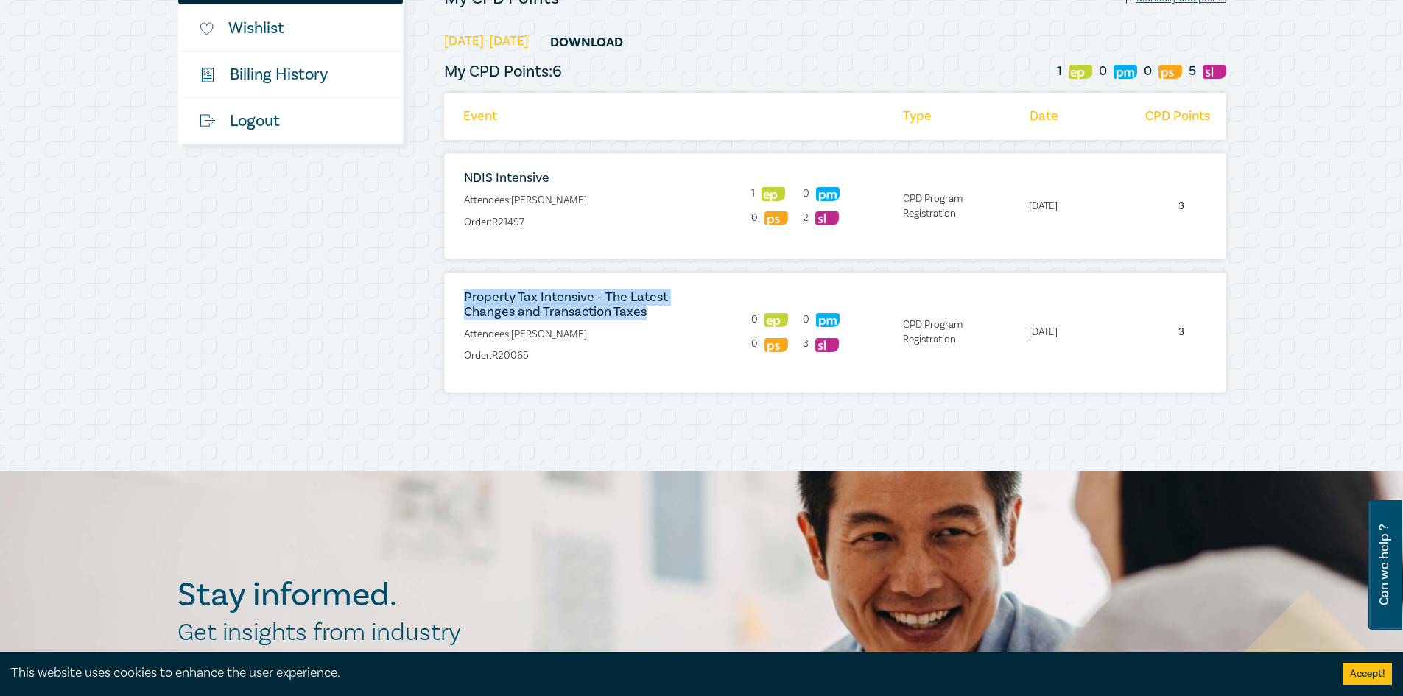
drag, startPoint x: 655, startPoint y: 311, endPoint x: 449, endPoint y: 294, distance: 206.1
click at [449, 294] on li "Property Tax Intensive – The Latest Changes and Transaction Taxes Attendees: [P…" at bounding box center [577, 332] width 265 height 85
copy link "Property Tax Intensive – The Latest Changes and Transaction Taxes"
